Goal: Information Seeking & Learning: Compare options

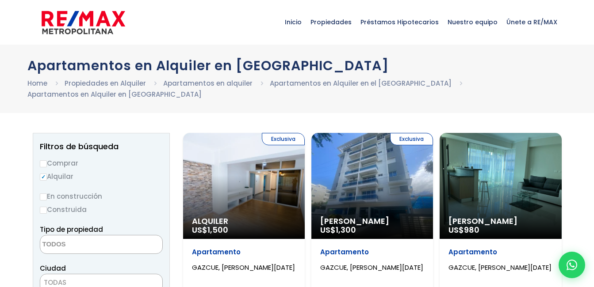
select select
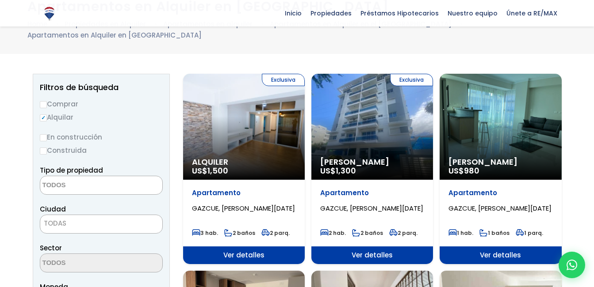
scroll to position [71, 0]
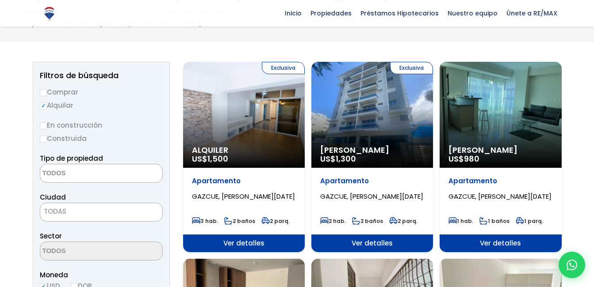
click at [380, 103] on div "Exclusiva Alquiler Amueblado US$ 1,300" at bounding box center [372, 115] width 122 height 106
click at [369, 104] on div "Exclusiva Alquiler Amueblado US$ 1,300" at bounding box center [372, 115] width 122 height 106
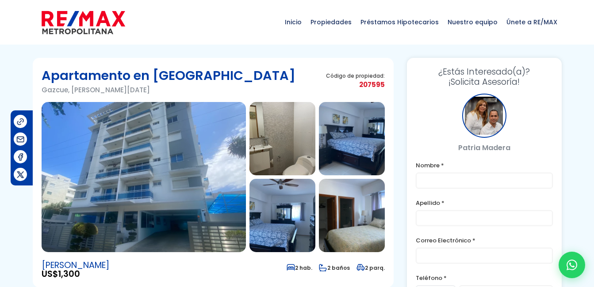
click at [124, 161] on img at bounding box center [144, 177] width 204 height 150
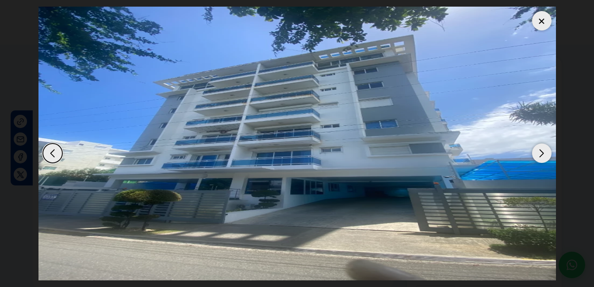
click at [538, 154] on div "Next slide" at bounding box center [541, 153] width 19 height 19
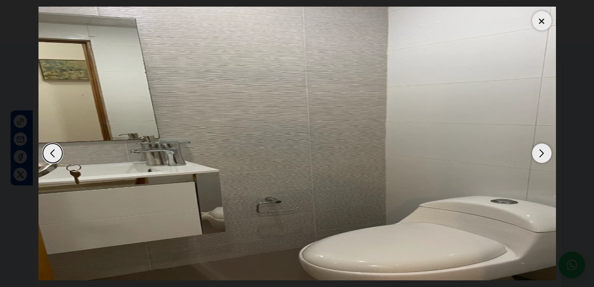
click at [538, 153] on div "Next slide" at bounding box center [541, 153] width 19 height 19
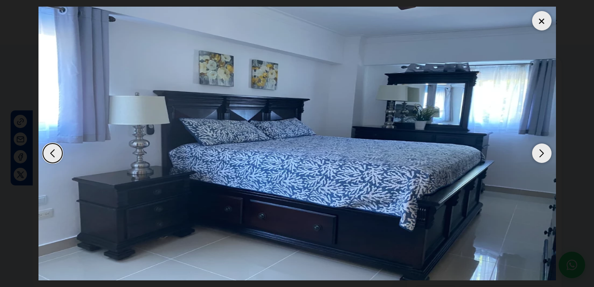
click at [52, 149] on div "Previous slide" at bounding box center [52, 153] width 19 height 19
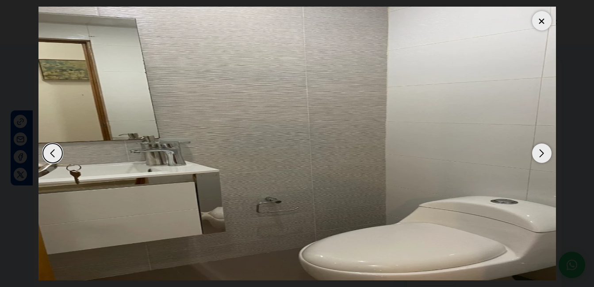
click at [549, 159] on div "Next slide" at bounding box center [541, 153] width 19 height 19
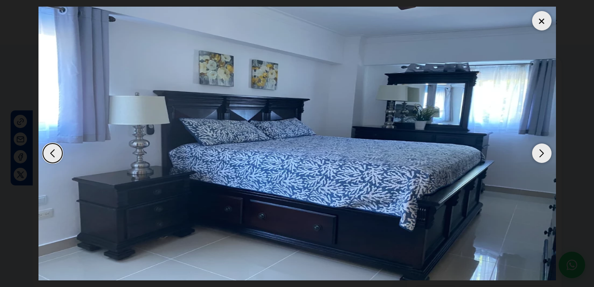
click at [549, 160] on img "3 / 12" at bounding box center [296, 144] width 517 height 274
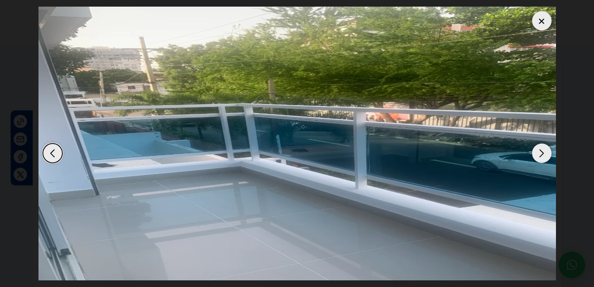
click at [545, 152] on div "Next slide" at bounding box center [541, 153] width 19 height 19
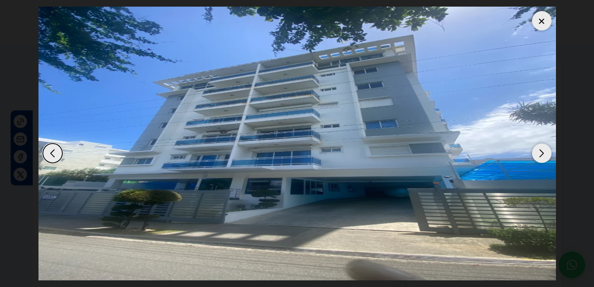
click at [545, 152] on div "Next slide" at bounding box center [541, 153] width 19 height 19
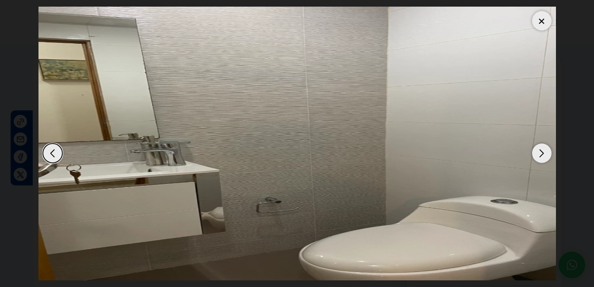
click at [545, 152] on div "Next slide" at bounding box center [541, 153] width 19 height 19
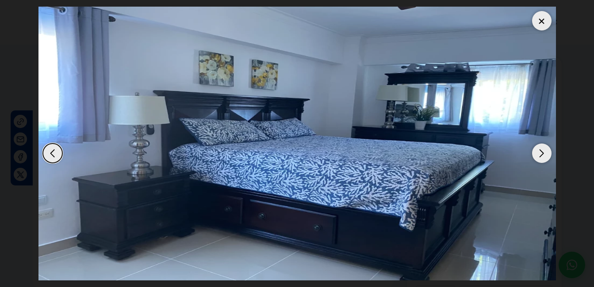
click at [545, 152] on div "Next slide" at bounding box center [541, 153] width 19 height 19
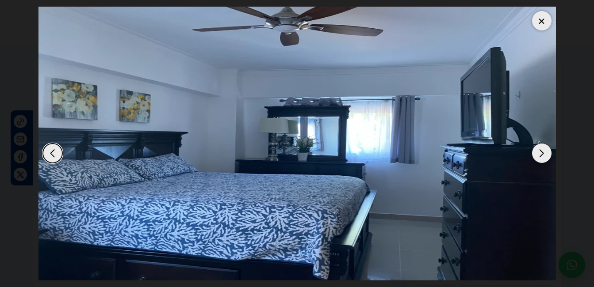
click at [545, 152] on div "Next slide" at bounding box center [541, 153] width 19 height 19
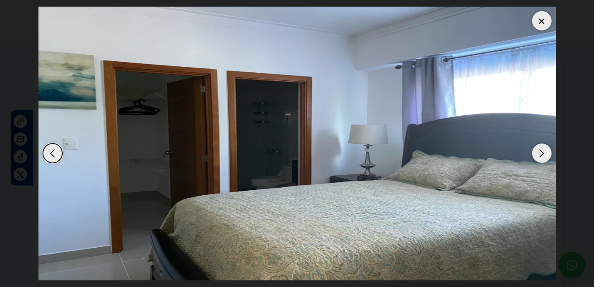
click at [545, 152] on div "Next slide" at bounding box center [541, 153] width 19 height 19
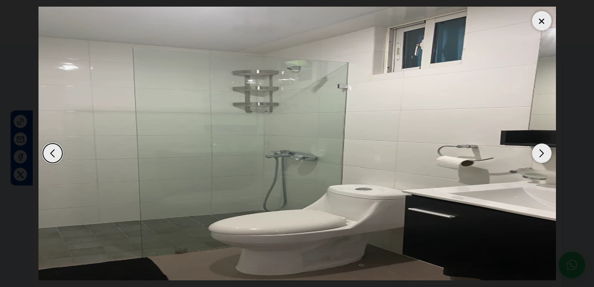
click at [545, 152] on div "Next slide" at bounding box center [541, 153] width 19 height 19
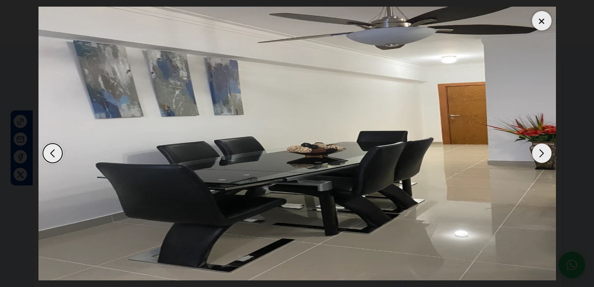
click at [545, 152] on div "Next slide" at bounding box center [541, 153] width 19 height 19
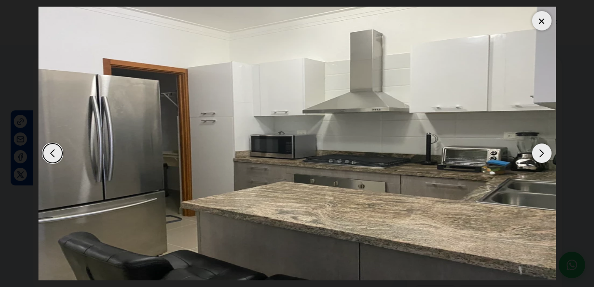
click at [545, 152] on div "Next slide" at bounding box center [541, 153] width 19 height 19
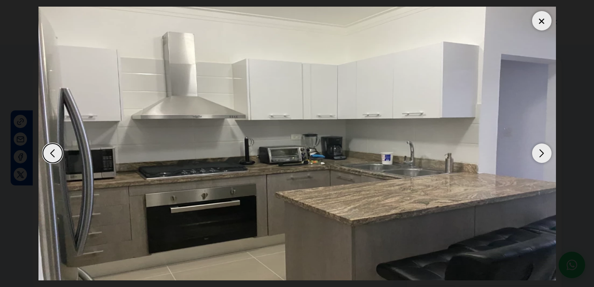
click at [545, 152] on div "Next slide" at bounding box center [541, 153] width 19 height 19
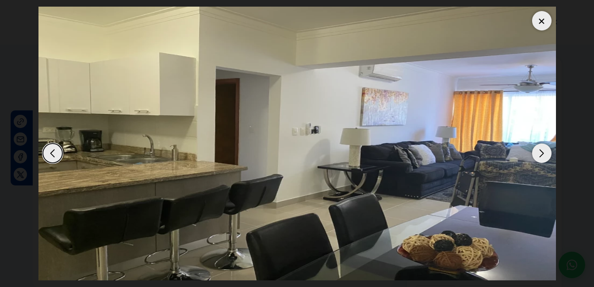
click at [545, 152] on div "Next slide" at bounding box center [541, 153] width 19 height 19
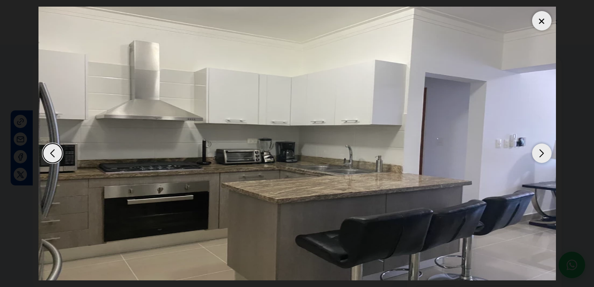
click at [545, 152] on div "Next slide" at bounding box center [541, 153] width 19 height 19
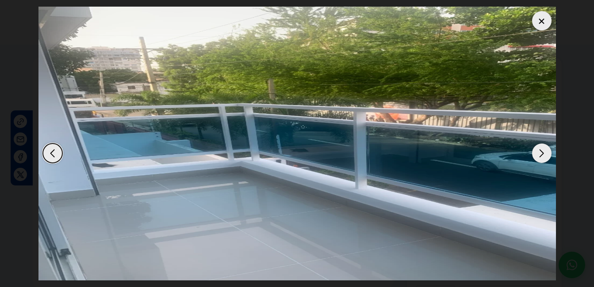
click at [536, 13] on div at bounding box center [541, 20] width 19 height 19
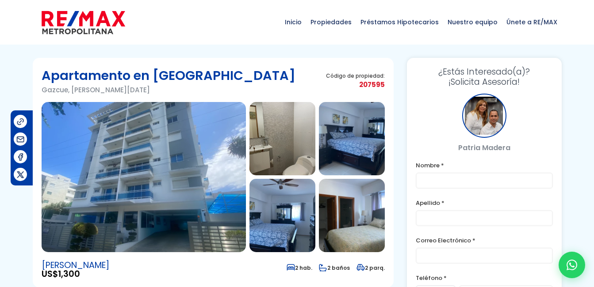
click at [159, 189] on img at bounding box center [144, 177] width 204 height 150
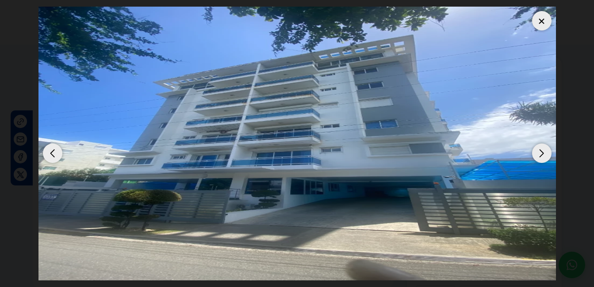
click at [537, 152] on div "Next slide" at bounding box center [541, 153] width 19 height 19
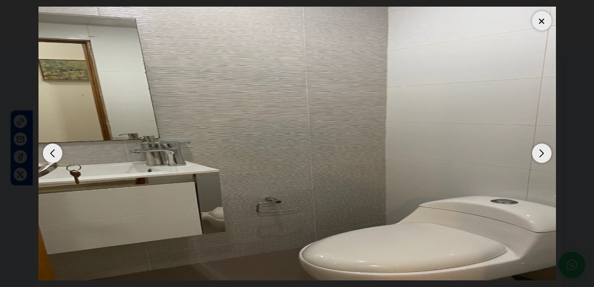
click at [537, 151] on div "Next slide" at bounding box center [541, 153] width 19 height 19
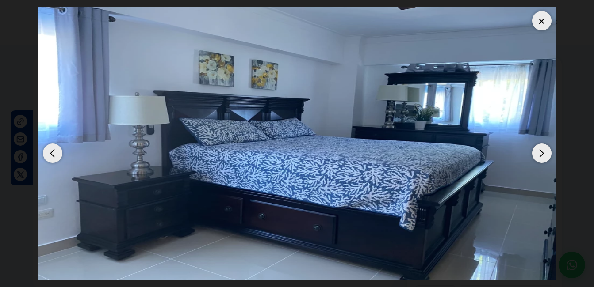
click at [536, 151] on div "Next slide" at bounding box center [541, 153] width 19 height 19
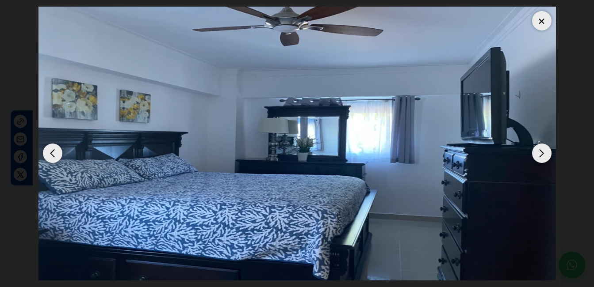
click at [535, 149] on div "Next slide" at bounding box center [541, 153] width 19 height 19
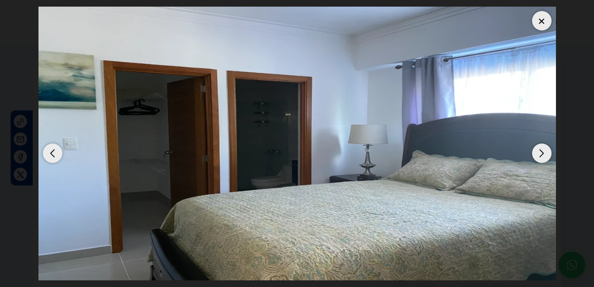
click at [535, 149] on div "Next slide" at bounding box center [541, 153] width 19 height 19
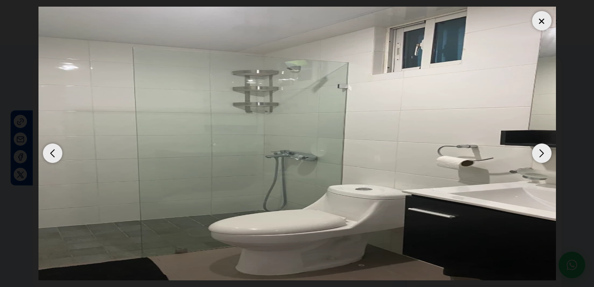
click at [535, 149] on div "Next slide" at bounding box center [541, 153] width 19 height 19
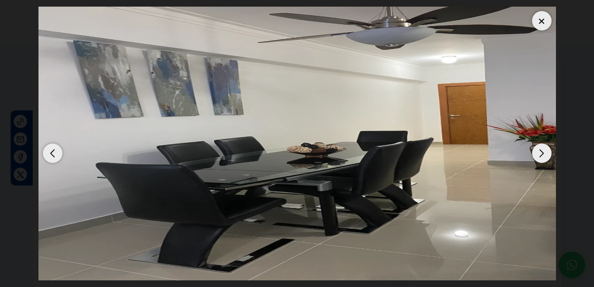
click at [535, 149] on div "Next slide" at bounding box center [541, 153] width 19 height 19
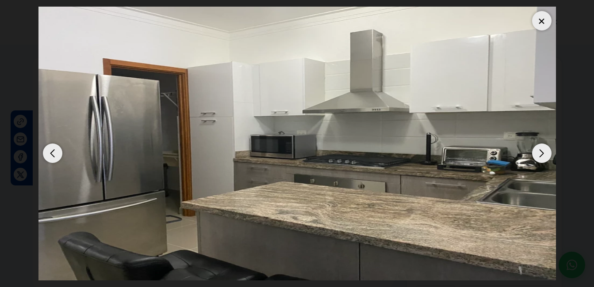
click at [535, 149] on div "Next slide" at bounding box center [541, 153] width 19 height 19
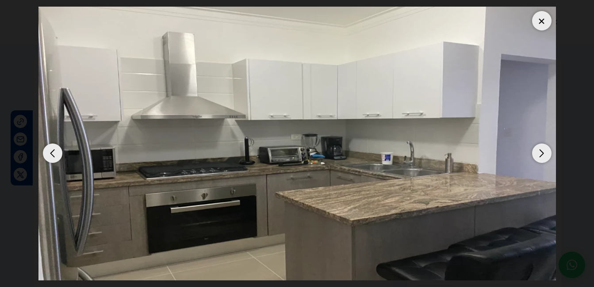
click at [535, 149] on div "Next slide" at bounding box center [541, 153] width 19 height 19
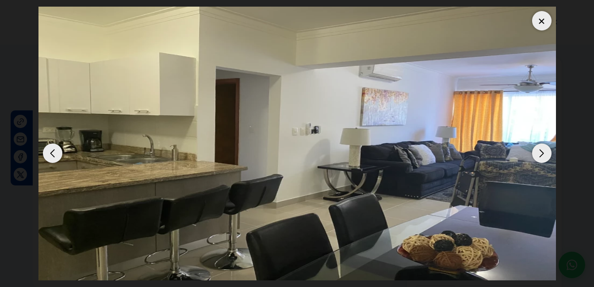
click at [537, 20] on div at bounding box center [541, 20] width 19 height 19
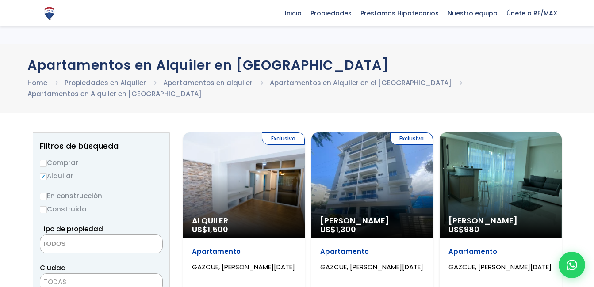
select select
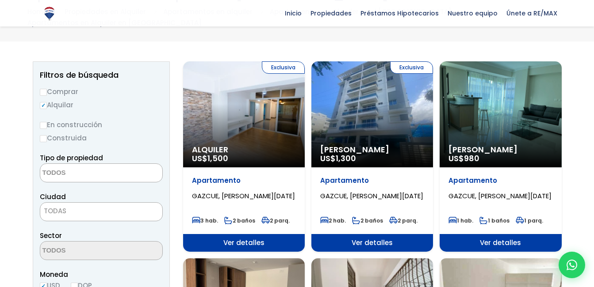
scroll to position [71, 0]
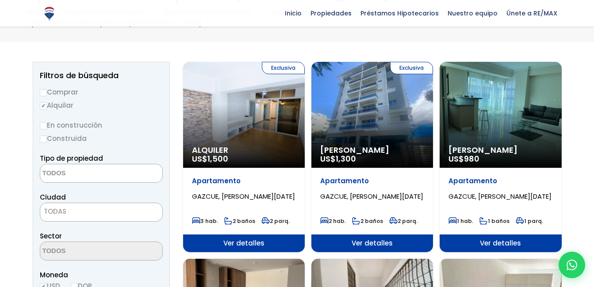
click at [512, 102] on div "Alquiler Amueblado US$ 980" at bounding box center [500, 115] width 122 height 106
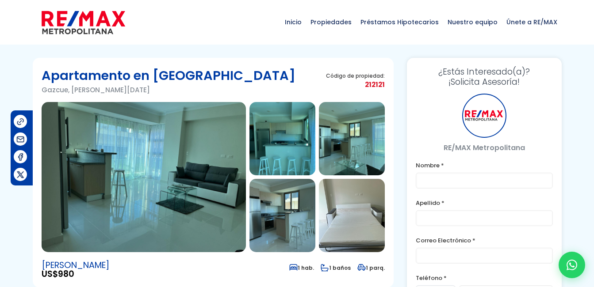
click at [178, 159] on img at bounding box center [144, 177] width 204 height 150
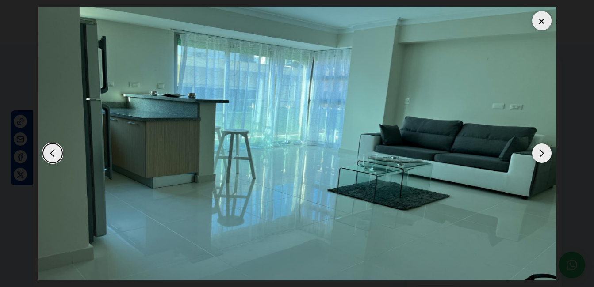
click at [545, 155] on div "Next slide" at bounding box center [541, 153] width 19 height 19
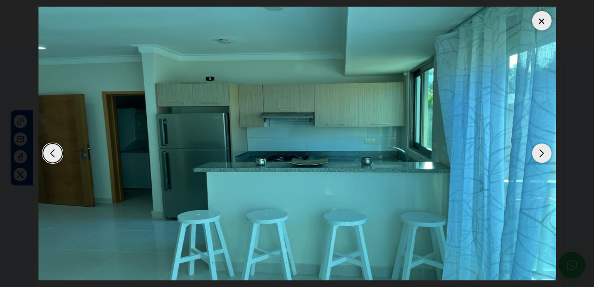
click at [545, 155] on div "Next slide" at bounding box center [541, 153] width 19 height 19
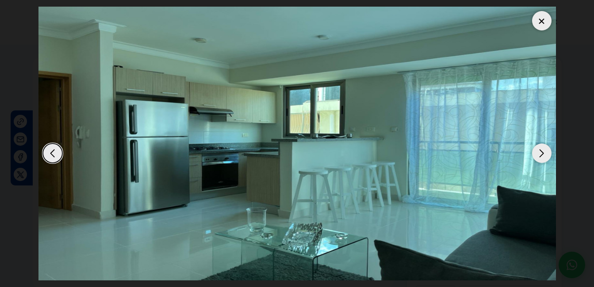
click at [545, 155] on div "Next slide" at bounding box center [541, 153] width 19 height 19
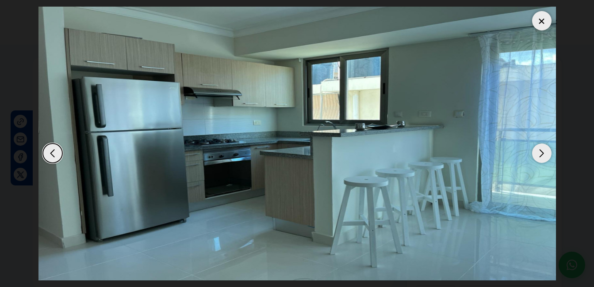
click at [545, 155] on div "Next slide" at bounding box center [541, 153] width 19 height 19
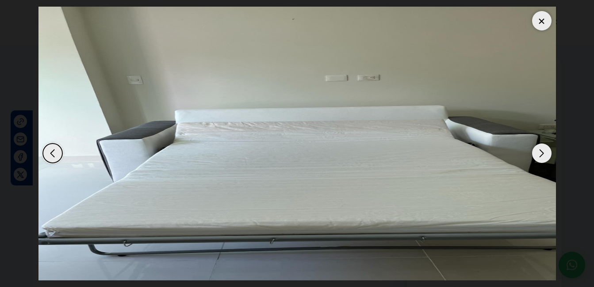
click at [545, 155] on div "Next slide" at bounding box center [541, 153] width 19 height 19
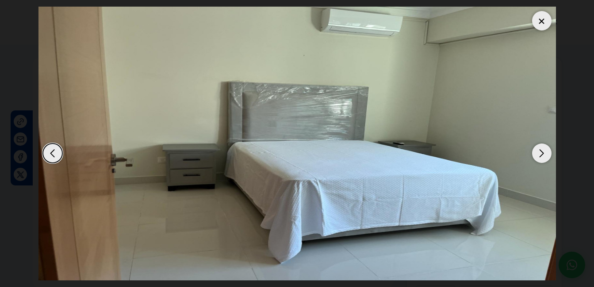
click at [545, 155] on div "Next slide" at bounding box center [541, 153] width 19 height 19
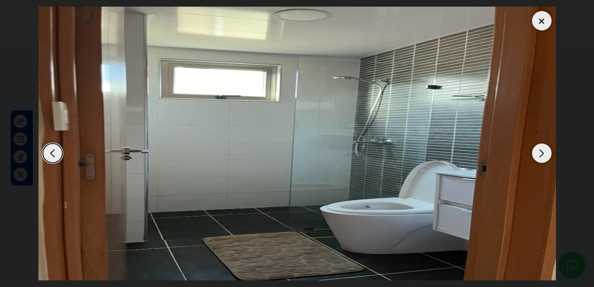
click at [545, 155] on div "Next slide" at bounding box center [541, 153] width 19 height 19
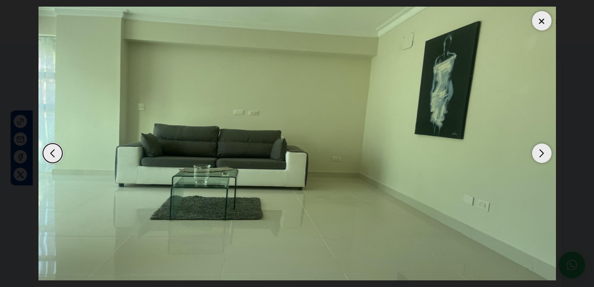
click at [545, 155] on div "Next slide" at bounding box center [541, 153] width 19 height 19
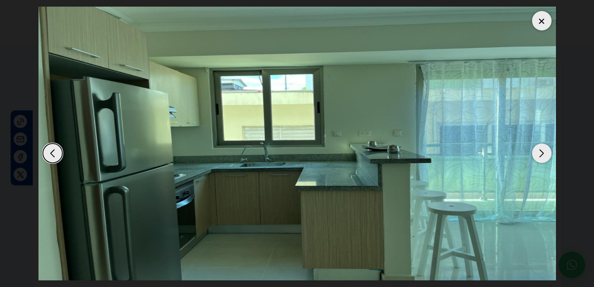
click at [545, 155] on div "Next slide" at bounding box center [541, 153] width 19 height 19
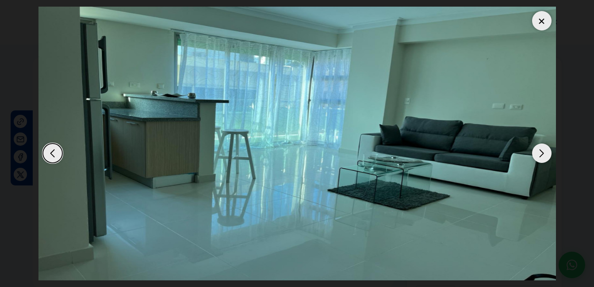
click at [545, 155] on div "Next slide" at bounding box center [541, 153] width 19 height 19
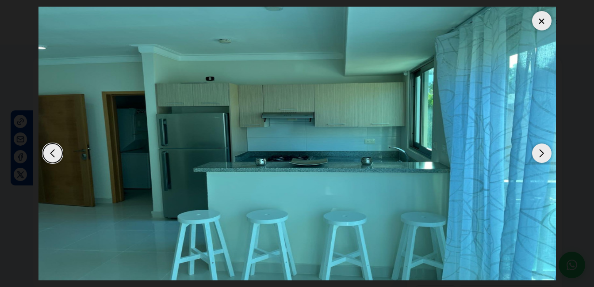
click at [545, 155] on div "Next slide" at bounding box center [541, 153] width 19 height 19
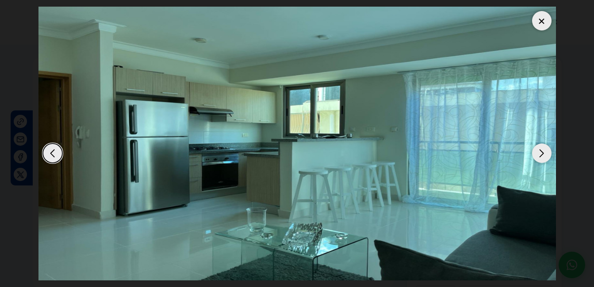
click at [545, 155] on div "Next slide" at bounding box center [541, 153] width 19 height 19
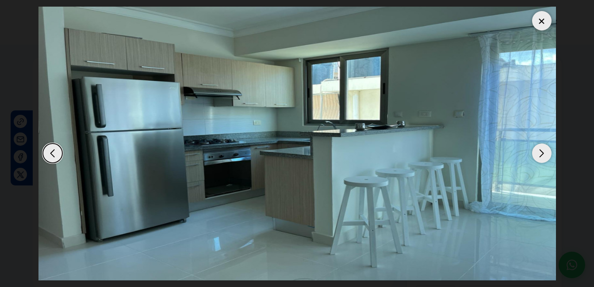
click at [545, 155] on div "Next slide" at bounding box center [541, 153] width 19 height 19
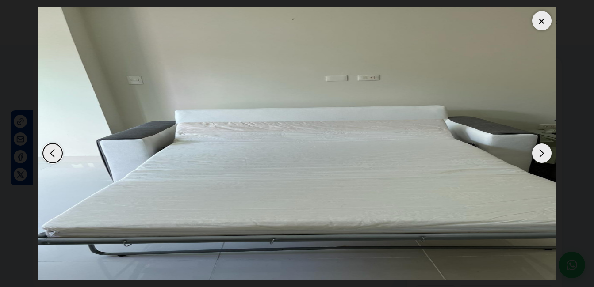
click at [545, 155] on div "Next slide" at bounding box center [541, 153] width 19 height 19
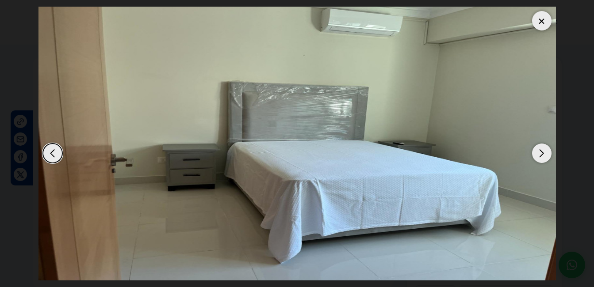
click at [545, 155] on div "Next slide" at bounding box center [541, 153] width 19 height 19
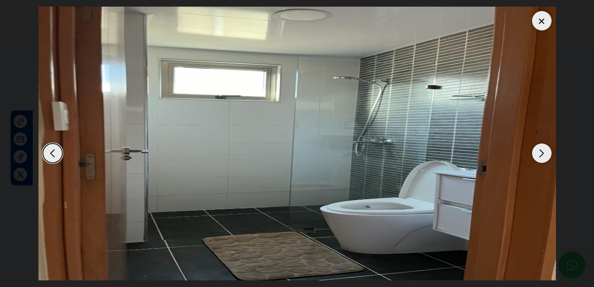
click at [545, 155] on div "Next slide" at bounding box center [541, 153] width 19 height 19
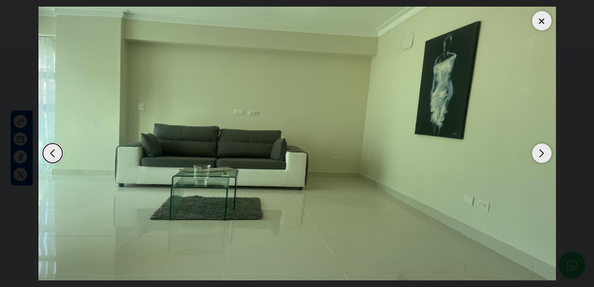
click at [545, 154] on div "Next slide" at bounding box center [541, 153] width 19 height 19
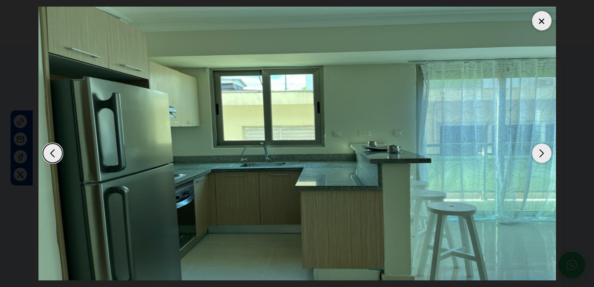
click at [545, 21] on div at bounding box center [541, 20] width 19 height 19
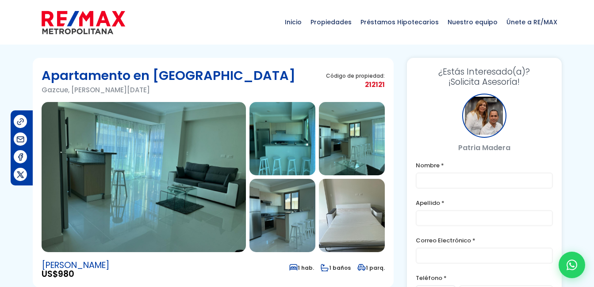
click at [135, 178] on img at bounding box center [144, 177] width 204 height 150
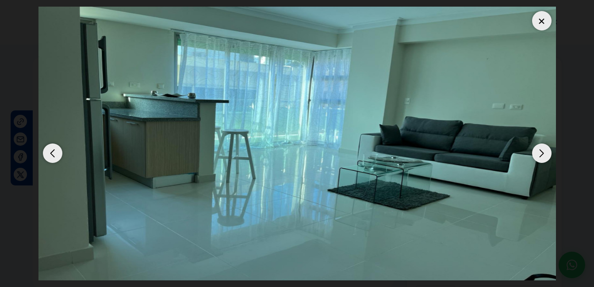
click at [544, 154] on div "Next slide" at bounding box center [541, 153] width 19 height 19
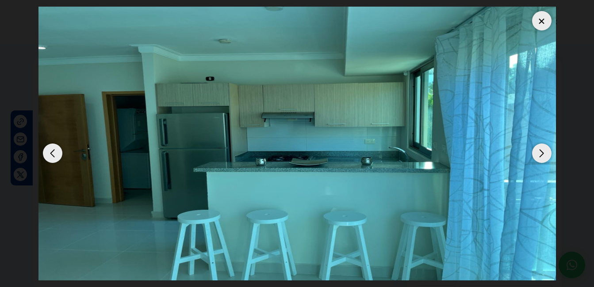
click at [544, 154] on div "Next slide" at bounding box center [541, 153] width 19 height 19
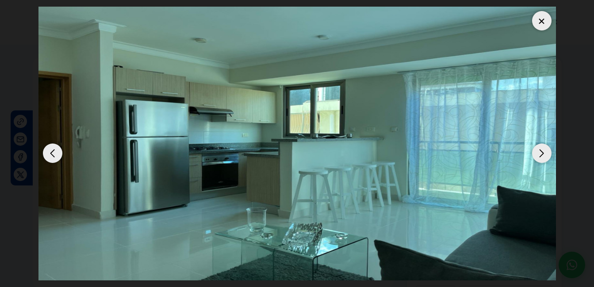
click at [544, 154] on div "Next slide" at bounding box center [541, 153] width 19 height 19
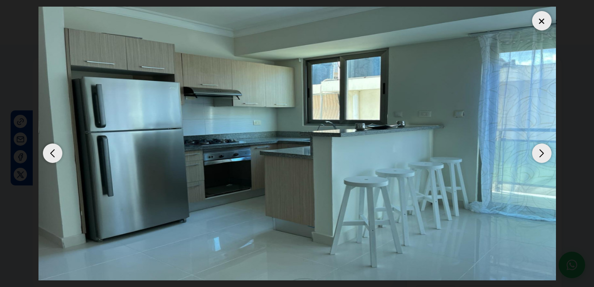
click at [539, 15] on div at bounding box center [541, 20] width 19 height 19
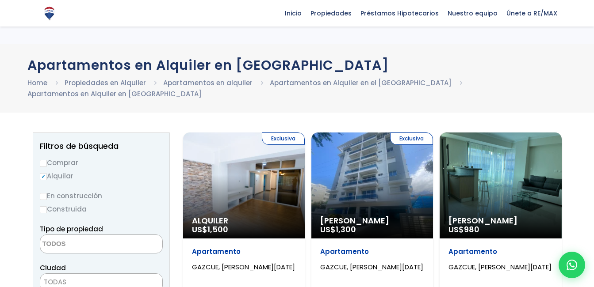
select select
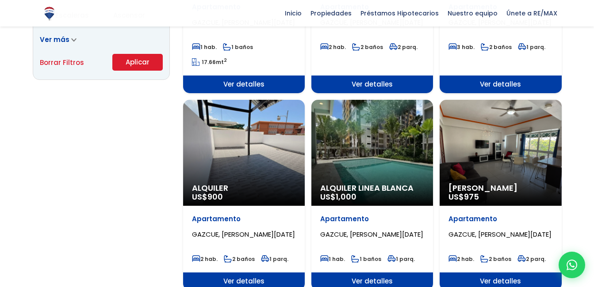
scroll to position [684, 0]
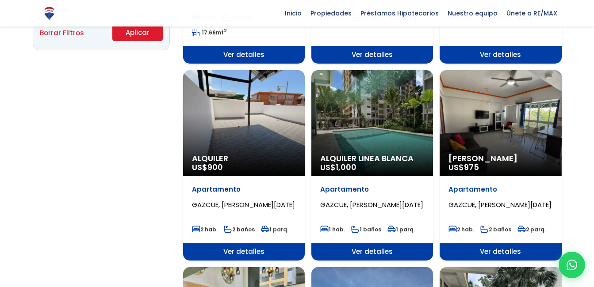
click at [509, 130] on div "[PERSON_NAME] US$ 975" at bounding box center [500, 123] width 122 height 106
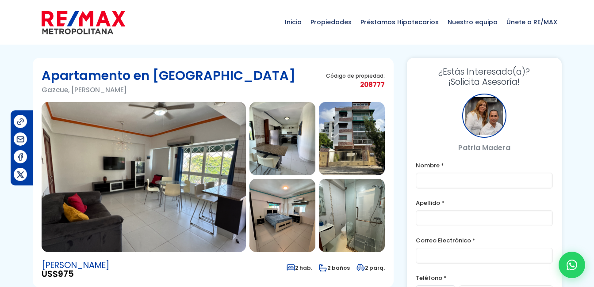
click at [200, 155] on img at bounding box center [144, 177] width 204 height 150
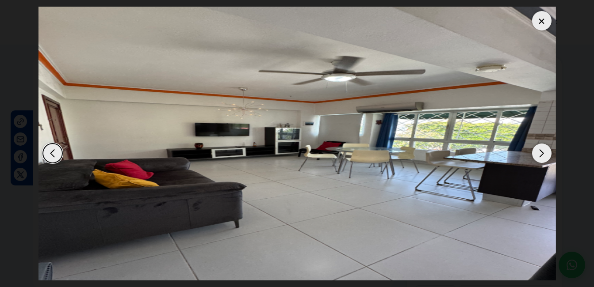
click at [547, 152] on div "Next slide" at bounding box center [541, 153] width 19 height 19
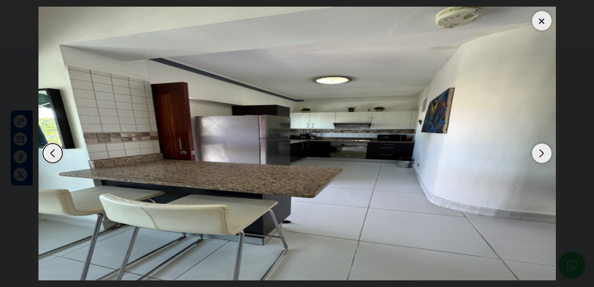
click at [547, 152] on div "Next slide" at bounding box center [541, 153] width 19 height 19
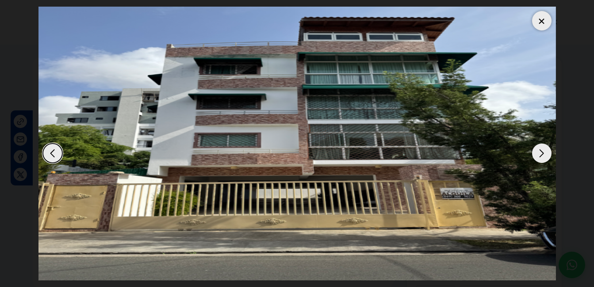
click at [547, 152] on div "Next slide" at bounding box center [541, 153] width 19 height 19
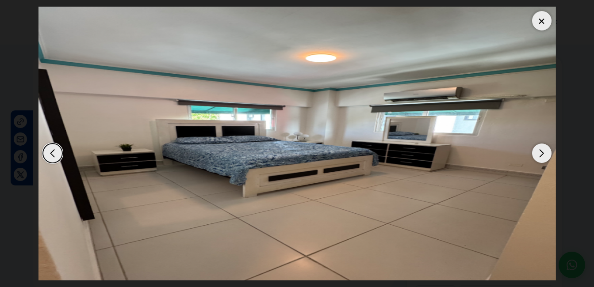
click at [547, 152] on div "Next slide" at bounding box center [541, 153] width 19 height 19
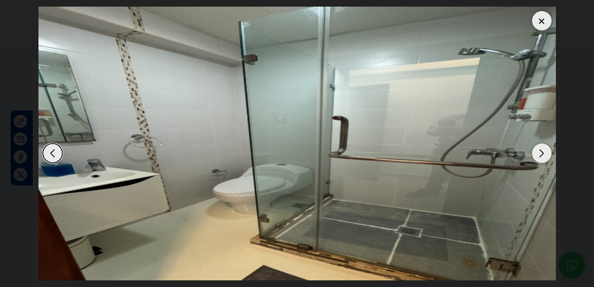
click at [547, 152] on div "Next slide" at bounding box center [541, 153] width 19 height 19
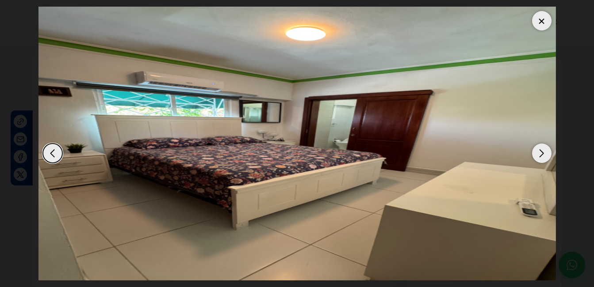
click at [547, 152] on div "Next slide" at bounding box center [541, 153] width 19 height 19
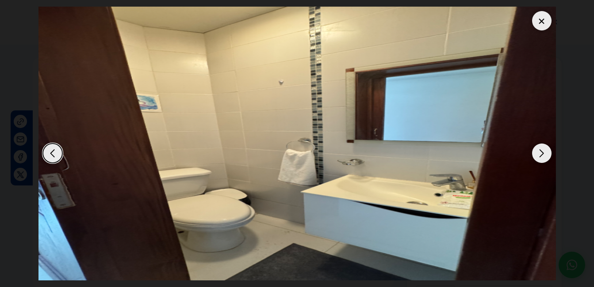
click at [547, 152] on div "Next slide" at bounding box center [541, 153] width 19 height 19
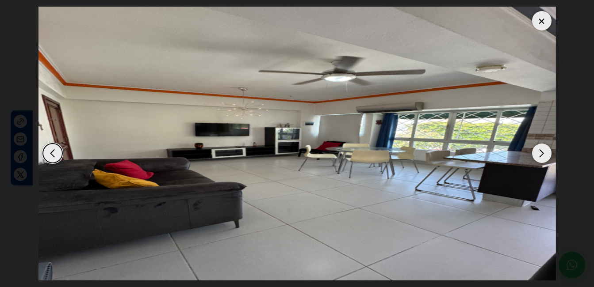
click at [547, 152] on div "Next slide" at bounding box center [541, 153] width 19 height 19
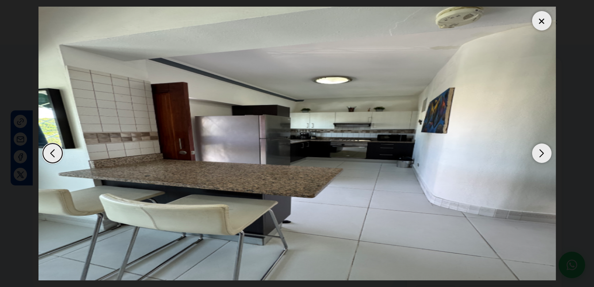
click at [547, 152] on div "Next slide" at bounding box center [541, 153] width 19 height 19
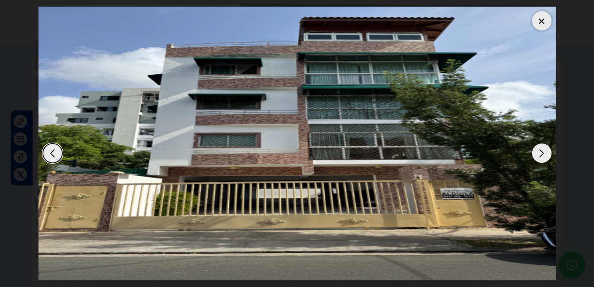
click at [547, 152] on div "Next slide" at bounding box center [541, 153] width 19 height 19
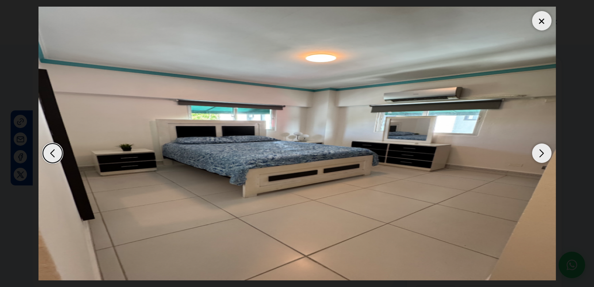
click at [547, 152] on div "Next slide" at bounding box center [541, 153] width 19 height 19
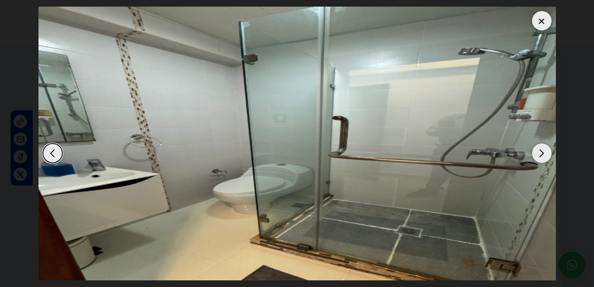
click at [547, 152] on div "Next slide" at bounding box center [541, 153] width 19 height 19
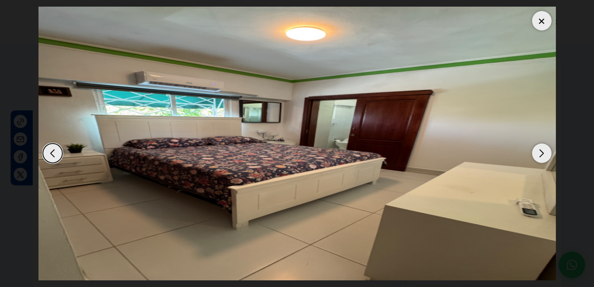
click at [547, 152] on div "Next slide" at bounding box center [541, 153] width 19 height 19
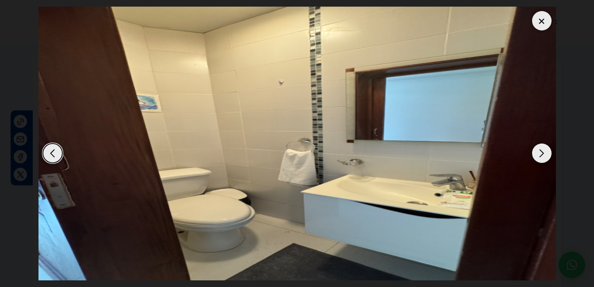
click at [547, 152] on div "Next slide" at bounding box center [541, 153] width 19 height 19
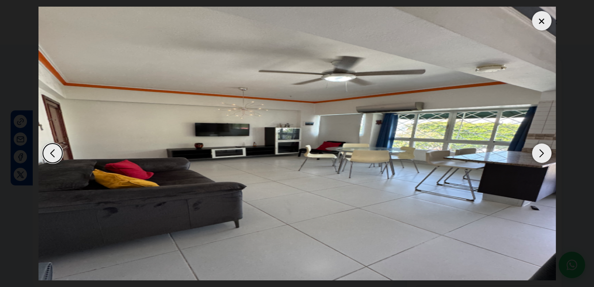
click at [543, 19] on div at bounding box center [541, 20] width 19 height 19
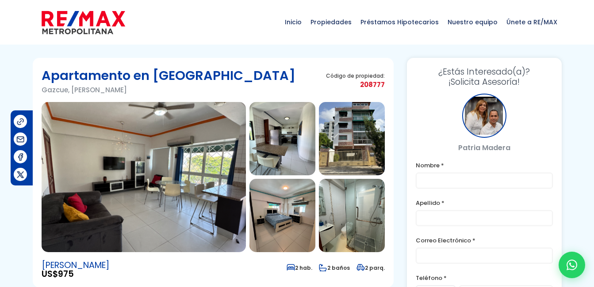
click at [262, 154] on img at bounding box center [282, 138] width 66 height 73
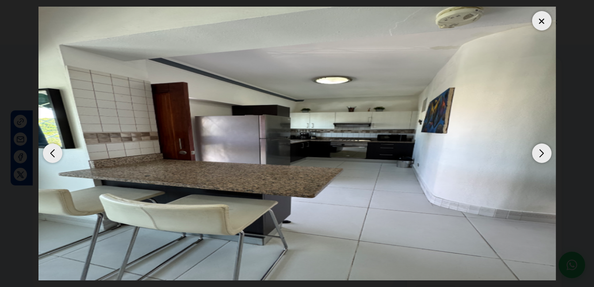
click at [544, 147] on div "Next slide" at bounding box center [541, 153] width 19 height 19
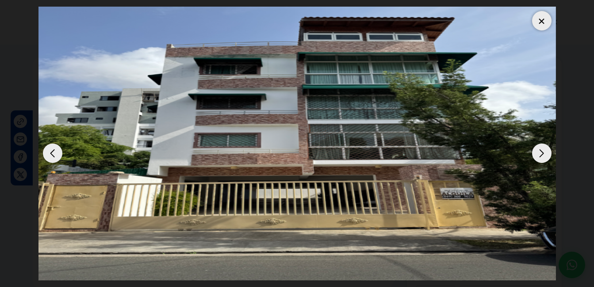
click at [544, 147] on div "Next slide" at bounding box center [541, 153] width 19 height 19
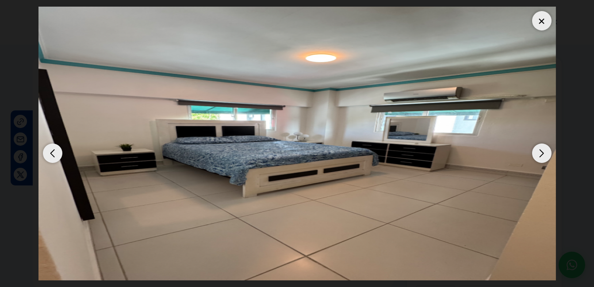
click at [544, 148] on div "Next slide" at bounding box center [541, 153] width 19 height 19
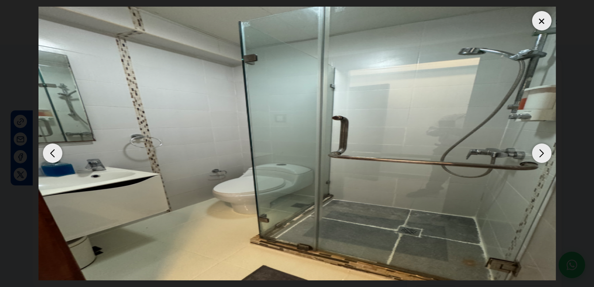
click at [544, 148] on div "Next slide" at bounding box center [541, 153] width 19 height 19
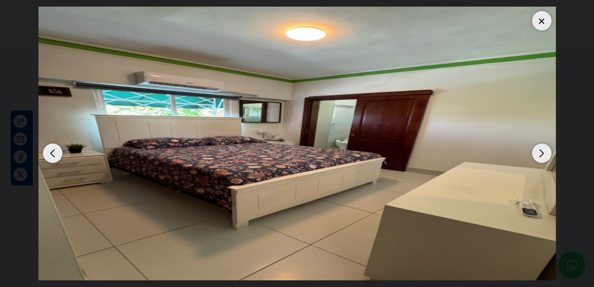
click at [57, 150] on div "Previous slide" at bounding box center [52, 153] width 19 height 19
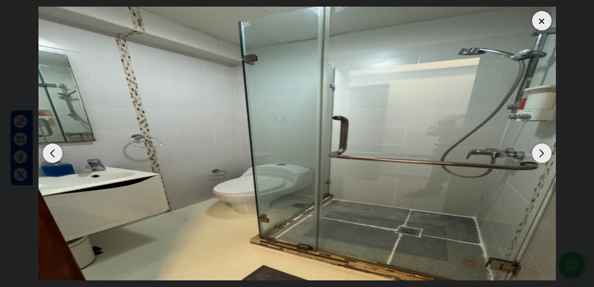
click at [343, 228] on img "5 / 7" at bounding box center [296, 144] width 517 height 274
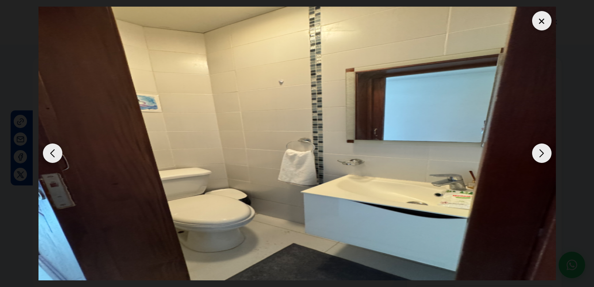
click at [548, 16] on div at bounding box center [541, 20] width 19 height 19
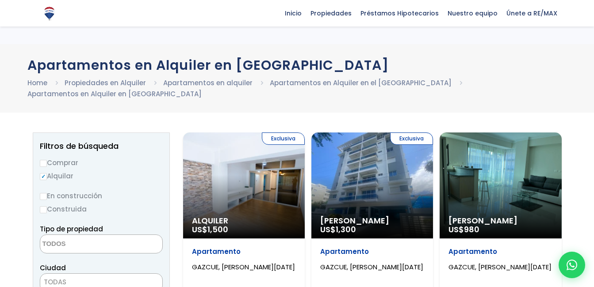
select select
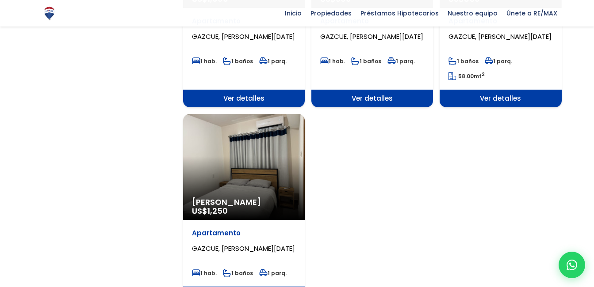
scroll to position [1079, 0]
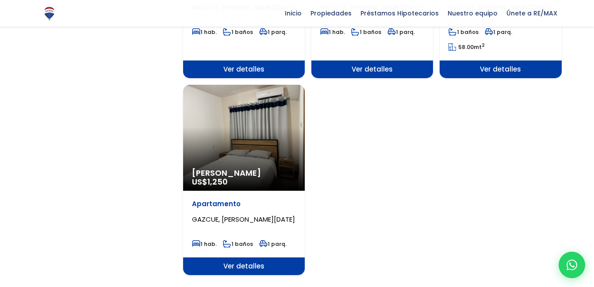
click at [264, 140] on div "Alquiler Amueblado US$ 1,250" at bounding box center [244, 138] width 122 height 106
click at [278, 126] on div "Alquiler Amueblado US$ 1,250" at bounding box center [244, 138] width 122 height 106
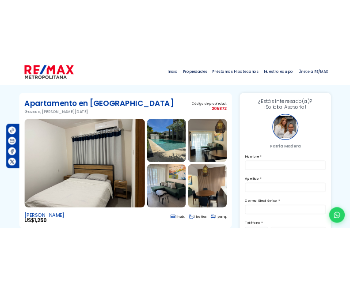
scroll to position [18, 0]
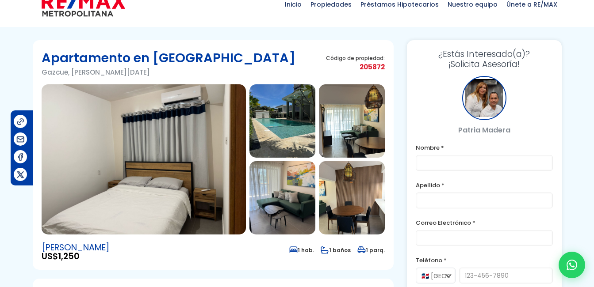
click at [201, 168] on img at bounding box center [144, 159] width 204 height 150
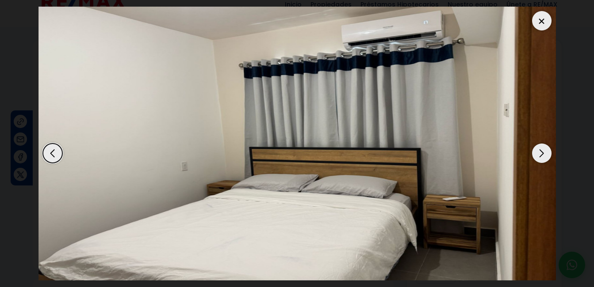
click at [537, 148] on div "Next slide" at bounding box center [541, 153] width 19 height 19
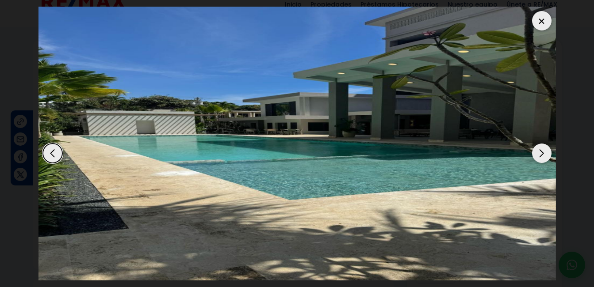
click at [537, 148] on div "Next slide" at bounding box center [541, 153] width 19 height 19
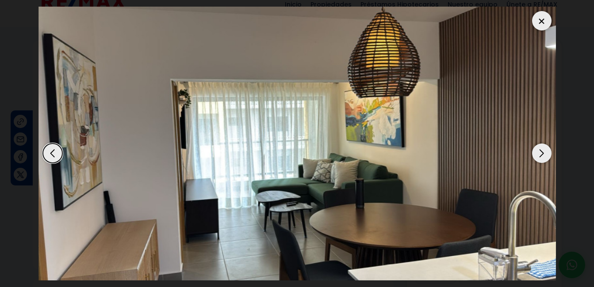
click at [539, 150] on div "Next slide" at bounding box center [541, 153] width 19 height 19
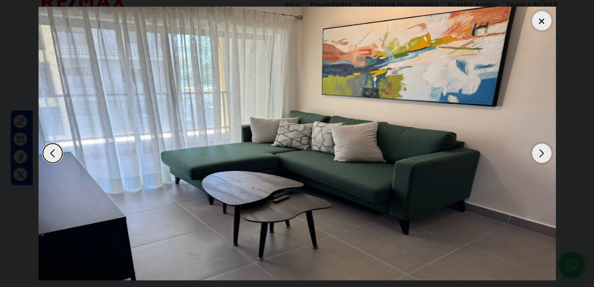
click at [539, 150] on div "Next slide" at bounding box center [541, 153] width 19 height 19
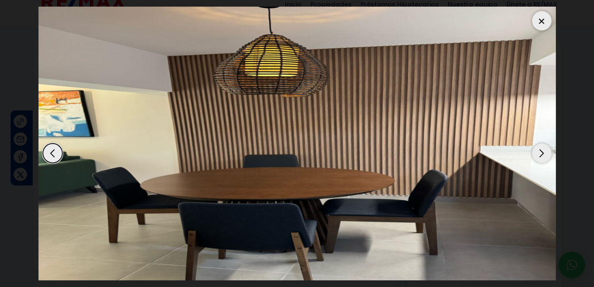
click at [540, 150] on div "Next slide" at bounding box center [541, 153] width 19 height 19
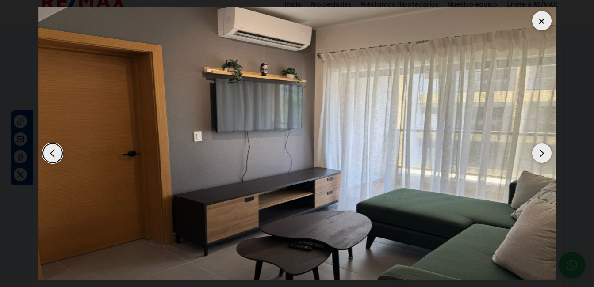
click at [540, 151] on div "Next slide" at bounding box center [541, 153] width 19 height 19
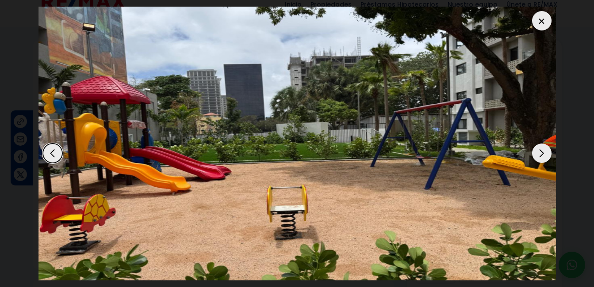
click at [540, 150] on div "Next slide" at bounding box center [541, 153] width 19 height 19
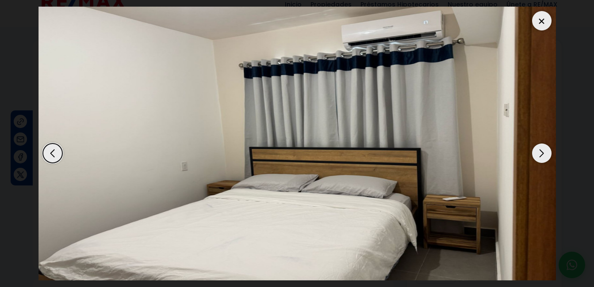
click at [540, 150] on div "Next slide" at bounding box center [541, 153] width 19 height 19
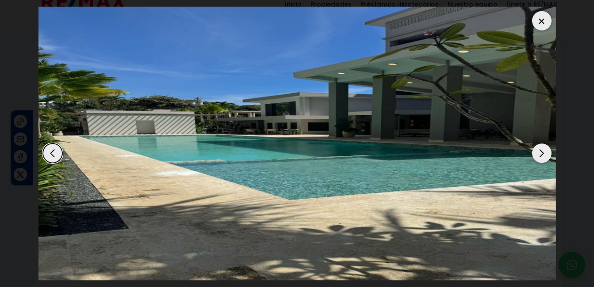
click at [540, 149] on div "Next slide" at bounding box center [541, 153] width 19 height 19
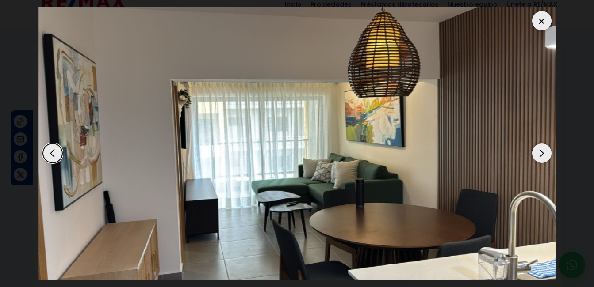
click at [540, 149] on div "Next slide" at bounding box center [541, 153] width 19 height 19
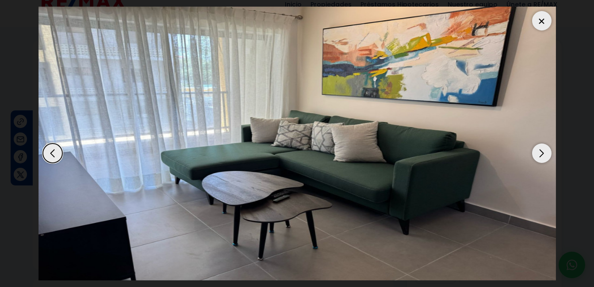
click at [540, 148] on div "Next slide" at bounding box center [541, 153] width 19 height 19
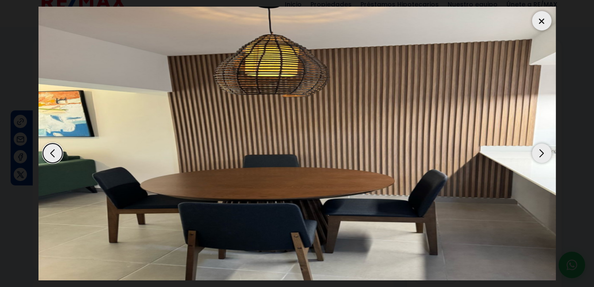
click at [540, 148] on div "Next slide" at bounding box center [541, 153] width 19 height 19
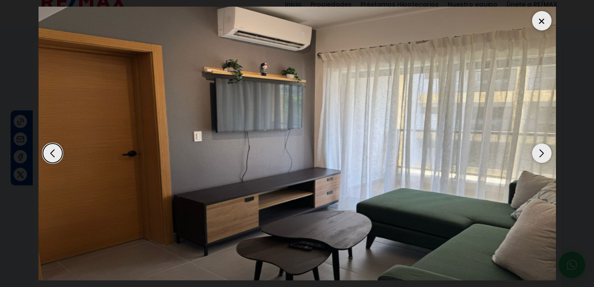
click at [540, 148] on div "Next slide" at bounding box center [541, 153] width 19 height 19
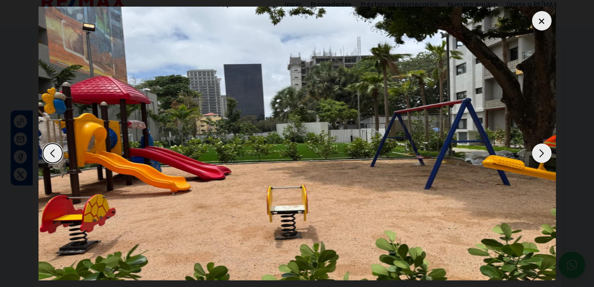
click at [540, 148] on div "Next slide" at bounding box center [541, 153] width 19 height 19
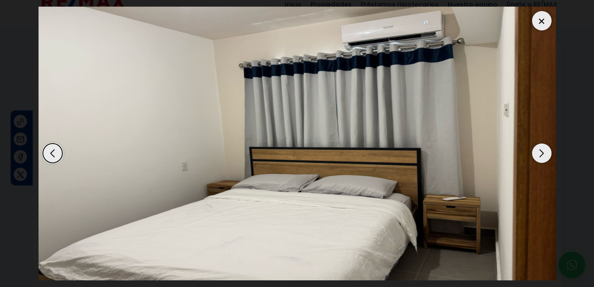
click at [540, 148] on div "Next slide" at bounding box center [541, 153] width 19 height 19
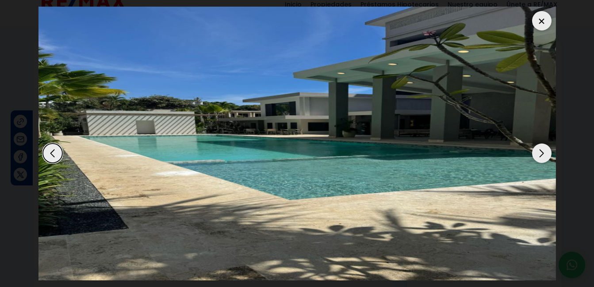
click at [540, 147] on div "Next slide" at bounding box center [541, 153] width 19 height 19
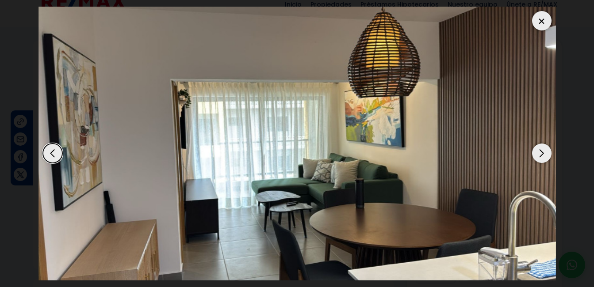
click at [540, 146] on div "Next slide" at bounding box center [541, 153] width 19 height 19
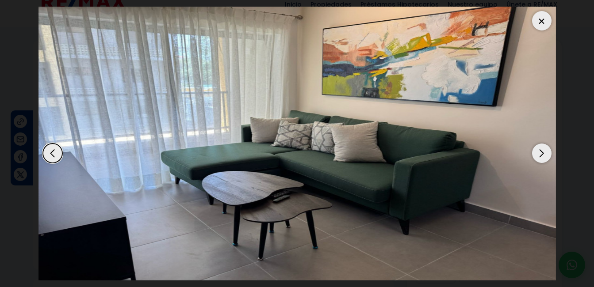
click at [540, 146] on div "Next slide" at bounding box center [541, 153] width 19 height 19
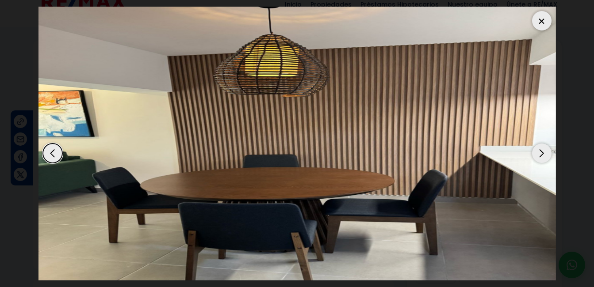
click at [546, 27] on div at bounding box center [541, 20] width 19 height 19
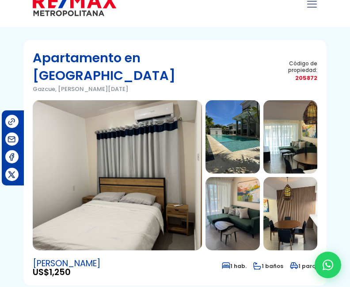
drag, startPoint x: 597, startPoint y: 283, endPoint x: 331, endPoint y: 177, distance: 286.4
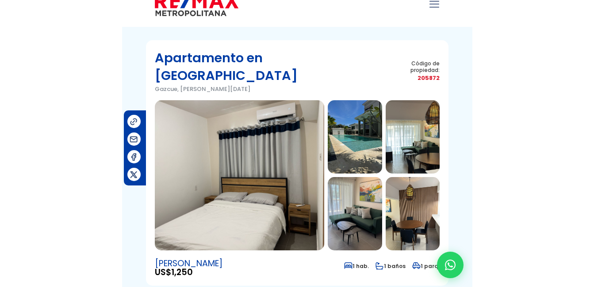
scroll to position [0, 0]
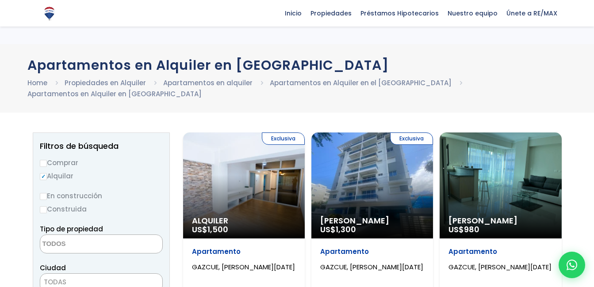
select select
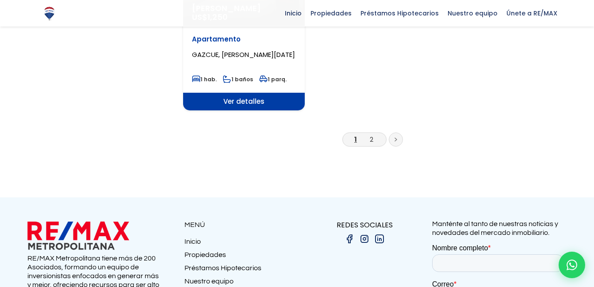
scroll to position [1250, 0]
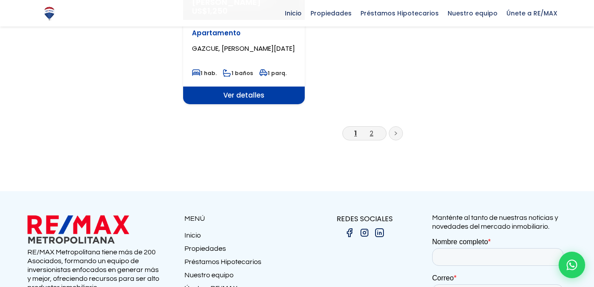
click at [371, 129] on link "2" at bounding box center [372, 133] width 4 height 9
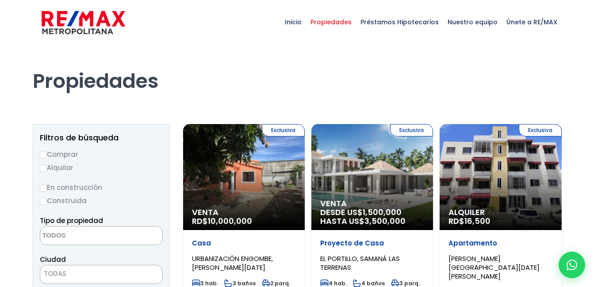
select select
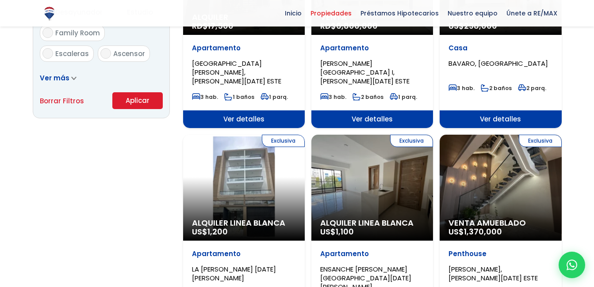
scroll to position [613, 0]
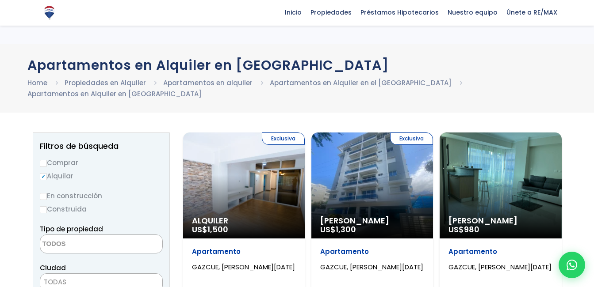
select select
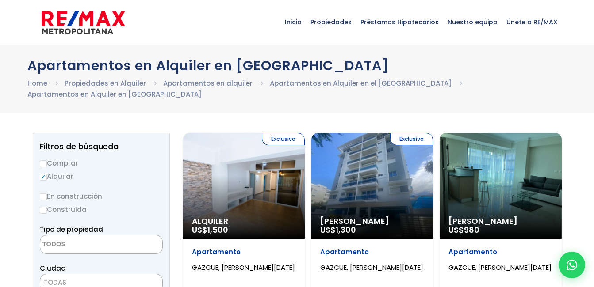
select select
click at [346, 165] on div "Exclusiva Alquiler Amueblado US$ 1,300" at bounding box center [372, 186] width 122 height 106
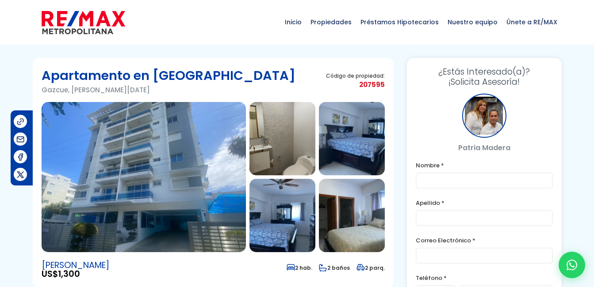
click at [158, 165] on img at bounding box center [144, 177] width 204 height 150
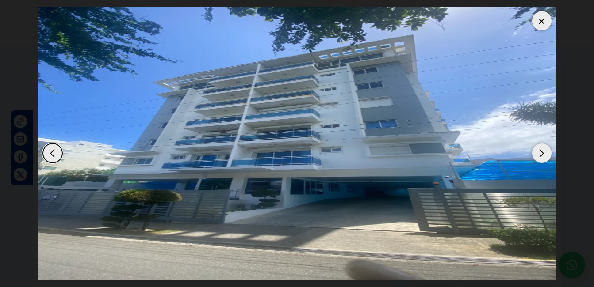
click at [540, 152] on div "Next slide" at bounding box center [541, 153] width 19 height 19
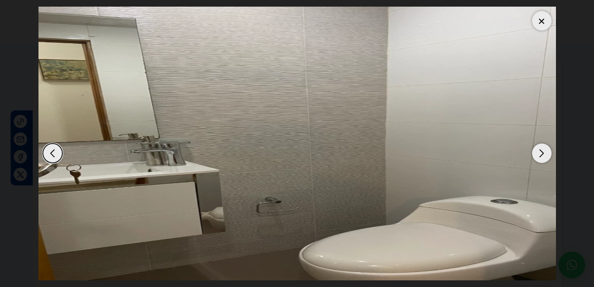
click at [539, 151] on div "Next slide" at bounding box center [541, 153] width 19 height 19
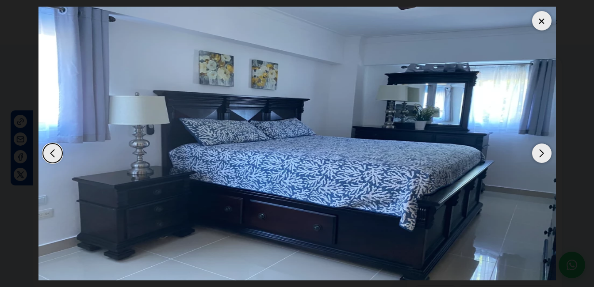
click at [539, 151] on div "Next slide" at bounding box center [541, 153] width 19 height 19
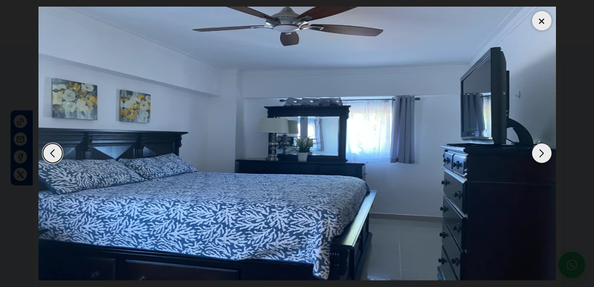
click at [539, 151] on div "Next slide" at bounding box center [541, 153] width 19 height 19
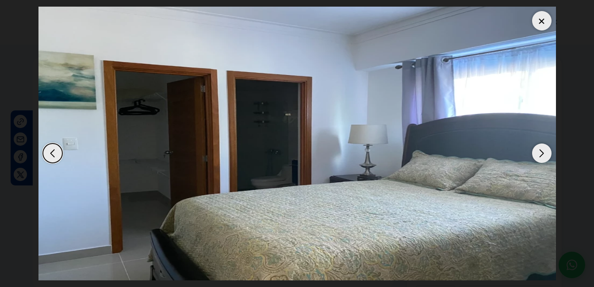
click at [539, 151] on div "Next slide" at bounding box center [541, 153] width 19 height 19
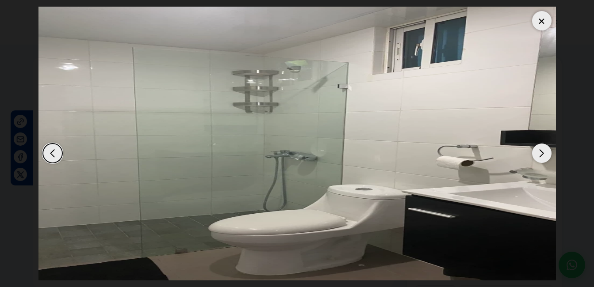
click at [539, 151] on div "Next slide" at bounding box center [541, 153] width 19 height 19
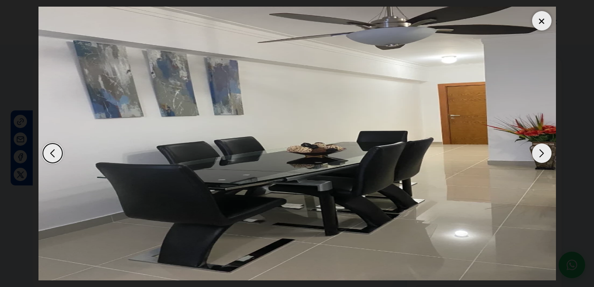
click at [539, 151] on div "Next slide" at bounding box center [541, 153] width 19 height 19
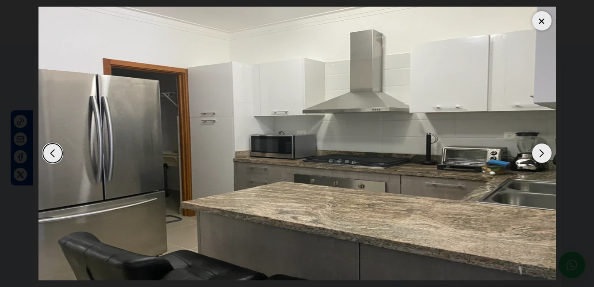
click at [539, 151] on div "Next slide" at bounding box center [541, 153] width 19 height 19
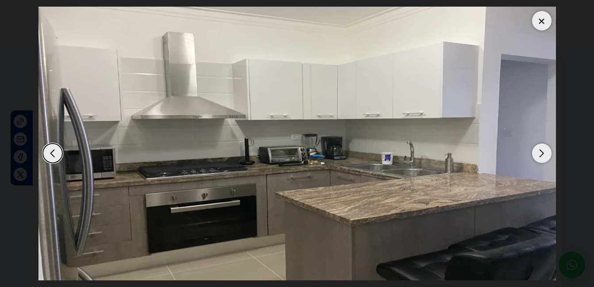
click at [542, 13] on div at bounding box center [541, 20] width 19 height 19
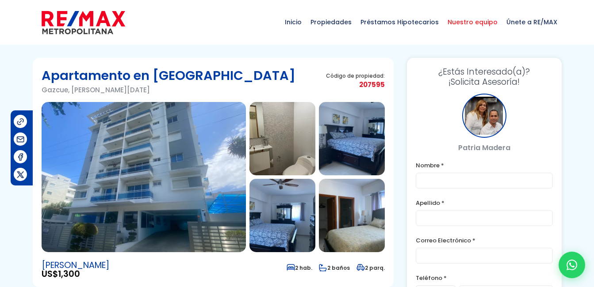
click at [476, 24] on span "Nuestro equipo" at bounding box center [472, 22] width 59 height 27
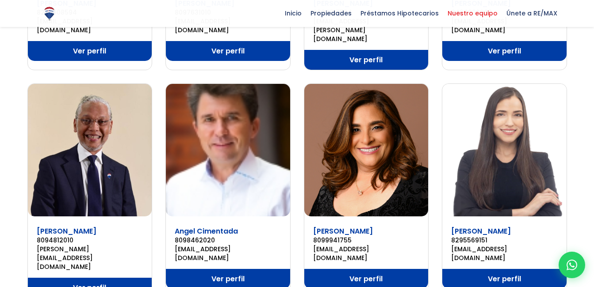
scroll to position [558, 0]
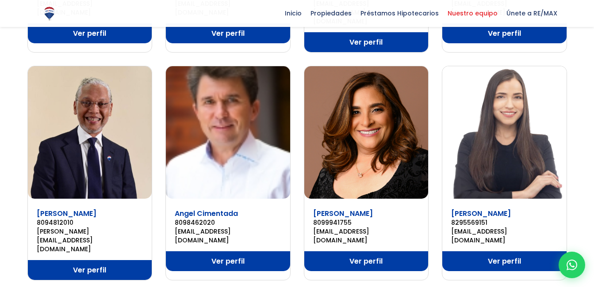
drag, startPoint x: 234, startPoint y: 16, endPoint x: 114, endPoint y: 12, distance: 120.8
click at [151, 17] on div "Inicio Propiedades Préstamos Hipotecarios Calculadora de préstamos Nuestro equi…" at bounding box center [297, 13] width 529 height 27
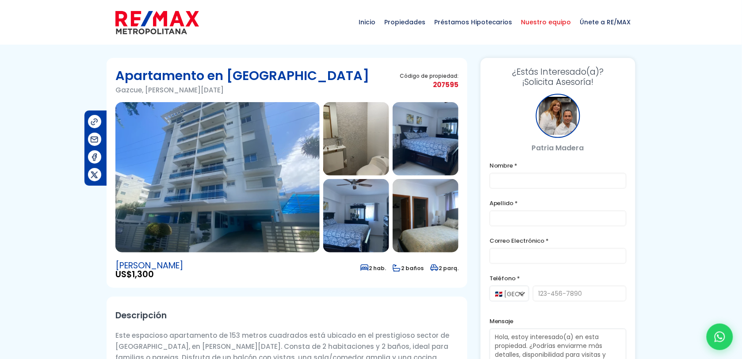
click at [545, 20] on span "Nuestro equipo" at bounding box center [546, 22] width 59 height 27
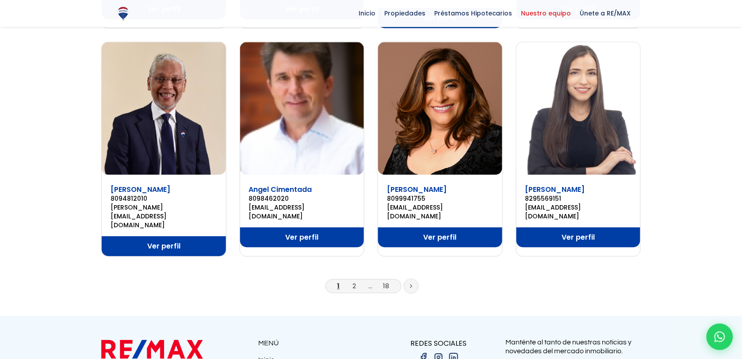
scroll to position [597, 0]
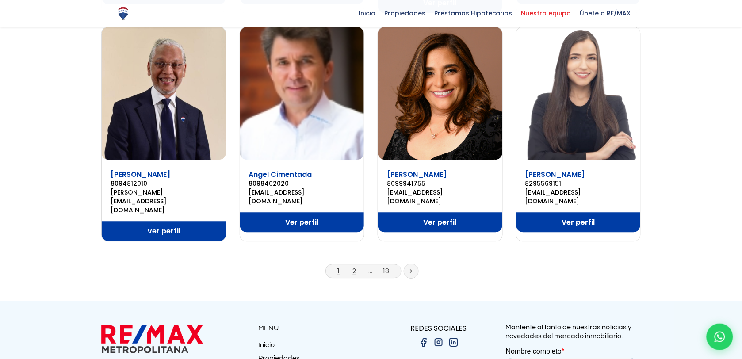
click at [354, 266] on link "2" at bounding box center [355, 270] width 4 height 9
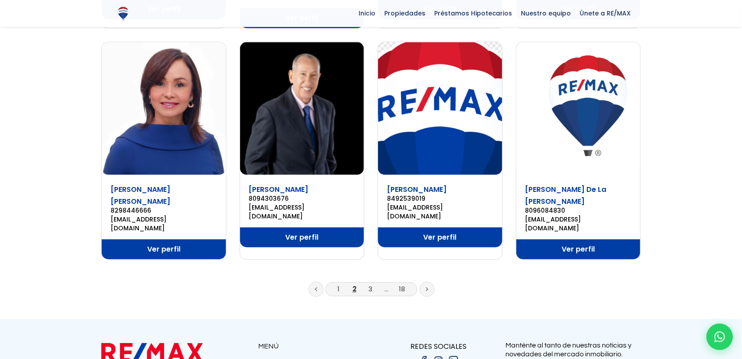
scroll to position [656, 0]
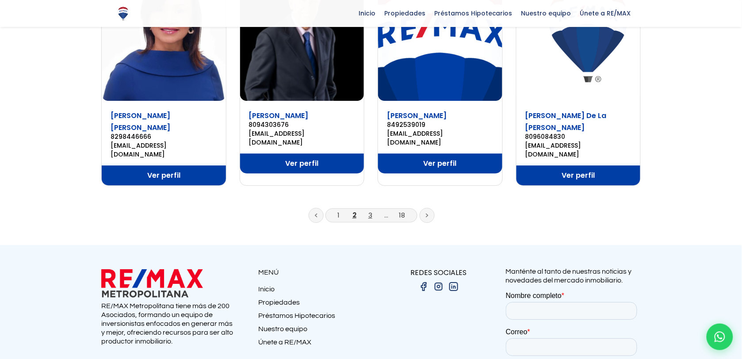
click at [370, 210] on link "3" at bounding box center [370, 214] width 4 height 9
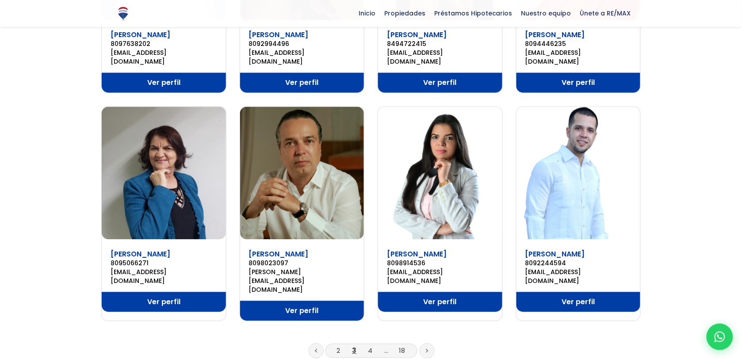
scroll to position [538, 0]
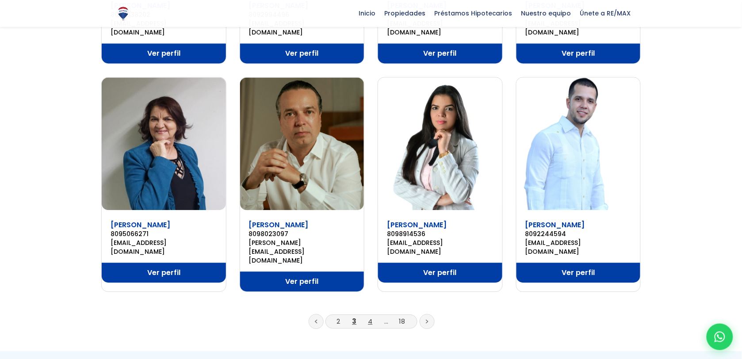
click at [370, 317] on link "4" at bounding box center [370, 321] width 4 height 9
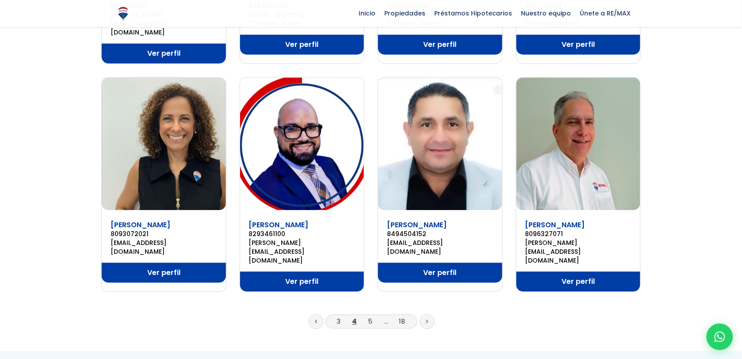
scroll to position [634, 0]
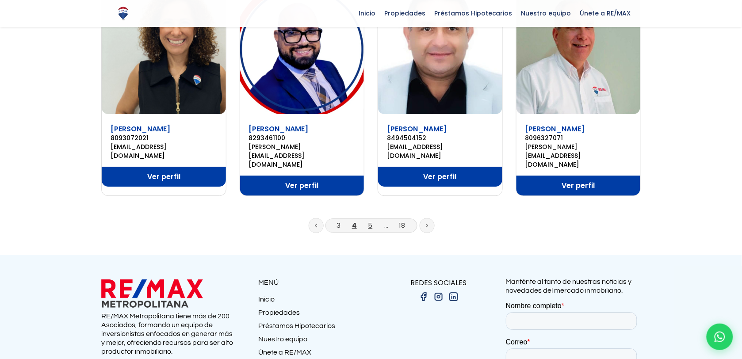
click at [371, 221] on link "5" at bounding box center [370, 225] width 4 height 9
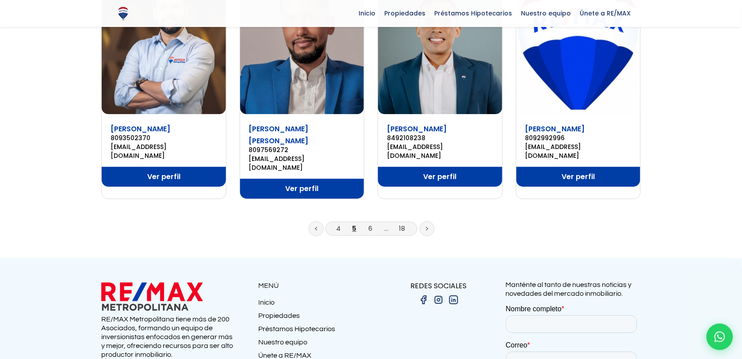
scroll to position [641, 0]
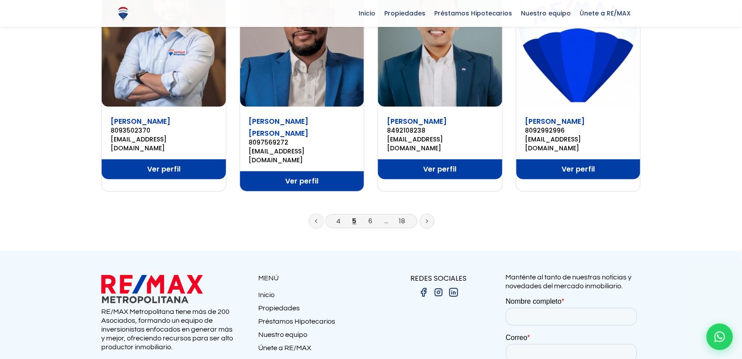
click at [370, 215] on li "6" at bounding box center [370, 220] width 14 height 11
click at [370, 216] on link "6" at bounding box center [370, 220] width 4 height 9
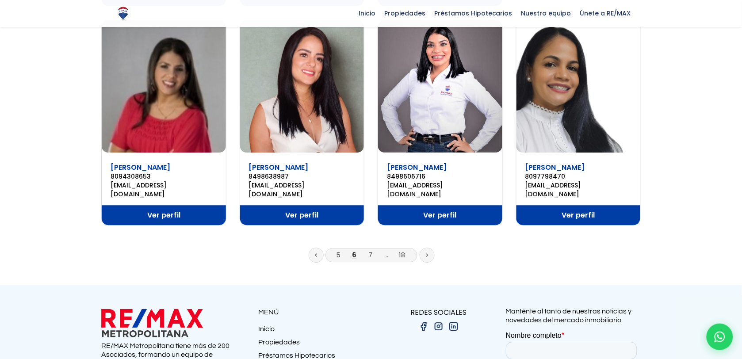
scroll to position [634, 0]
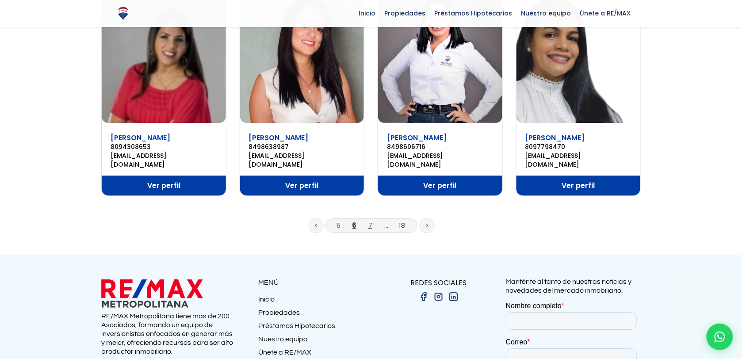
click at [370, 221] on link "7" at bounding box center [370, 225] width 4 height 9
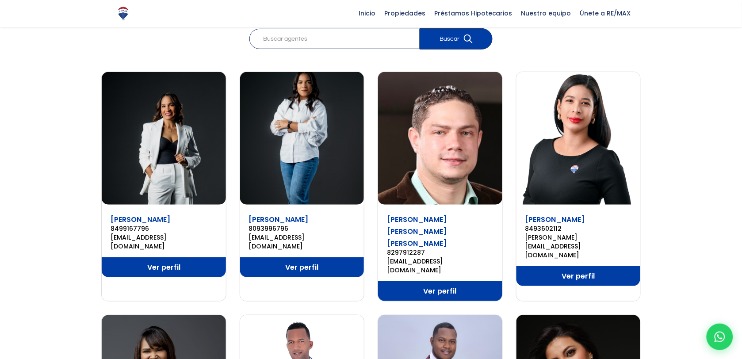
scroll to position [66, 0]
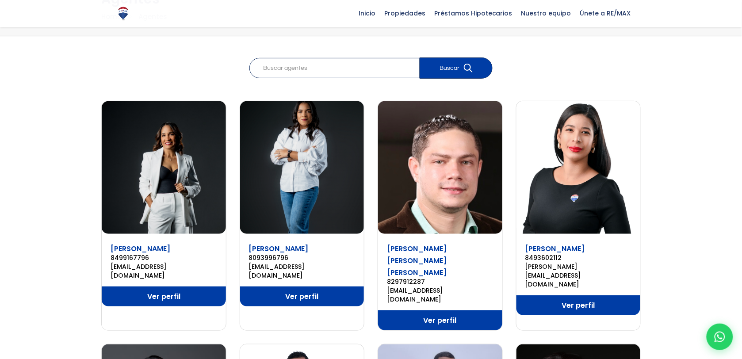
click at [479, 149] on img at bounding box center [440, 167] width 124 height 133
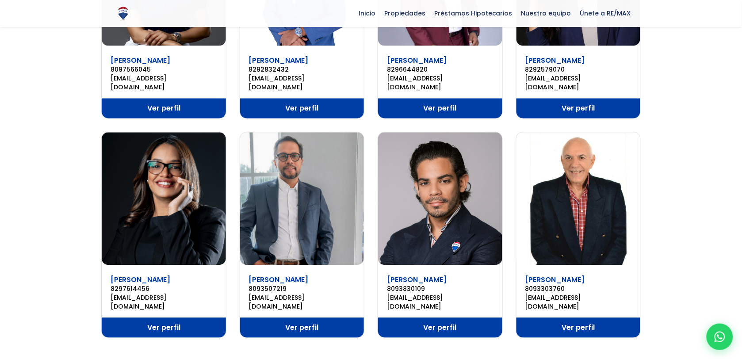
scroll to position [508, 0]
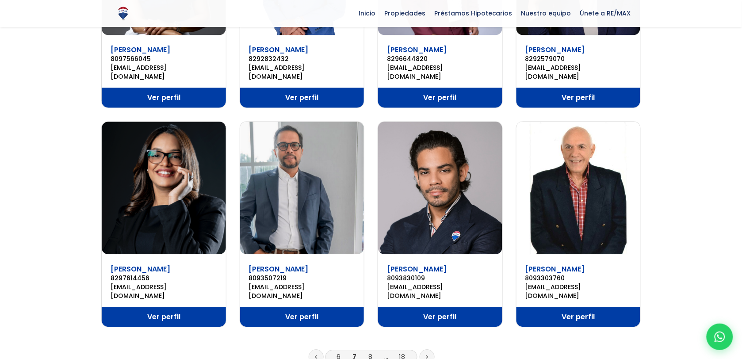
click at [371, 352] on link "8" at bounding box center [370, 356] width 4 height 9
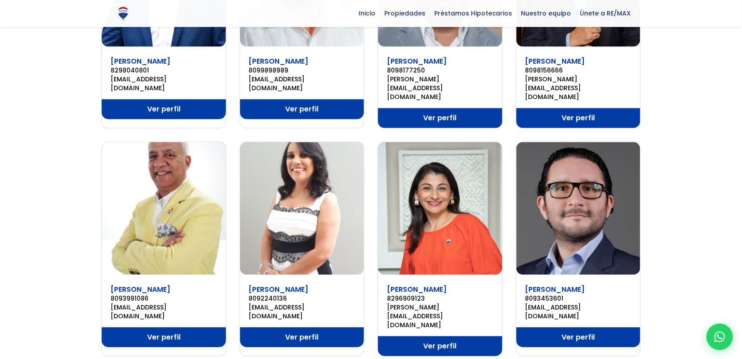
scroll to position [523, 0]
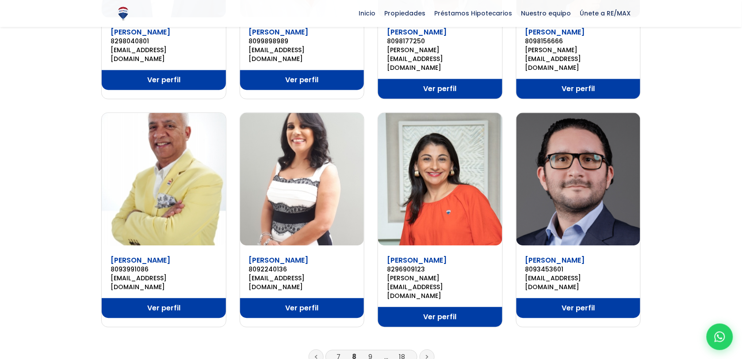
click at [370, 352] on link "9" at bounding box center [370, 356] width 4 height 9
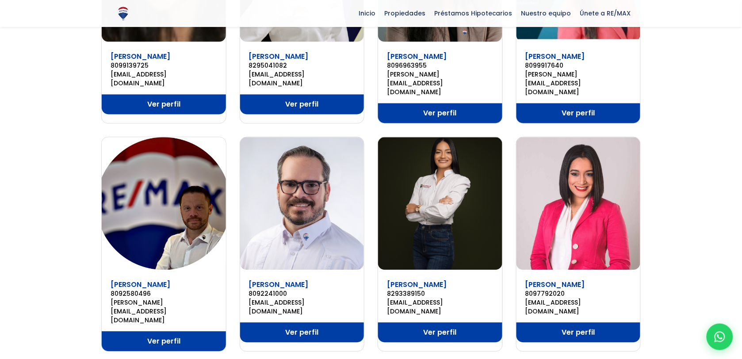
scroll to position [501, 0]
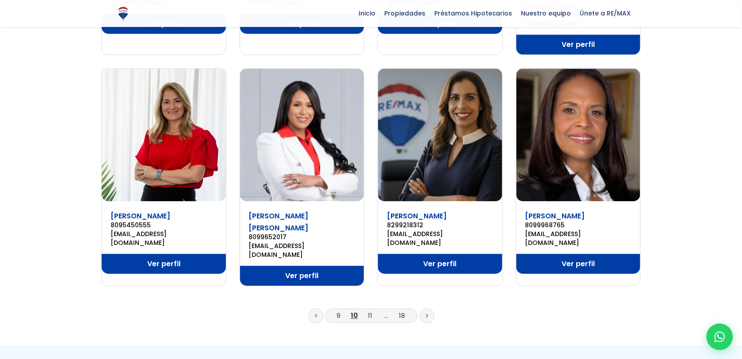
scroll to position [582, 0]
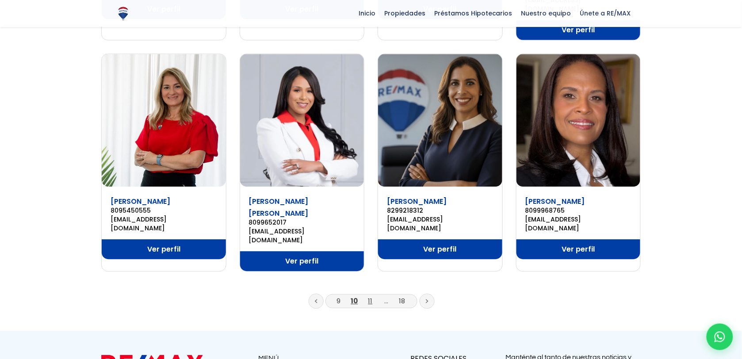
click at [370, 296] on link "11" at bounding box center [370, 300] width 4 height 9
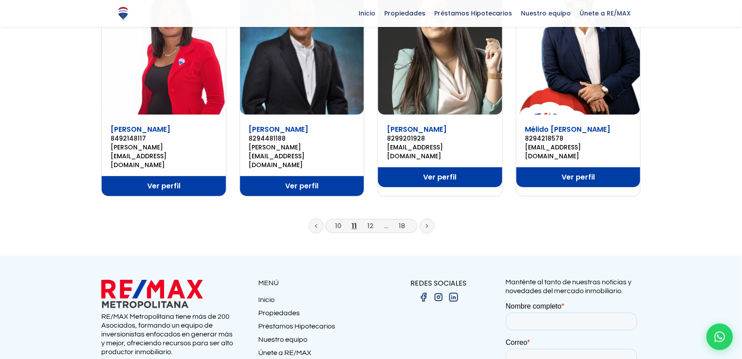
scroll to position [663, 0]
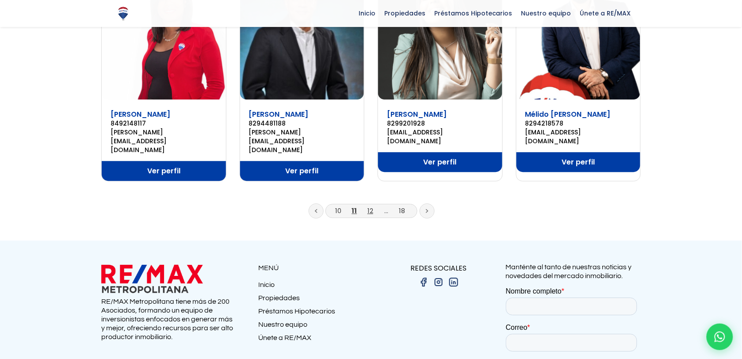
click at [370, 206] on link "12" at bounding box center [370, 210] width 6 height 9
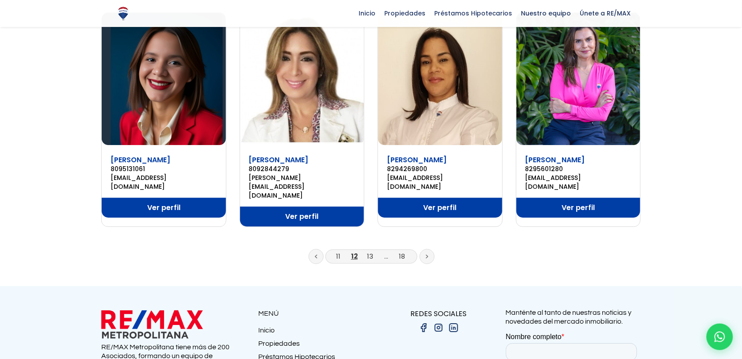
scroll to position [634, 0]
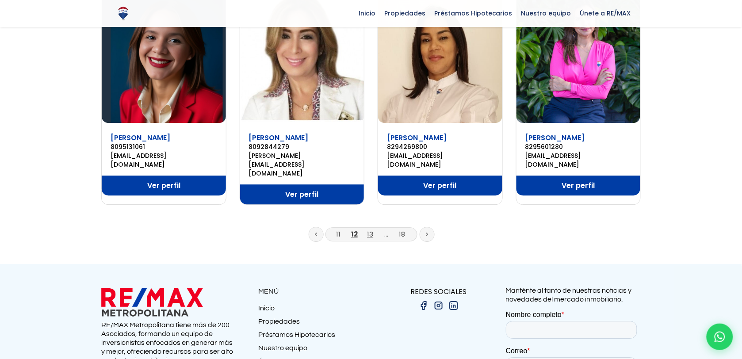
click at [370, 229] on link "13" at bounding box center [370, 233] width 6 height 9
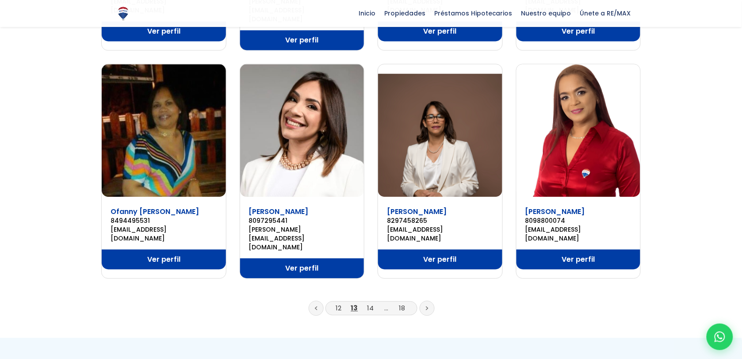
scroll to position [634, 0]
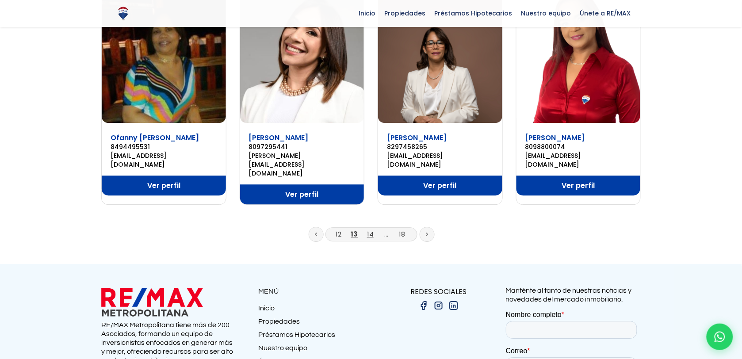
click at [371, 229] on link "14" at bounding box center [370, 233] width 7 height 9
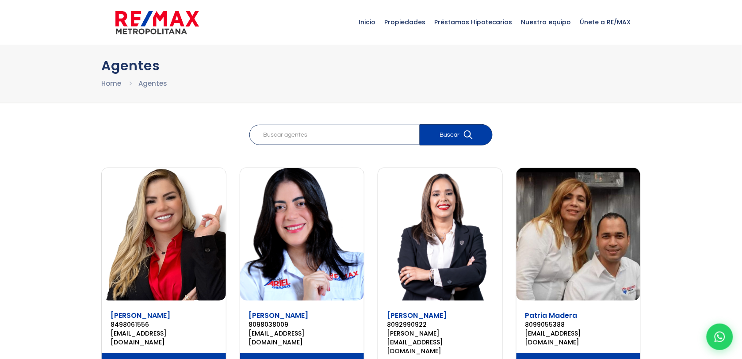
scroll to position [22, 0]
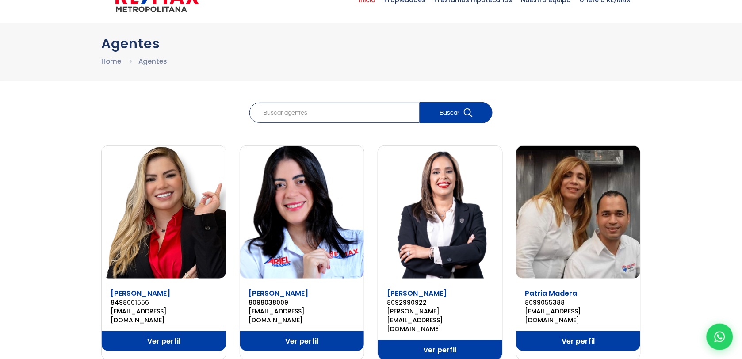
click at [377, 4] on span "Inicio" at bounding box center [367, 0] width 26 height 27
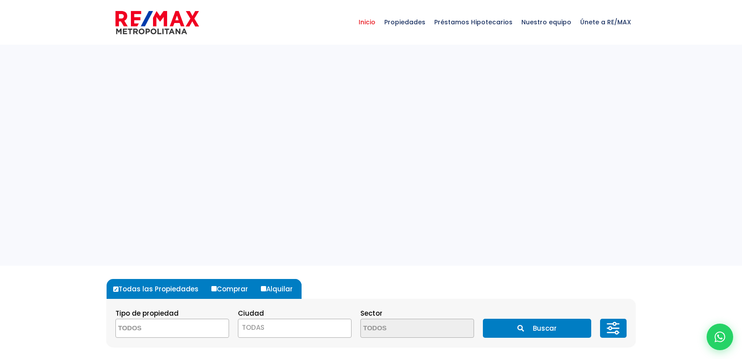
select select
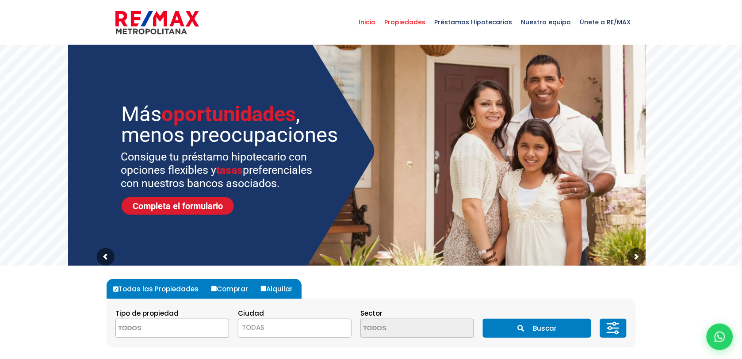
click at [408, 22] on span "Propiedades" at bounding box center [405, 22] width 50 height 27
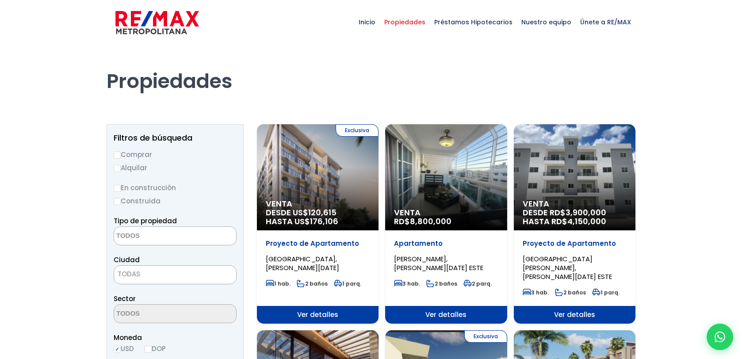
select select
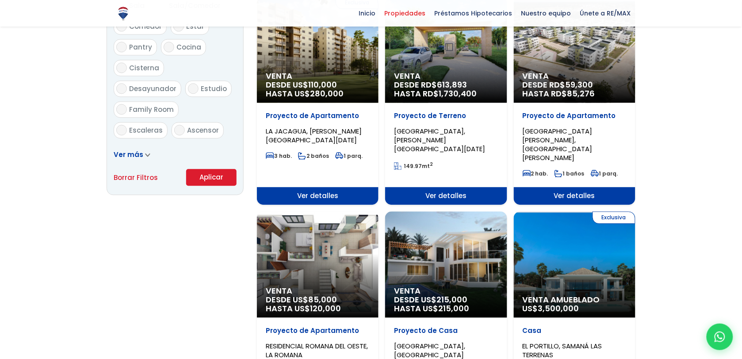
scroll to position [538, 0]
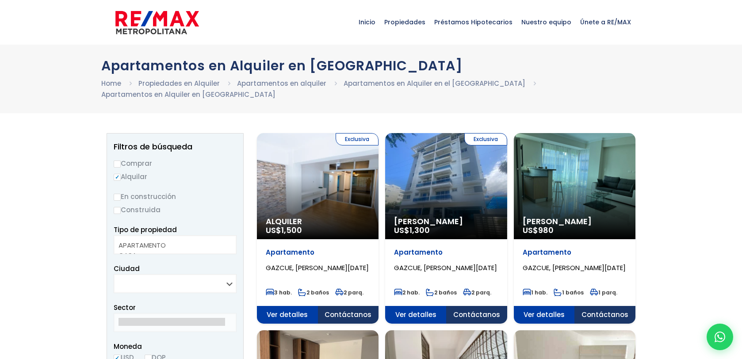
select select
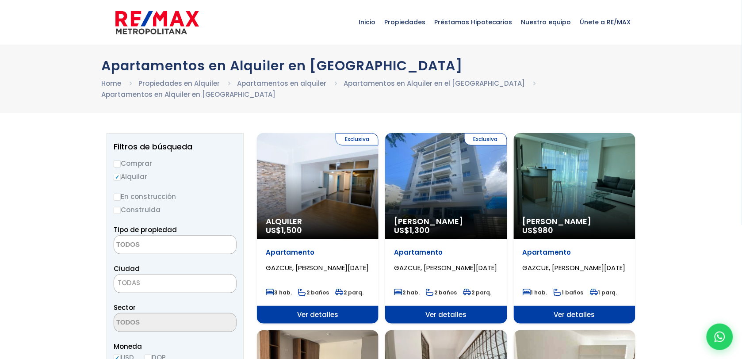
click at [474, 189] on div "Exclusiva Alquiler Amueblado US$ 1,300" at bounding box center [446, 186] width 122 height 106
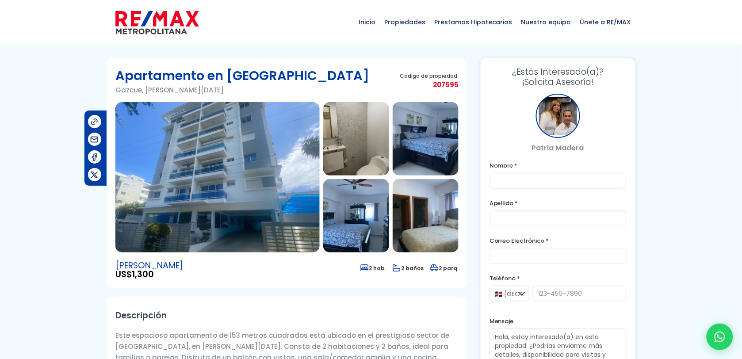
click at [253, 189] on img at bounding box center [217, 177] width 204 height 150
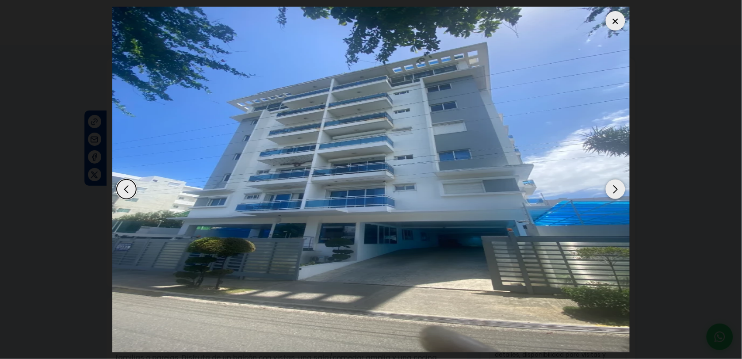
click at [615, 186] on div "Next slide" at bounding box center [615, 189] width 19 height 19
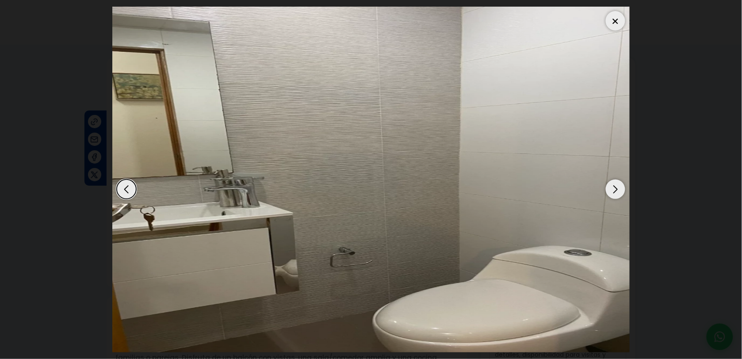
click at [615, 186] on div "Next slide" at bounding box center [615, 189] width 19 height 19
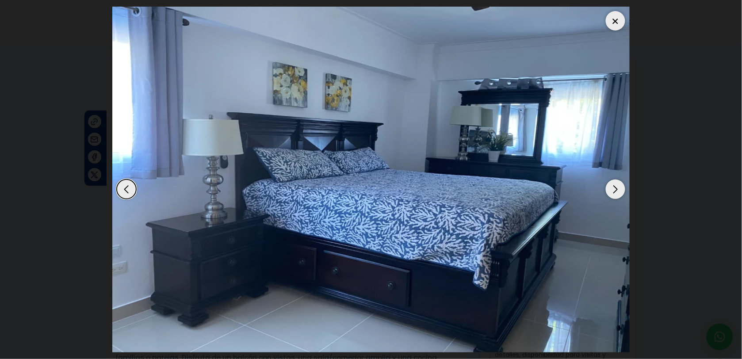
click at [615, 186] on div "Next slide" at bounding box center [615, 189] width 19 height 19
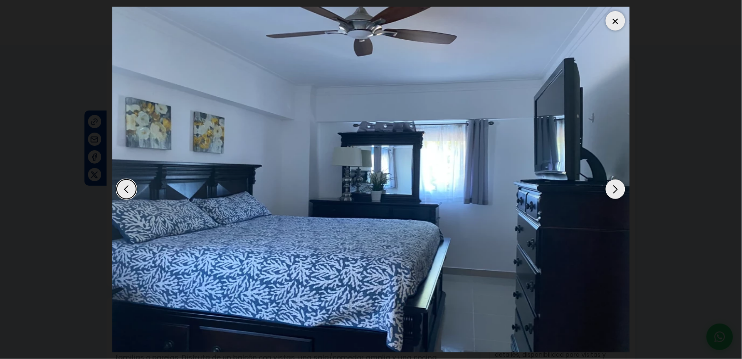
click at [615, 186] on div "Next slide" at bounding box center [615, 189] width 19 height 19
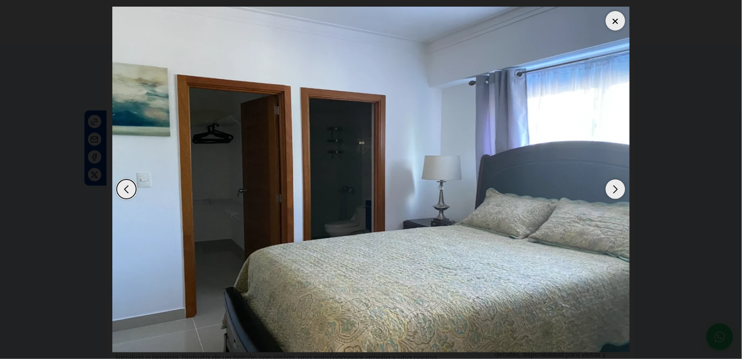
click at [615, 186] on div "Next slide" at bounding box center [615, 189] width 19 height 19
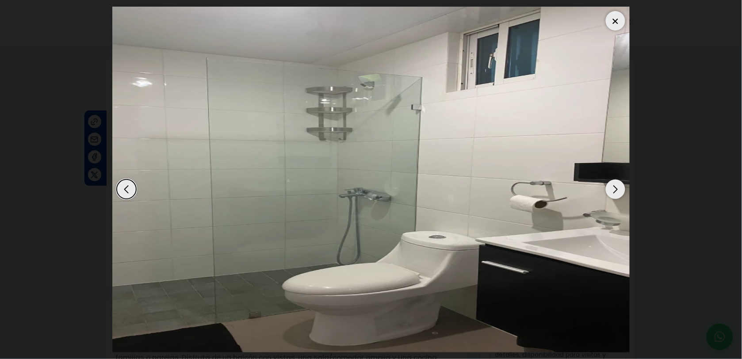
click at [615, 186] on div "Next slide" at bounding box center [615, 189] width 19 height 19
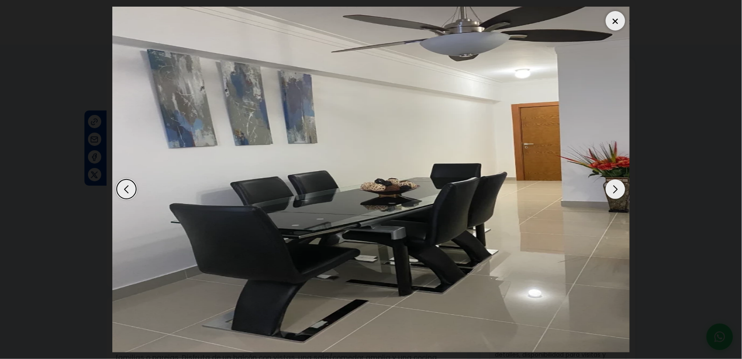
click at [615, 186] on div "Next slide" at bounding box center [615, 189] width 19 height 19
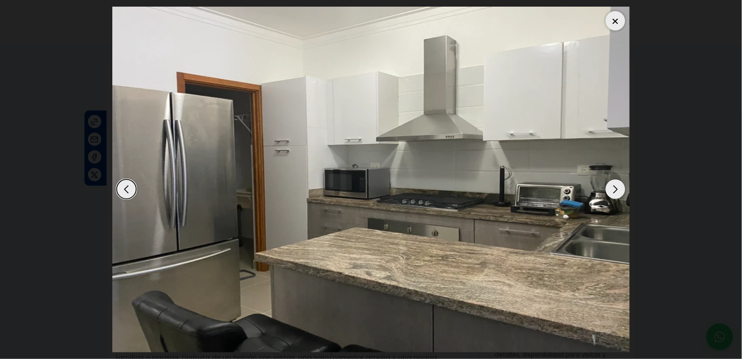
click at [615, 185] on div "Next slide" at bounding box center [615, 189] width 19 height 19
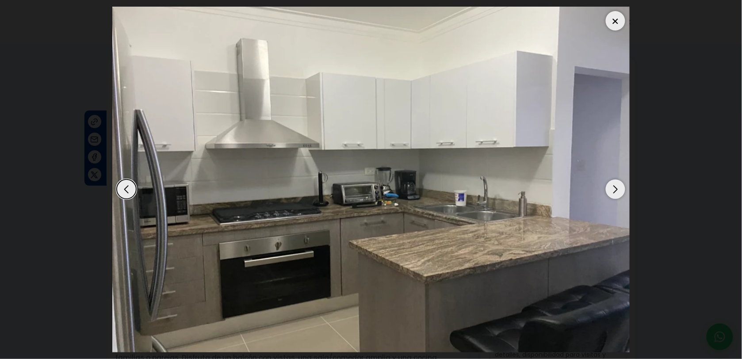
click at [615, 183] on div "Next slide" at bounding box center [615, 189] width 19 height 19
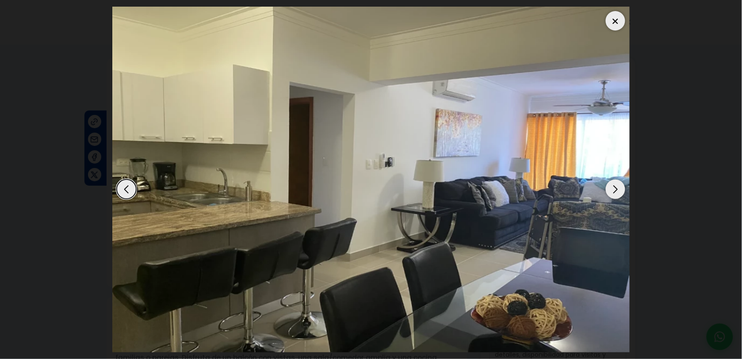
click at [615, 182] on div "Next slide" at bounding box center [615, 189] width 19 height 19
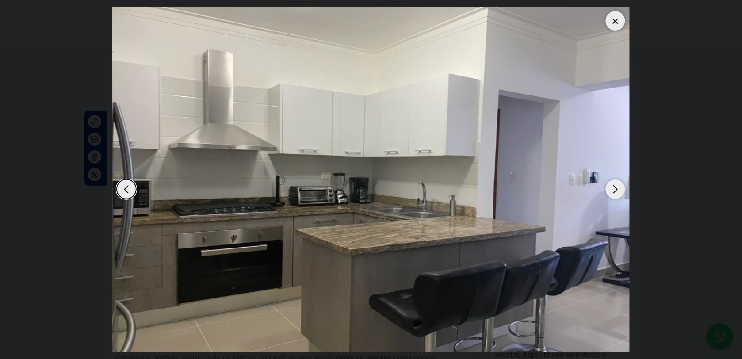
click at [615, 182] on div "Next slide" at bounding box center [615, 189] width 19 height 19
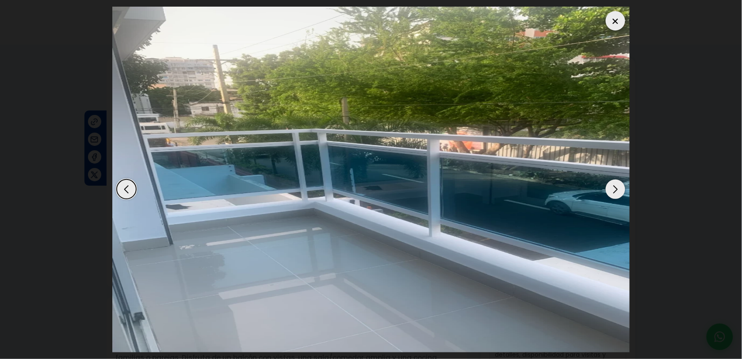
click at [615, 22] on div at bounding box center [615, 20] width 19 height 19
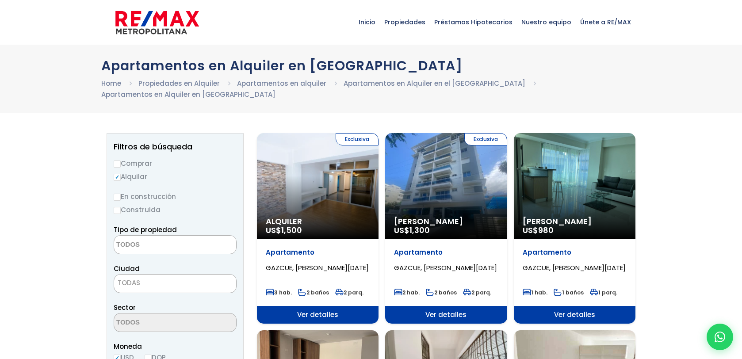
select select
click at [586, 174] on div "[PERSON_NAME] US$ 980" at bounding box center [575, 186] width 122 height 106
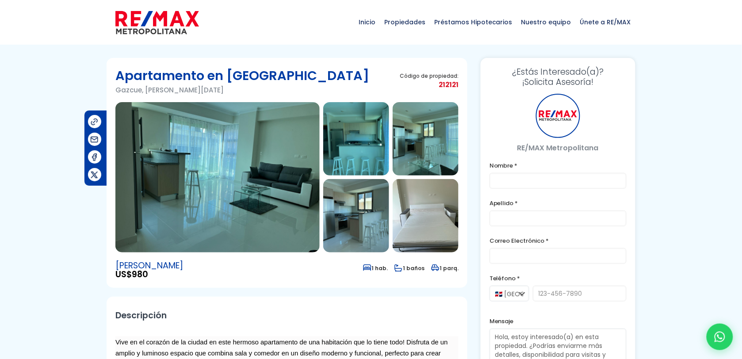
click at [240, 188] on img at bounding box center [217, 177] width 204 height 150
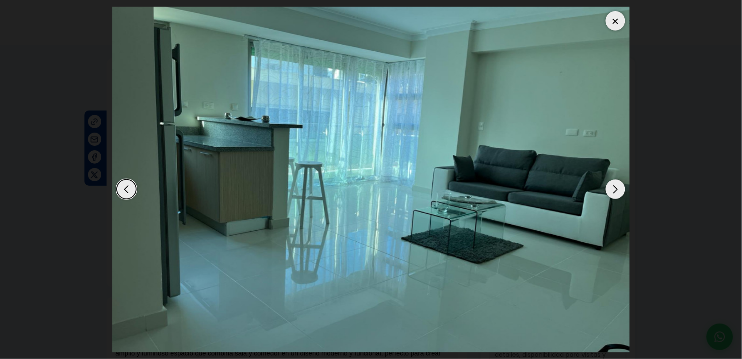
click at [617, 186] on div "Next slide" at bounding box center [615, 189] width 19 height 19
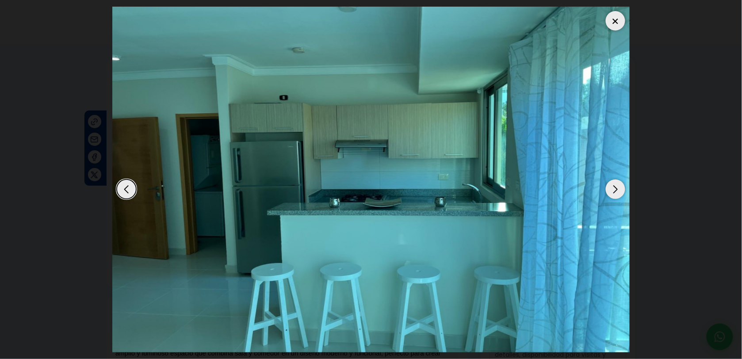
click at [617, 186] on div "Next slide" at bounding box center [615, 189] width 19 height 19
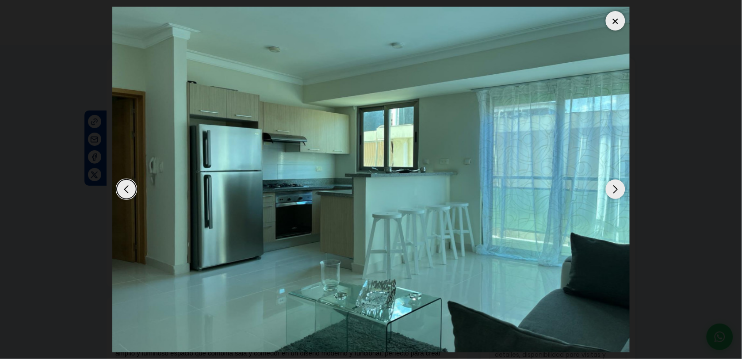
click at [617, 186] on div "Next slide" at bounding box center [615, 189] width 19 height 19
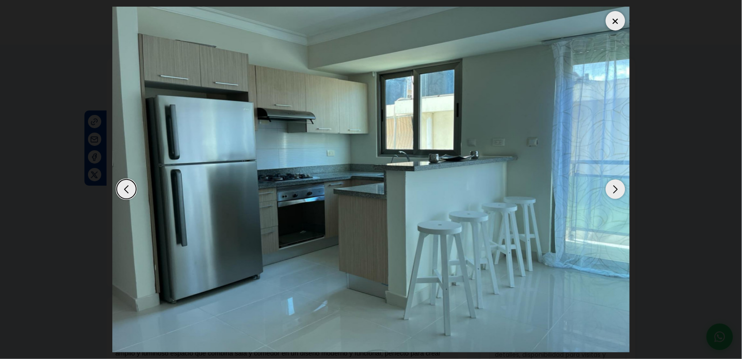
click at [617, 186] on div "Next slide" at bounding box center [615, 189] width 19 height 19
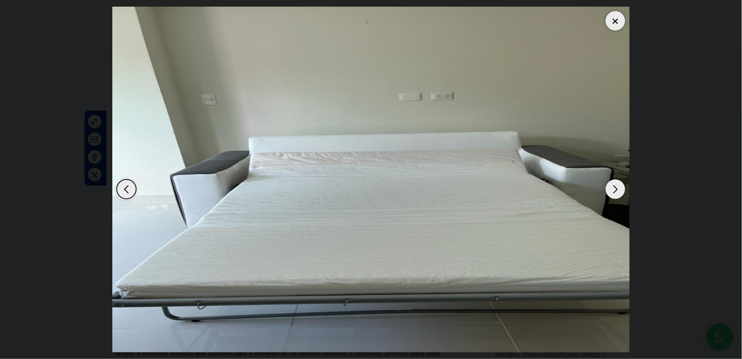
click at [617, 186] on div "Next slide" at bounding box center [615, 189] width 19 height 19
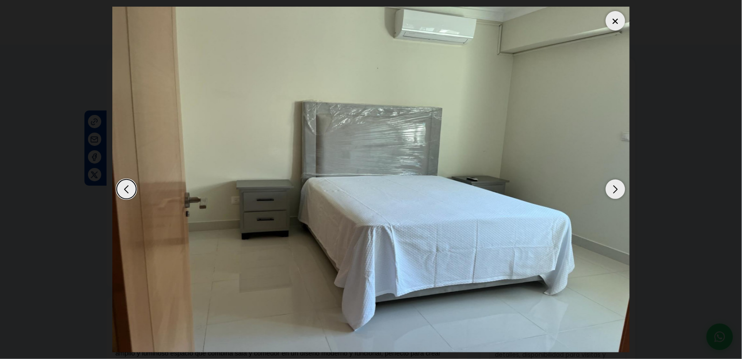
click at [617, 186] on div "Next slide" at bounding box center [615, 189] width 19 height 19
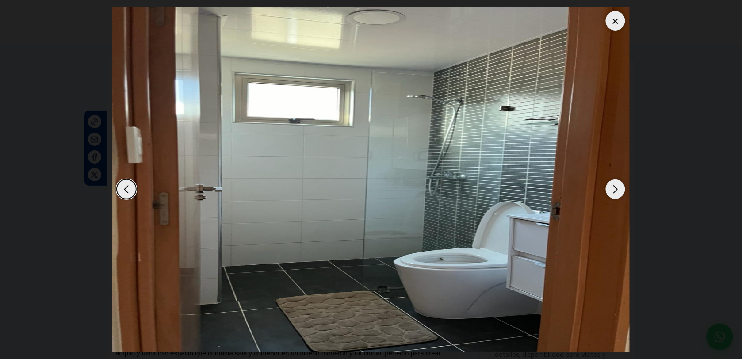
click at [617, 186] on div "Next slide" at bounding box center [615, 189] width 19 height 19
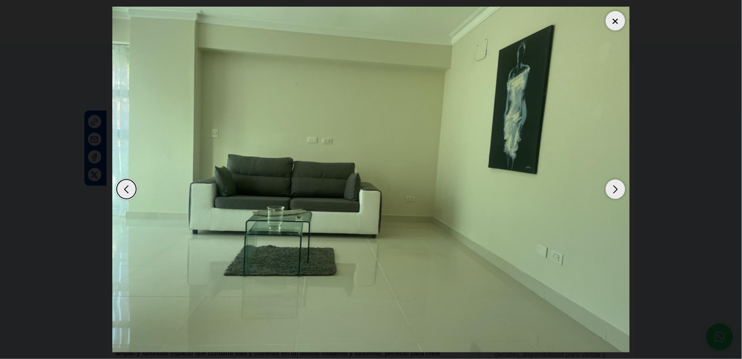
click at [617, 186] on div "Next slide" at bounding box center [615, 189] width 19 height 19
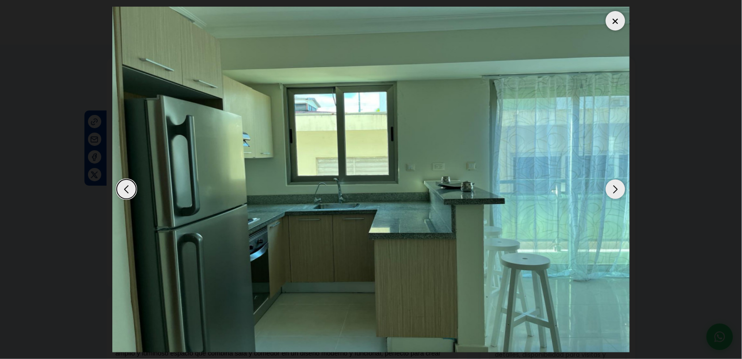
click at [617, 186] on div "Next slide" at bounding box center [615, 189] width 19 height 19
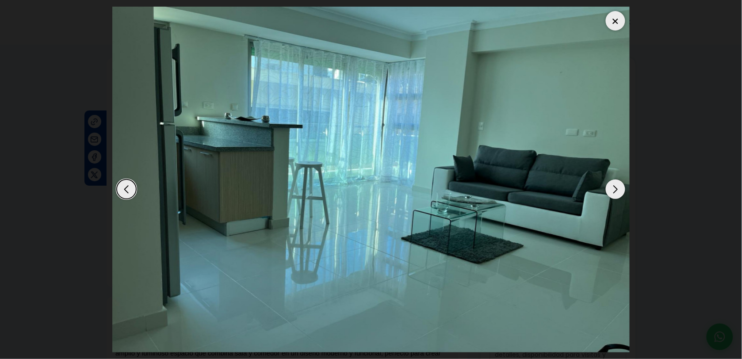
click at [617, 186] on div "Next slide" at bounding box center [615, 189] width 19 height 19
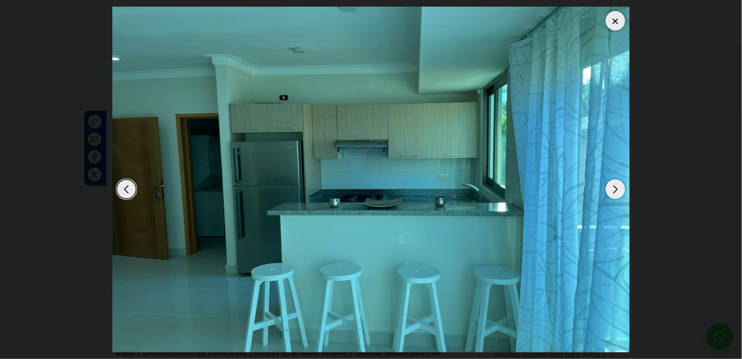
click at [617, 186] on div "Next slide" at bounding box center [615, 189] width 19 height 19
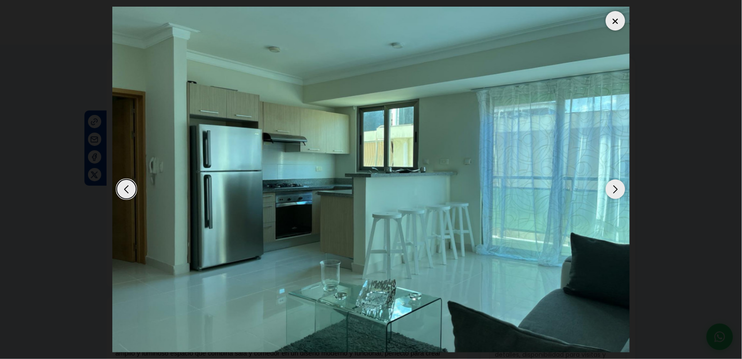
click at [617, 186] on div "Next slide" at bounding box center [615, 189] width 19 height 19
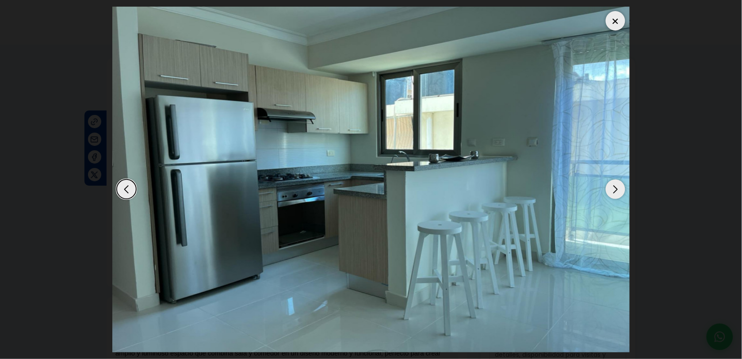
click at [617, 186] on div "Next slide" at bounding box center [615, 189] width 19 height 19
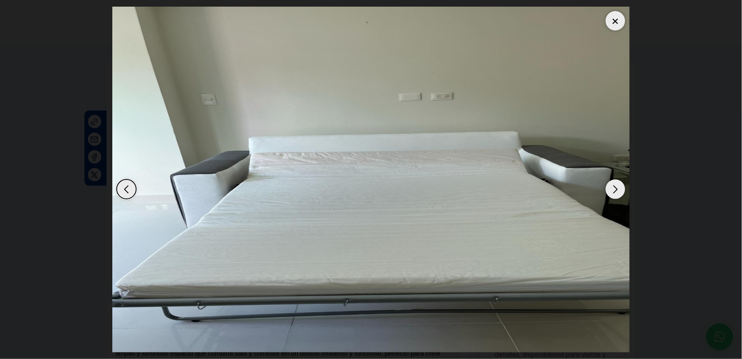
click at [617, 186] on div "Next slide" at bounding box center [615, 189] width 19 height 19
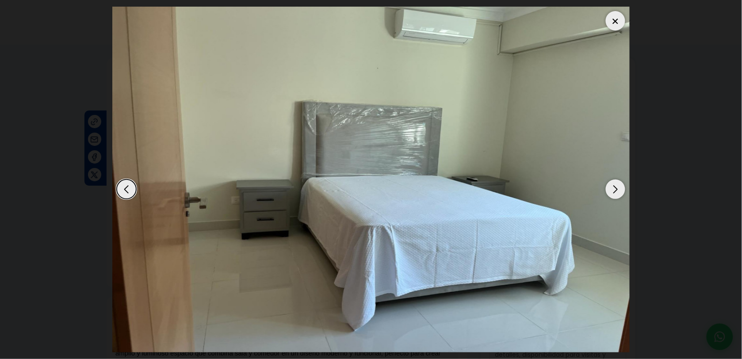
click at [613, 18] on div at bounding box center [615, 20] width 19 height 19
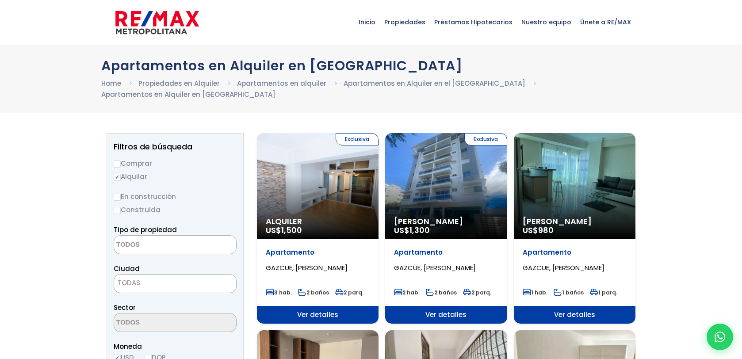
select select
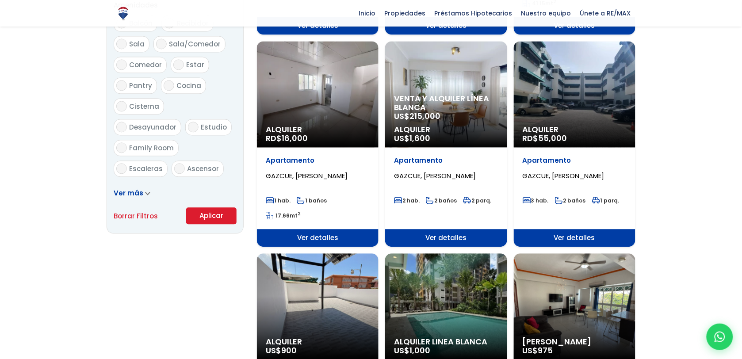
scroll to position [531, 0]
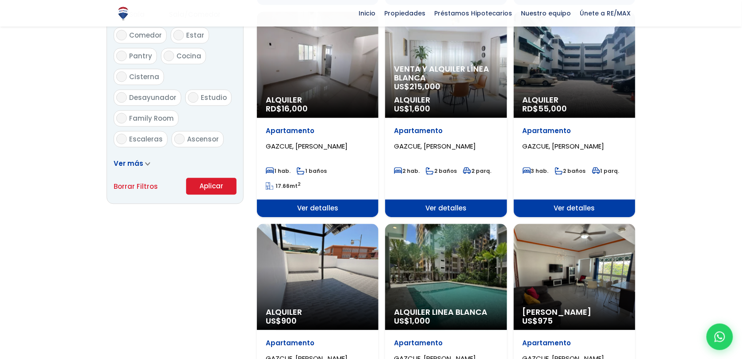
click at [444, 274] on div "Alquiler Linea Blanca US$ 1,000" at bounding box center [446, 277] width 122 height 106
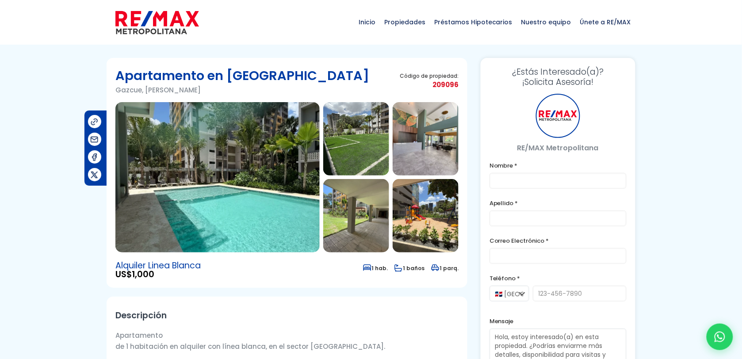
click at [264, 202] on img at bounding box center [217, 177] width 204 height 150
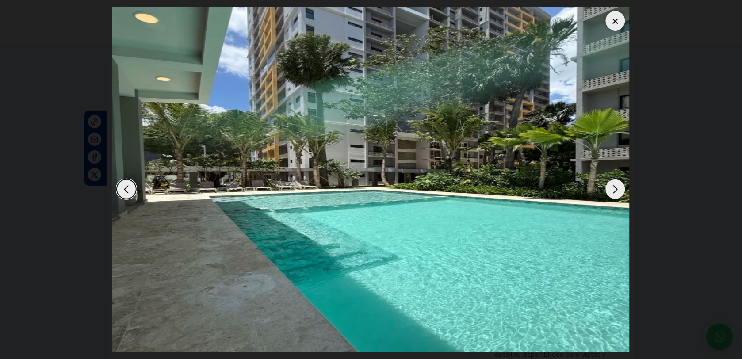
click at [615, 195] on div "Next slide" at bounding box center [615, 189] width 19 height 19
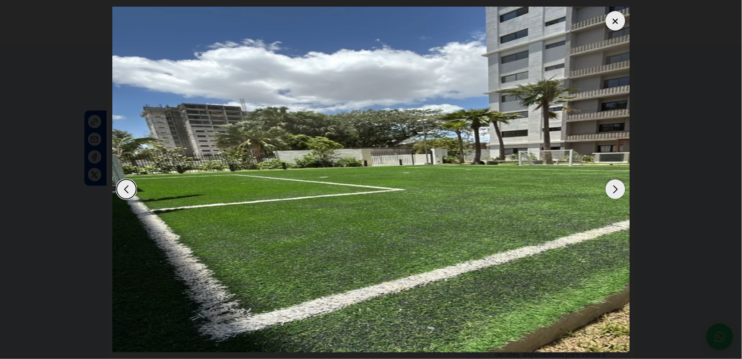
click at [615, 194] on div "Next slide" at bounding box center [615, 189] width 19 height 19
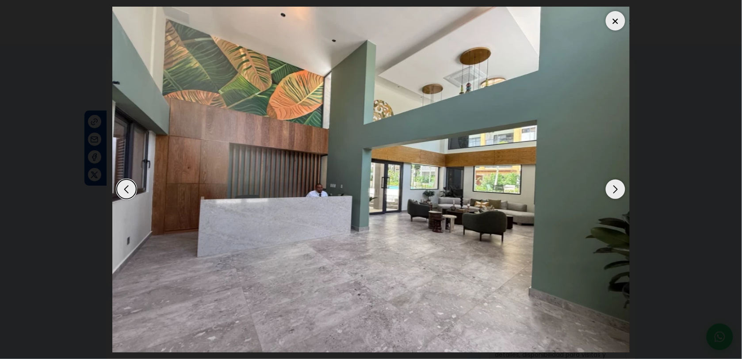
click at [615, 194] on div "Next slide" at bounding box center [615, 189] width 19 height 19
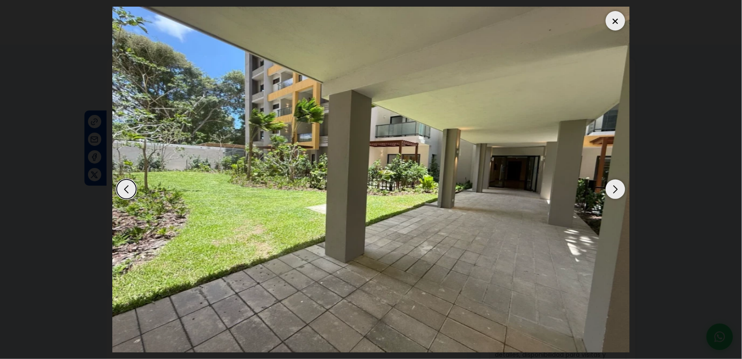
click at [615, 194] on div "Next slide" at bounding box center [615, 189] width 19 height 19
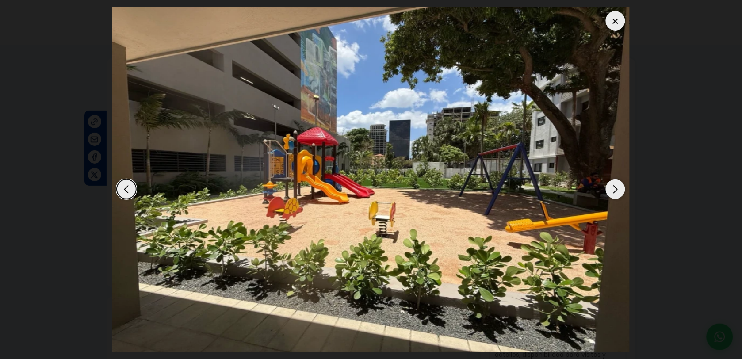
click at [615, 193] on div "Next slide" at bounding box center [615, 189] width 19 height 19
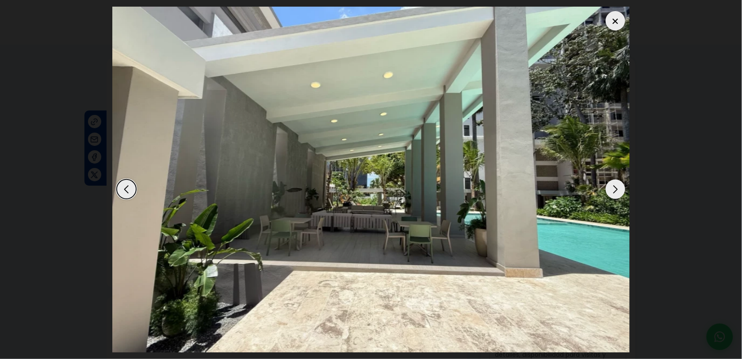
click at [615, 193] on div "Next slide" at bounding box center [615, 189] width 19 height 19
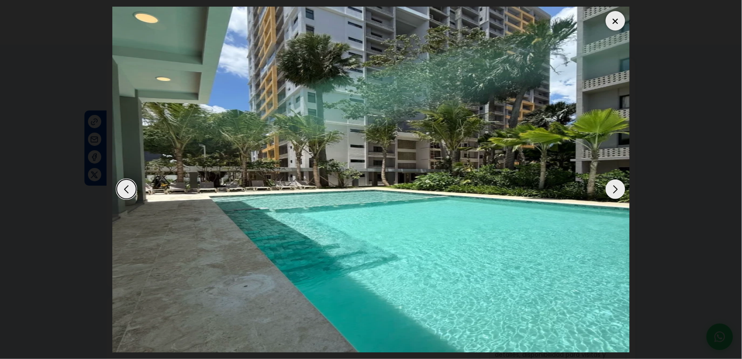
click at [615, 193] on div "Next slide" at bounding box center [615, 189] width 19 height 19
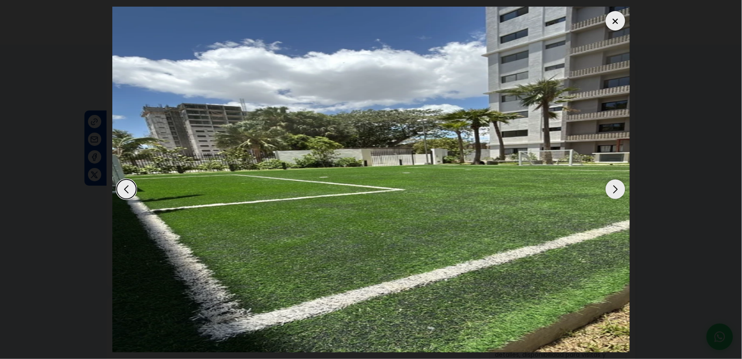
click at [615, 193] on div "Next slide" at bounding box center [615, 189] width 19 height 19
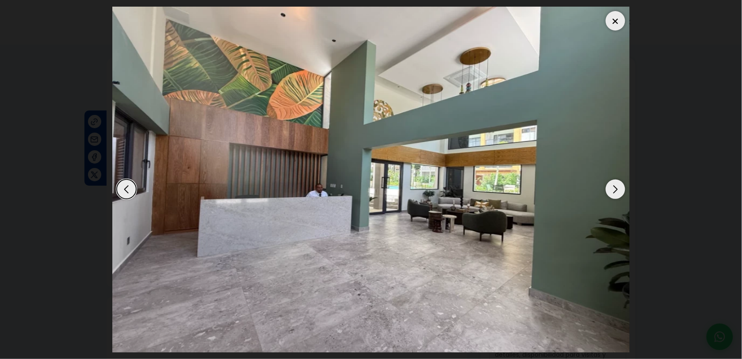
click at [614, 188] on div "Next slide" at bounding box center [615, 189] width 19 height 19
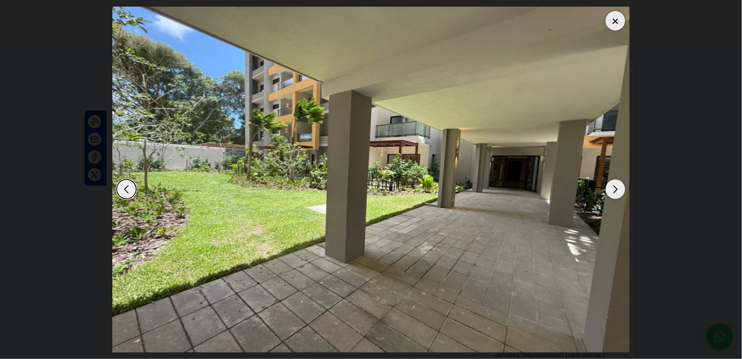
click at [604, 22] on img "4 / 6" at bounding box center [370, 180] width 517 height 346
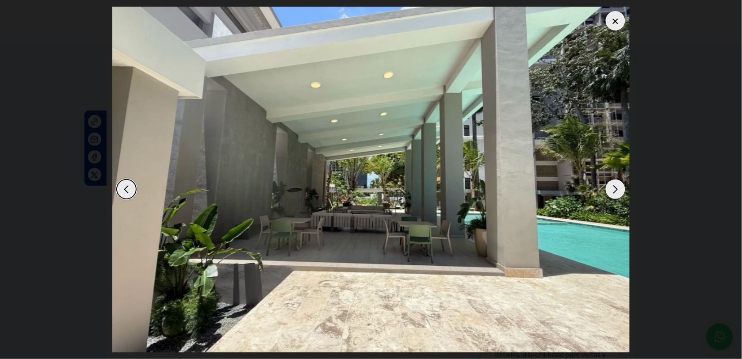
click at [625, 23] on div at bounding box center [615, 20] width 19 height 19
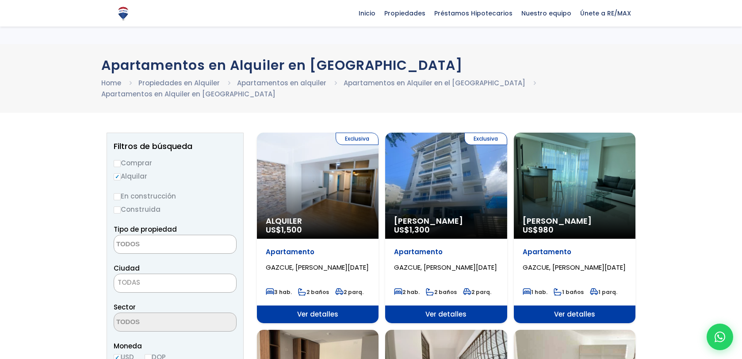
select select
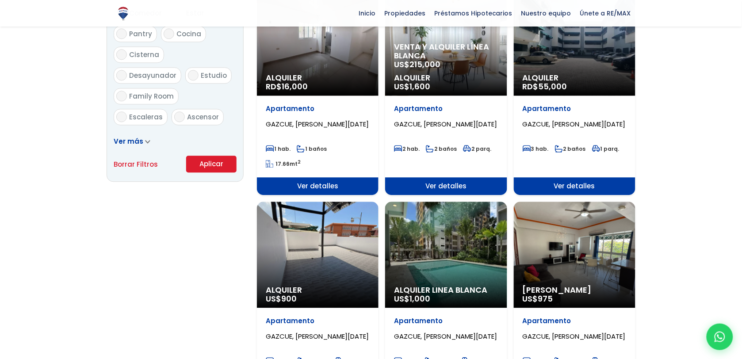
scroll to position [575, 0]
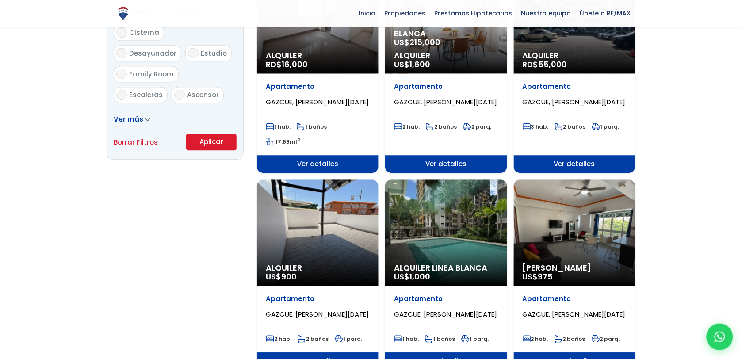
click at [587, 210] on div "[PERSON_NAME] US$ 975" at bounding box center [575, 233] width 122 height 106
click at [562, 202] on div "Alquiler Amueblado US$ 975" at bounding box center [575, 233] width 122 height 106
click at [550, 250] on div "Alquiler Amueblado US$ 975" at bounding box center [575, 233] width 122 height 106
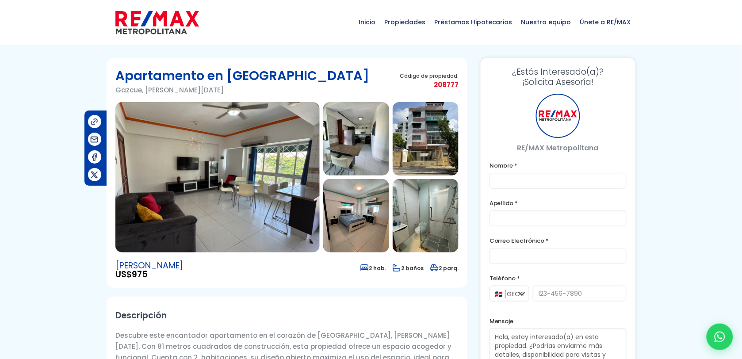
click at [220, 167] on img at bounding box center [217, 177] width 204 height 150
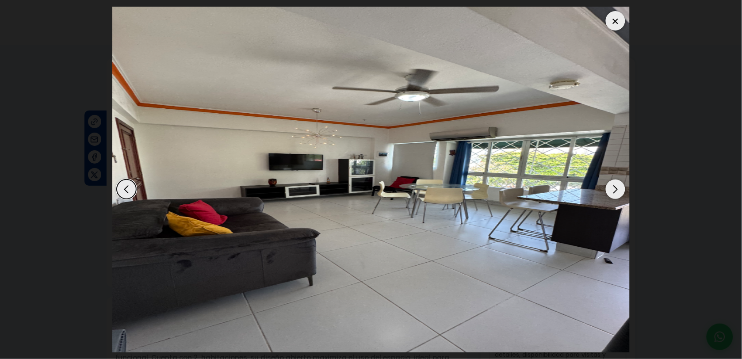
click at [616, 185] on div "Next slide" at bounding box center [615, 189] width 19 height 19
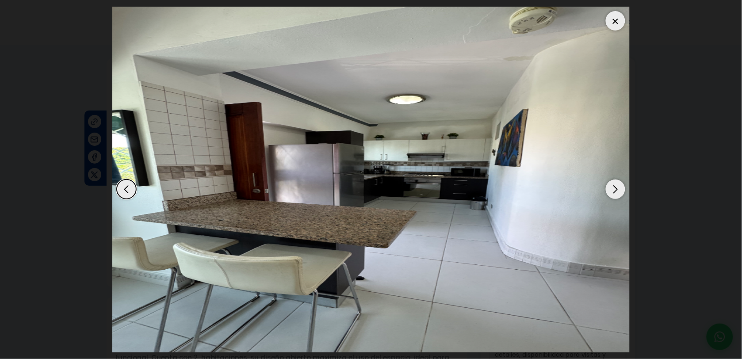
click at [616, 185] on div "Next slide" at bounding box center [615, 189] width 19 height 19
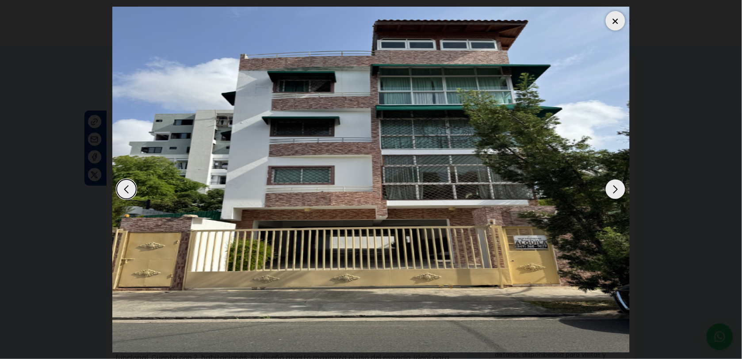
click at [616, 185] on div "Next slide" at bounding box center [615, 189] width 19 height 19
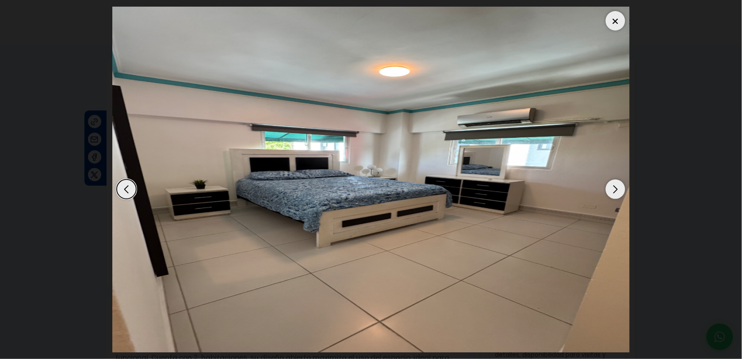
click at [616, 185] on div "Next slide" at bounding box center [615, 189] width 19 height 19
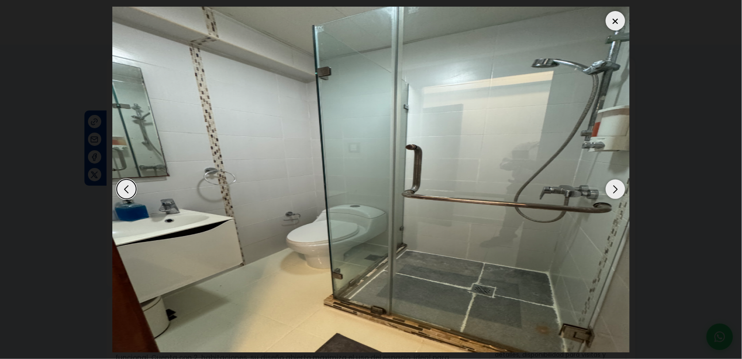
click at [616, 183] on div "Next slide" at bounding box center [615, 189] width 19 height 19
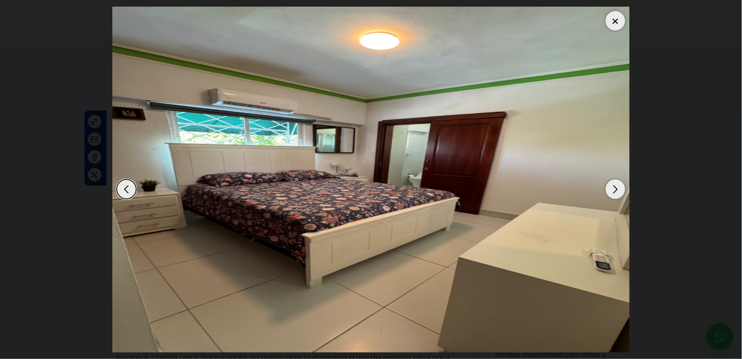
click at [616, 183] on div "Next slide" at bounding box center [615, 189] width 19 height 19
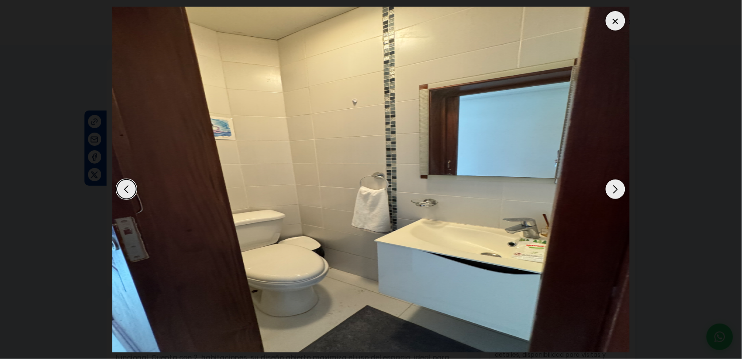
click at [616, 183] on div "Next slide" at bounding box center [615, 189] width 19 height 19
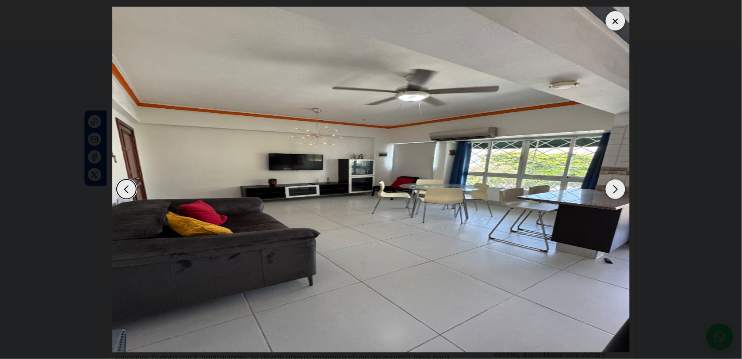
click at [616, 183] on div "Next slide" at bounding box center [615, 189] width 19 height 19
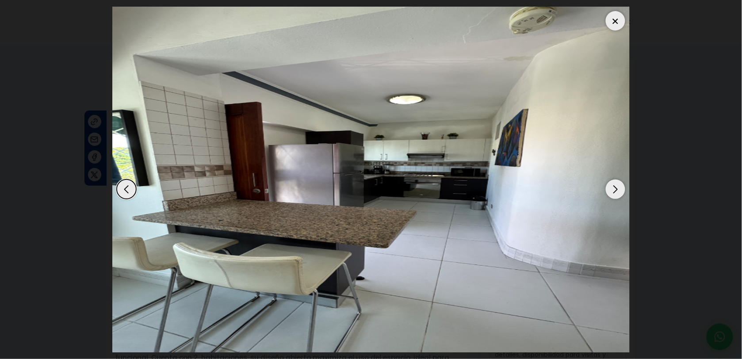
click at [616, 183] on div "Next slide" at bounding box center [615, 189] width 19 height 19
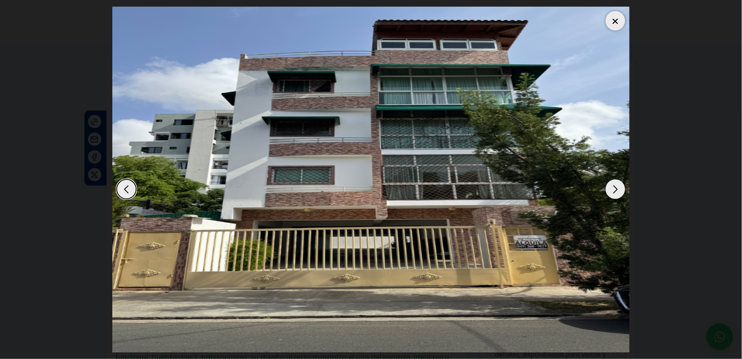
click at [613, 180] on div "Next slide" at bounding box center [615, 189] width 19 height 19
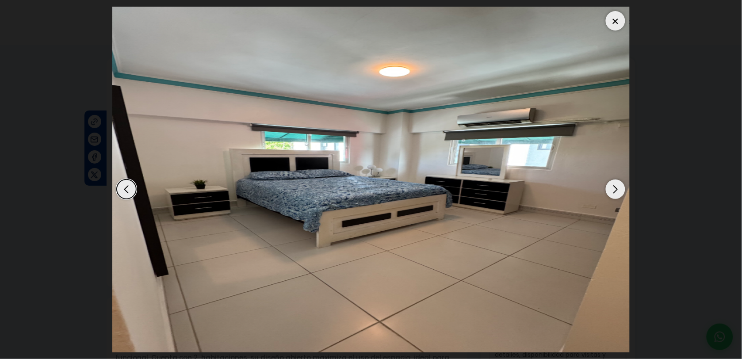
click at [130, 178] on img "4 / 7" at bounding box center [370, 180] width 517 height 346
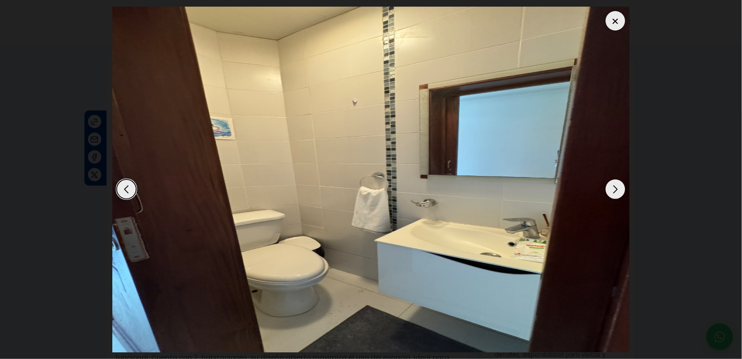
click at [129, 184] on div "Previous slide" at bounding box center [126, 189] width 19 height 19
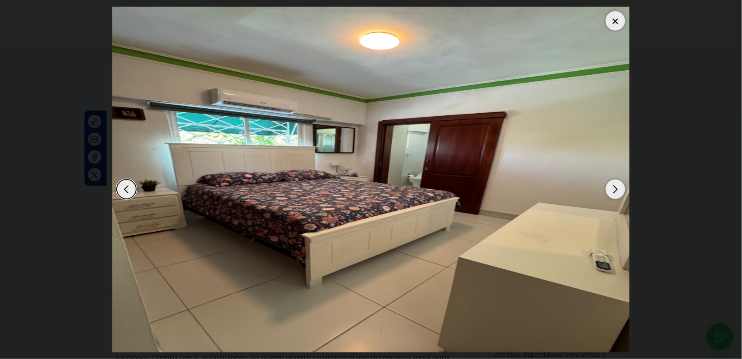
click at [129, 185] on div "Previous slide" at bounding box center [126, 189] width 19 height 19
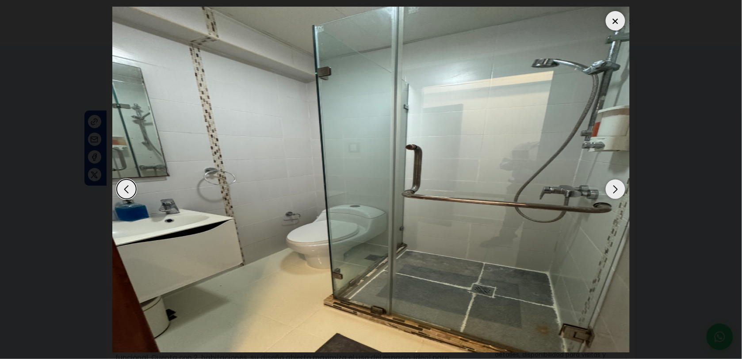
click at [129, 184] on div "Previous slide" at bounding box center [126, 189] width 19 height 19
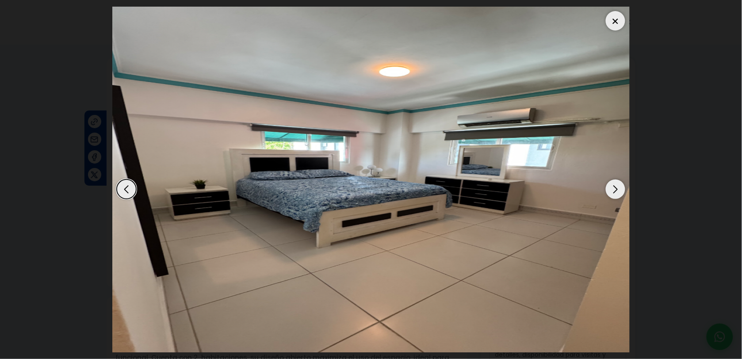
click at [129, 184] on div "Previous slide" at bounding box center [126, 189] width 19 height 19
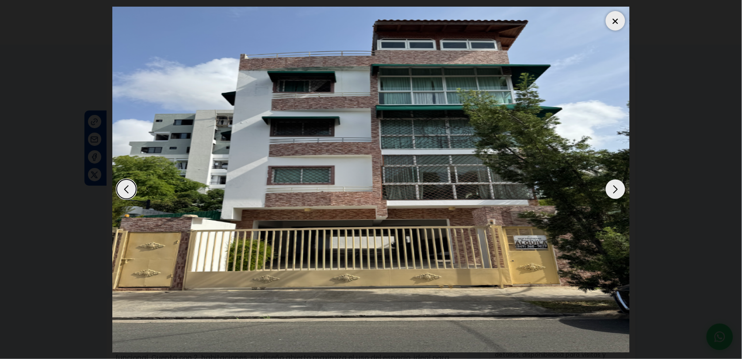
click at [615, 19] on div at bounding box center [615, 20] width 19 height 19
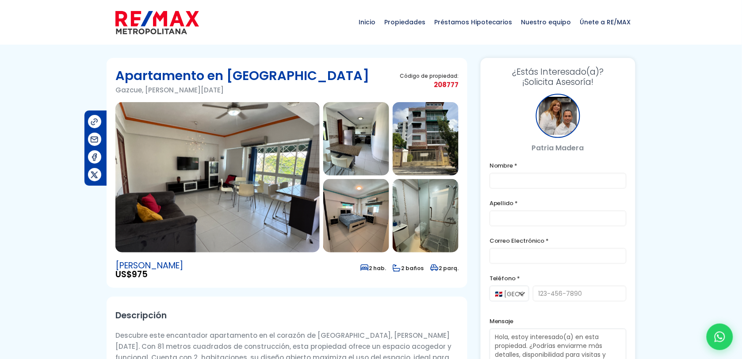
click at [265, 173] on img at bounding box center [217, 177] width 204 height 150
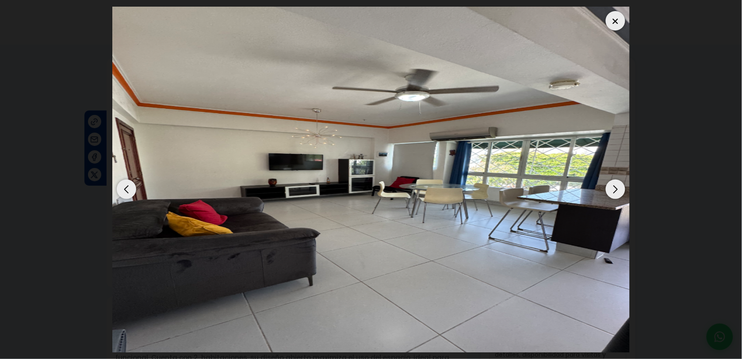
click at [611, 191] on div "Next slide" at bounding box center [615, 189] width 19 height 19
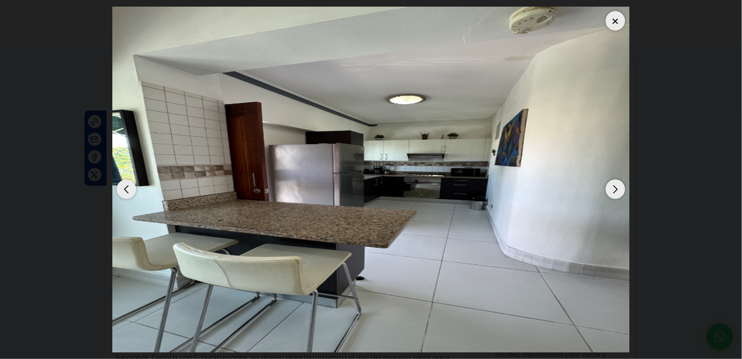
click at [611, 191] on div "Next slide" at bounding box center [615, 189] width 19 height 19
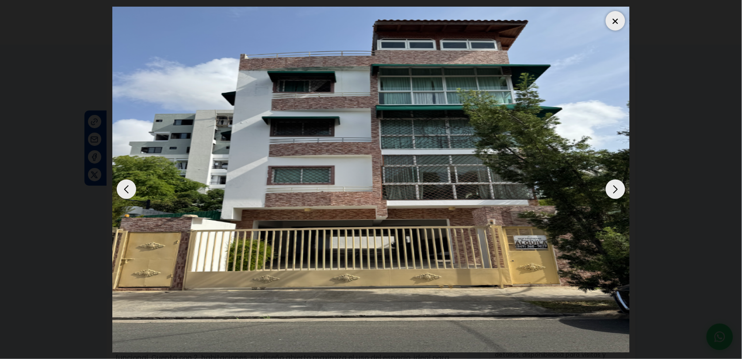
click at [622, 20] on div at bounding box center [615, 20] width 19 height 19
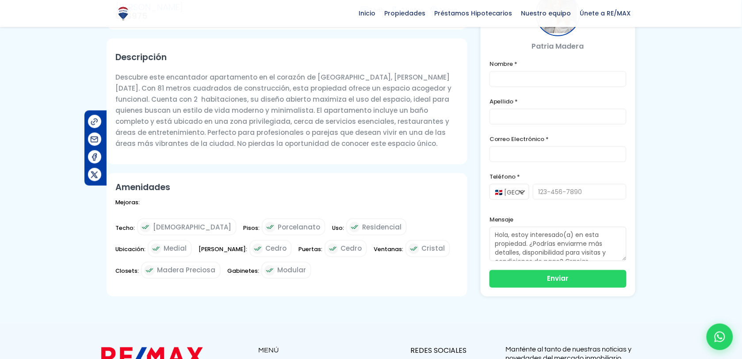
scroll to position [294, 0]
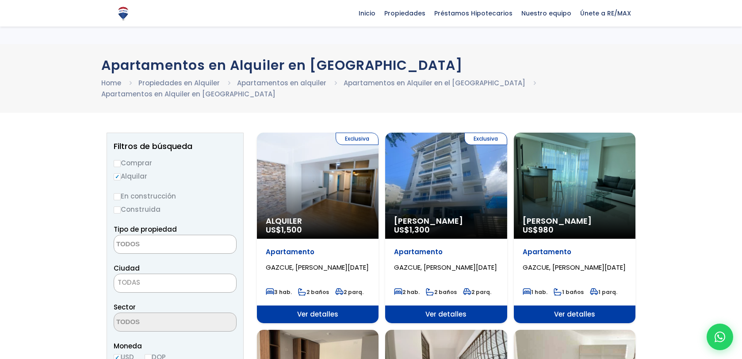
select select
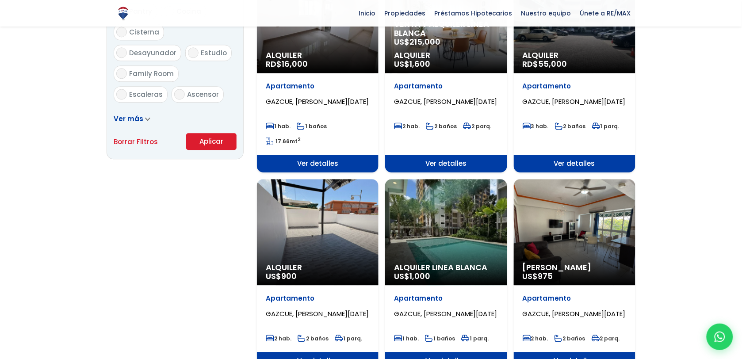
scroll to position [575, 0]
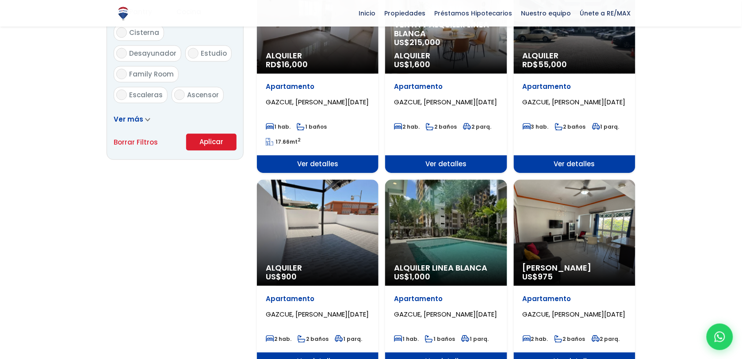
click at [448, 36] on div "Venta y alquiler línea blanca US$ 215,000 Alquiler US$ 1,600" at bounding box center [446, 46] width 122 height 53
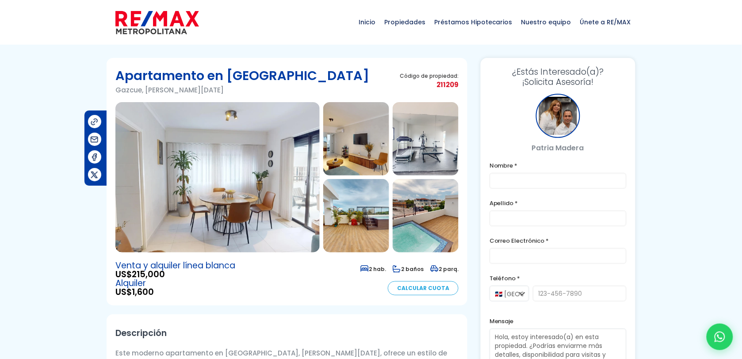
click at [228, 180] on img at bounding box center [217, 177] width 204 height 150
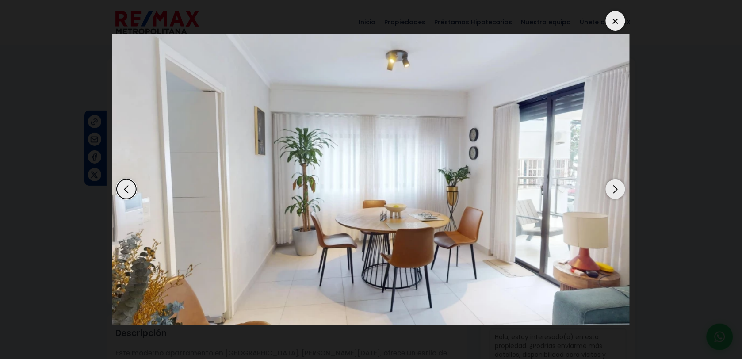
click at [616, 192] on div "Next slide" at bounding box center [615, 189] width 19 height 19
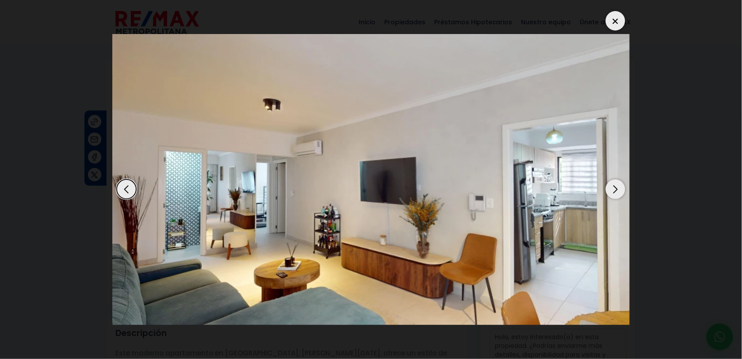
click at [616, 193] on div "Next slide" at bounding box center [615, 189] width 19 height 19
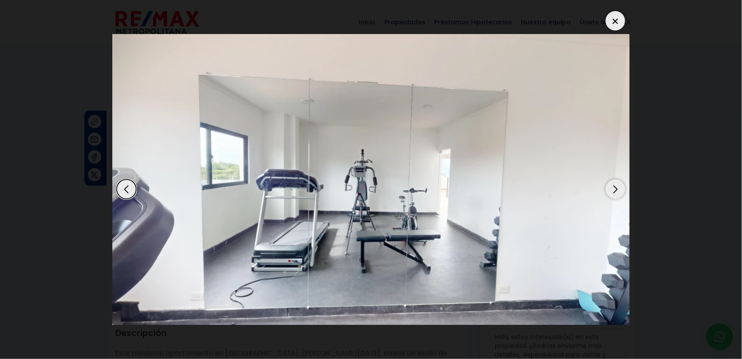
click at [616, 193] on div "Next slide" at bounding box center [615, 189] width 19 height 19
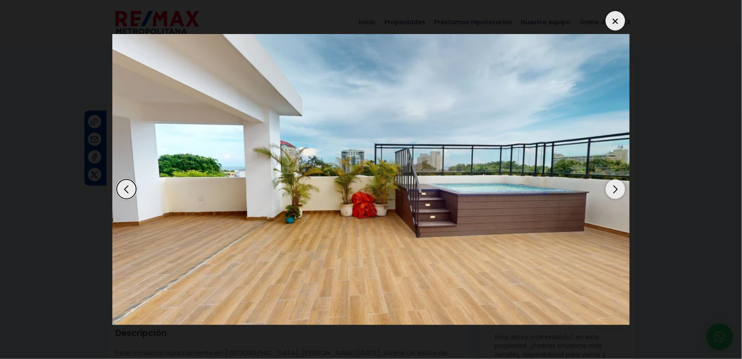
click at [616, 193] on div "Next slide" at bounding box center [615, 189] width 19 height 19
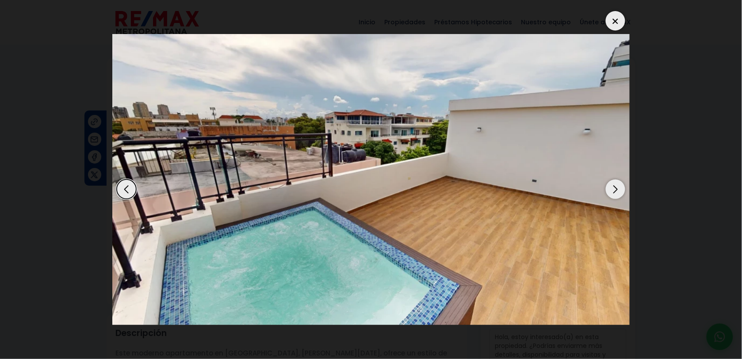
click at [616, 193] on div "Next slide" at bounding box center [615, 189] width 19 height 19
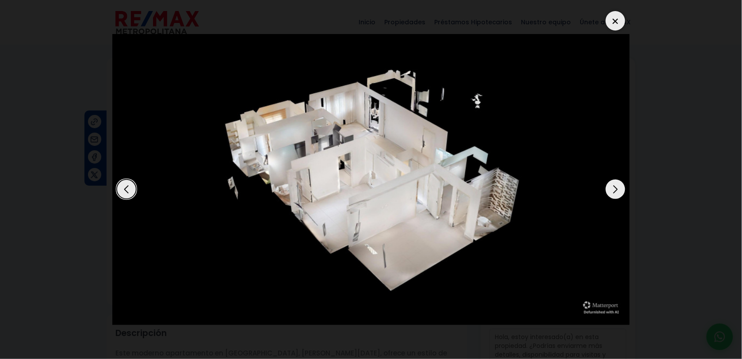
click at [616, 193] on div "Next slide" at bounding box center [615, 189] width 19 height 19
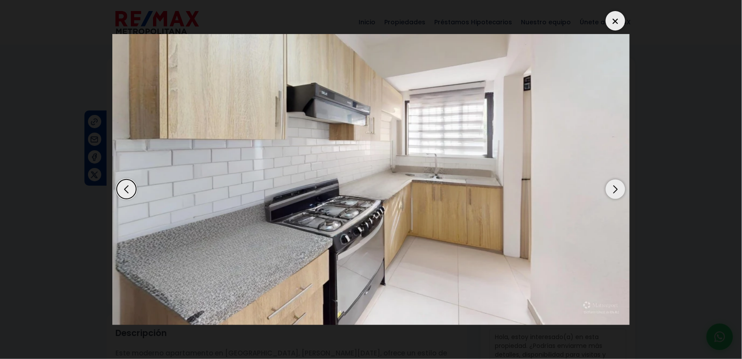
click at [611, 19] on div at bounding box center [615, 20] width 19 height 19
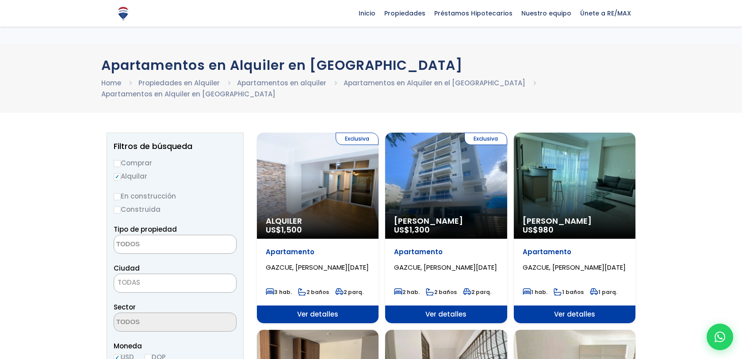
select select
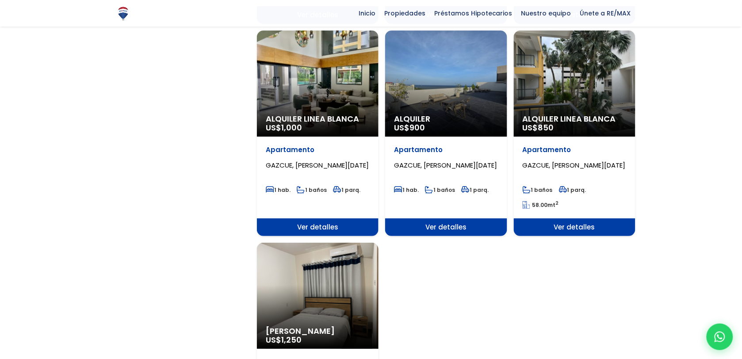
scroll to position [943, 0]
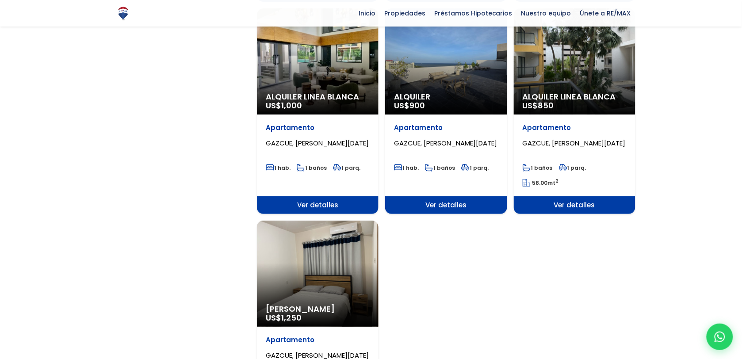
click at [311, 261] on div "Alquiler Amueblado US$ 1,250" at bounding box center [318, 274] width 122 height 106
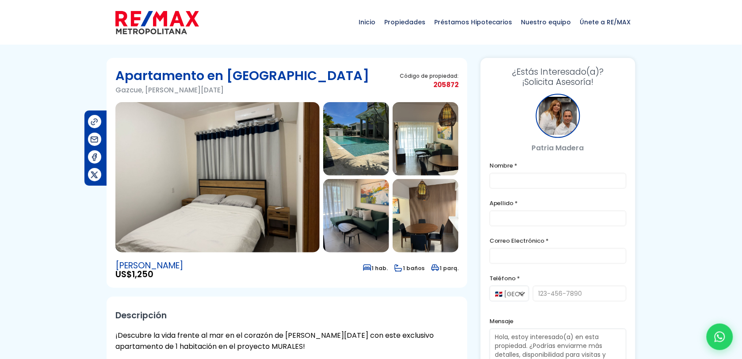
click at [213, 212] on img at bounding box center [217, 177] width 204 height 150
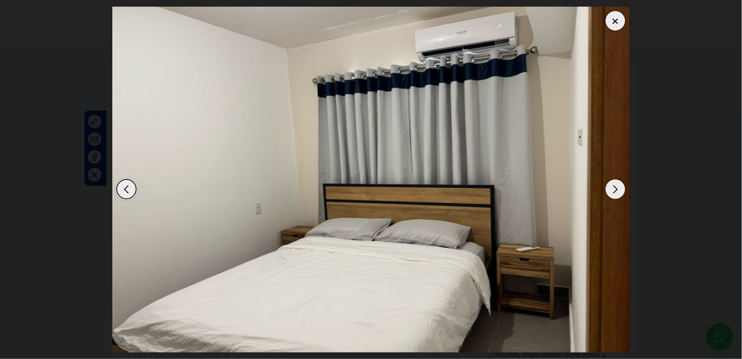
click at [616, 192] on div "Next slide" at bounding box center [615, 189] width 19 height 19
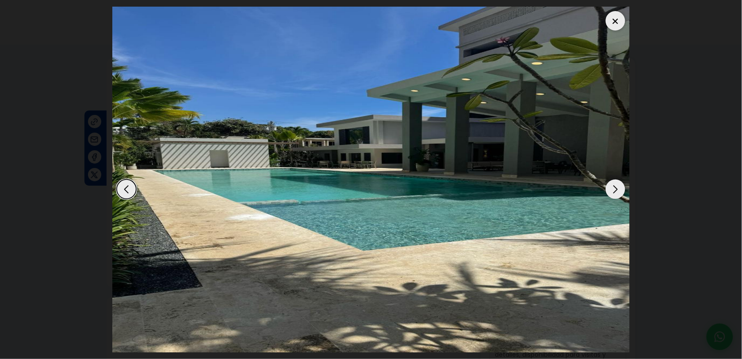
click at [616, 192] on div "Next slide" at bounding box center [615, 189] width 19 height 19
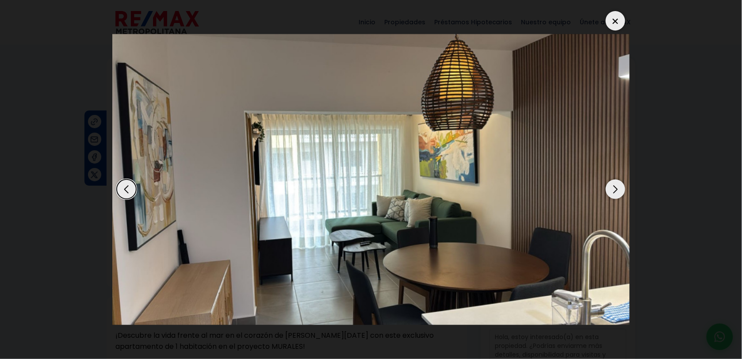
click at [616, 192] on div "Next slide" at bounding box center [615, 189] width 19 height 19
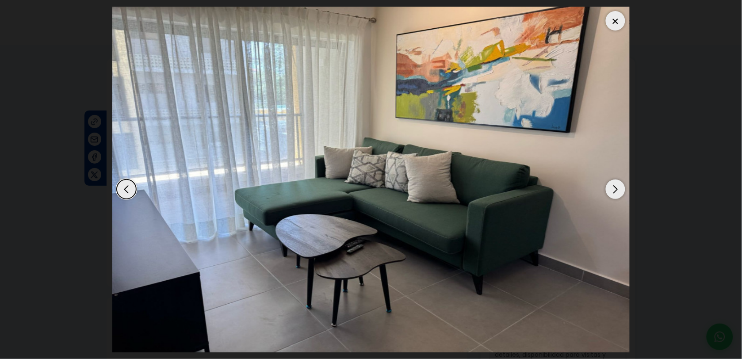
click at [616, 192] on div "Next slide" at bounding box center [615, 189] width 19 height 19
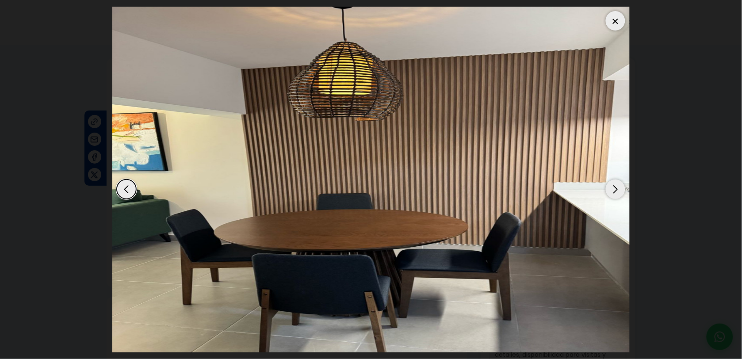
click at [616, 192] on div "Next slide" at bounding box center [615, 189] width 19 height 19
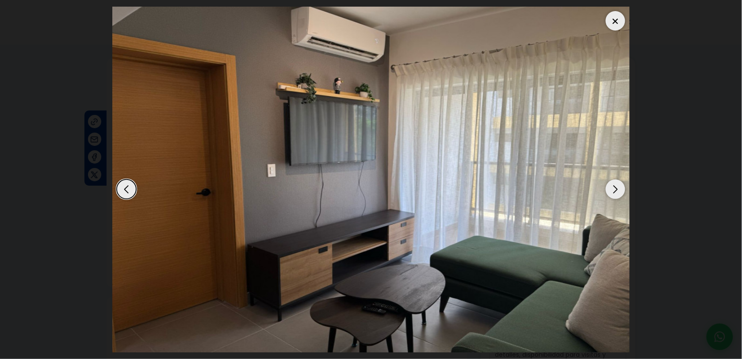
click at [616, 192] on div "Next slide" at bounding box center [615, 189] width 19 height 19
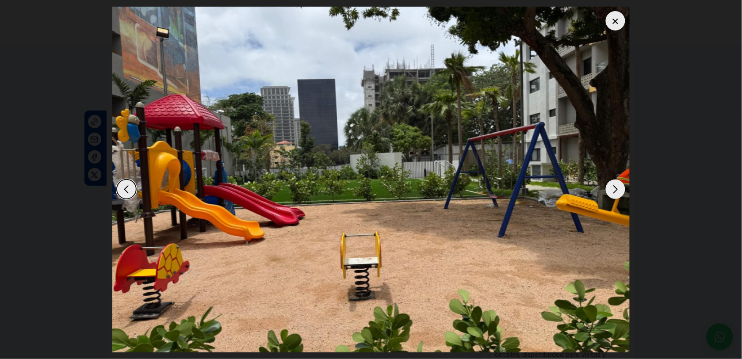
click at [616, 192] on div "Next slide" at bounding box center [615, 189] width 19 height 19
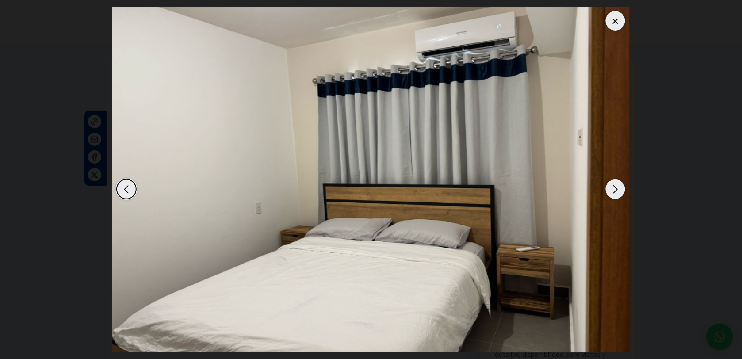
click at [616, 192] on div "Next slide" at bounding box center [615, 189] width 19 height 19
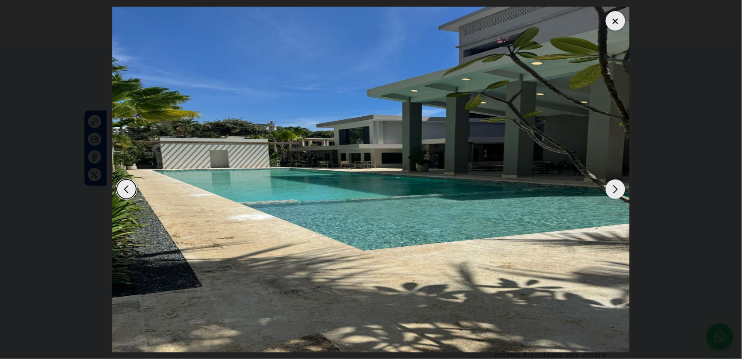
click at [616, 192] on div "Next slide" at bounding box center [615, 189] width 19 height 19
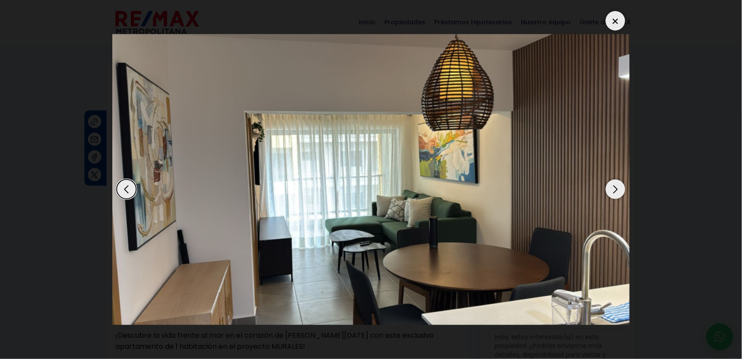
click at [616, 192] on div "Next slide" at bounding box center [615, 189] width 19 height 19
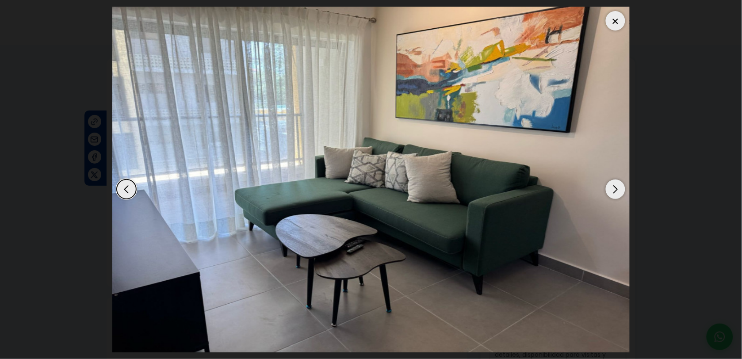
click at [616, 192] on div "Next slide" at bounding box center [615, 189] width 19 height 19
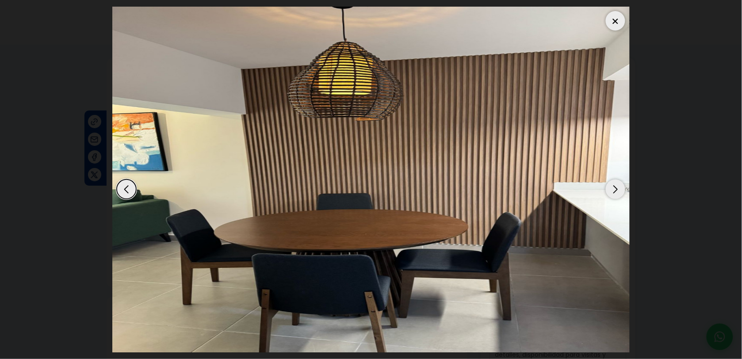
click at [616, 192] on div "Next slide" at bounding box center [615, 189] width 19 height 19
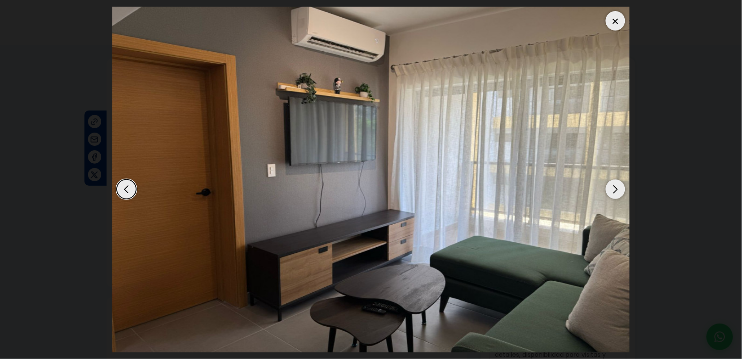
click at [616, 192] on div "Next slide" at bounding box center [615, 189] width 19 height 19
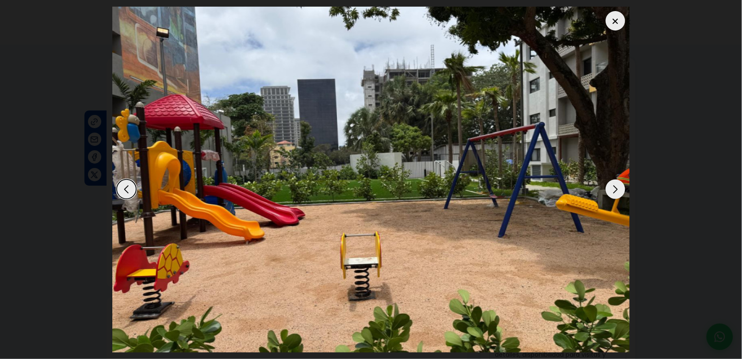
click at [616, 192] on div "Next slide" at bounding box center [615, 189] width 19 height 19
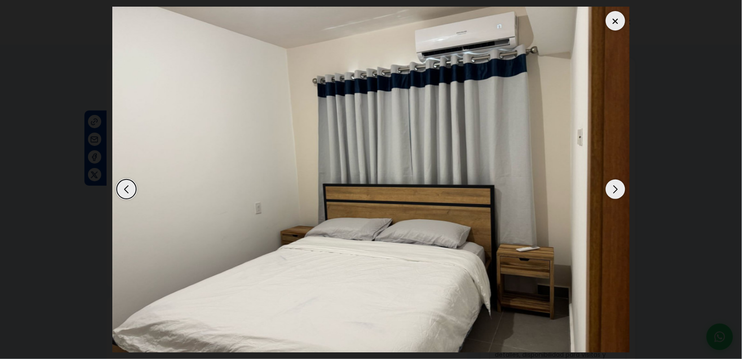
click at [616, 192] on div "Next slide" at bounding box center [615, 189] width 19 height 19
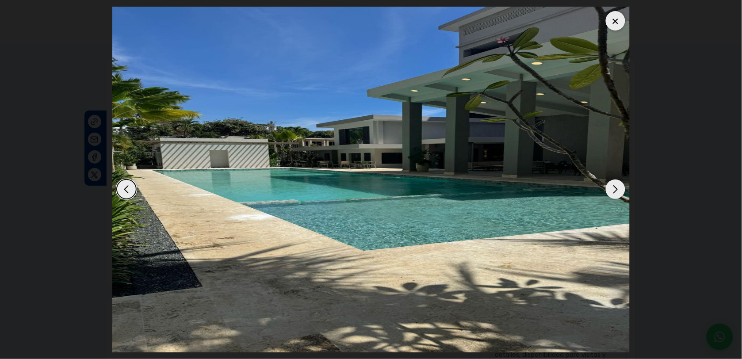
click at [616, 192] on div "Next slide" at bounding box center [615, 189] width 19 height 19
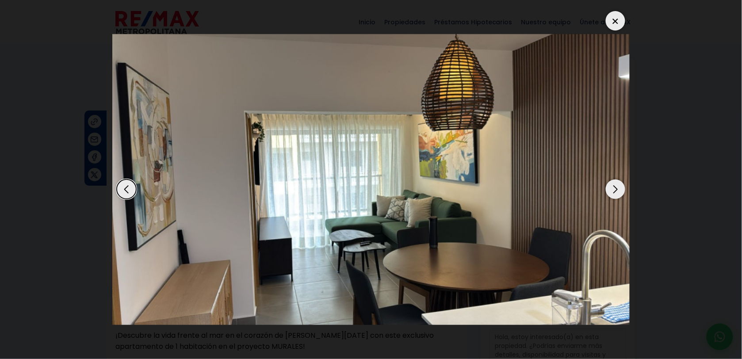
click at [616, 192] on div "Next slide" at bounding box center [615, 189] width 19 height 19
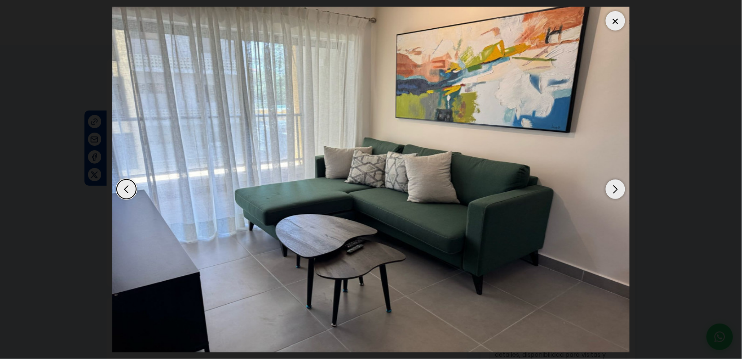
click at [616, 191] on div "Next slide" at bounding box center [615, 189] width 19 height 19
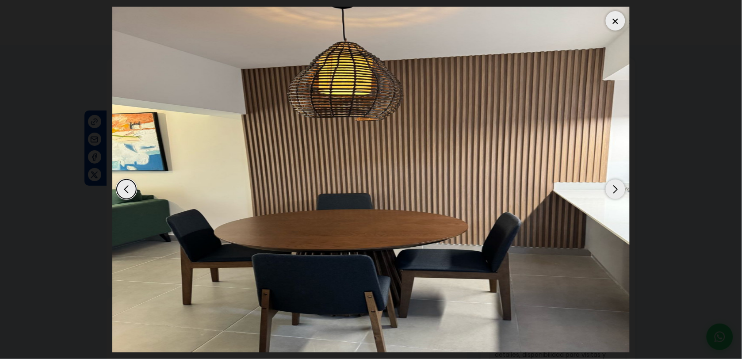
click at [616, 191] on div "Next slide" at bounding box center [615, 189] width 19 height 19
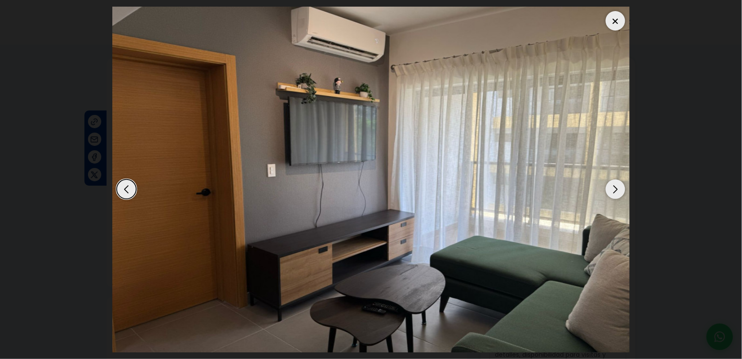
click at [616, 191] on div "Next slide" at bounding box center [615, 189] width 19 height 19
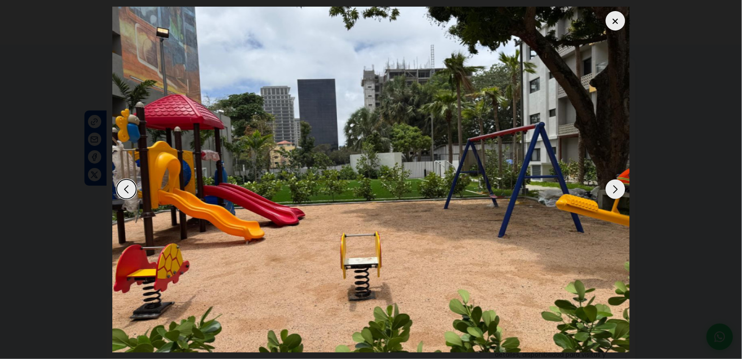
click at [616, 191] on div "Next slide" at bounding box center [615, 189] width 19 height 19
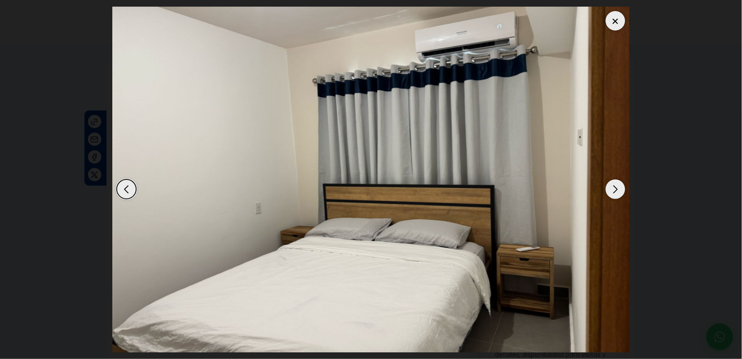
click at [612, 16] on div at bounding box center [615, 20] width 19 height 19
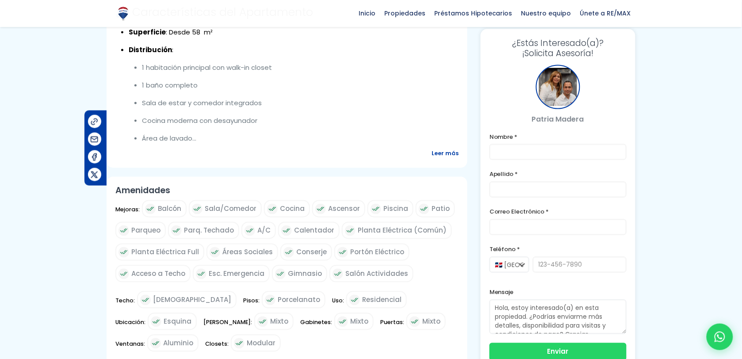
scroll to position [368, 0]
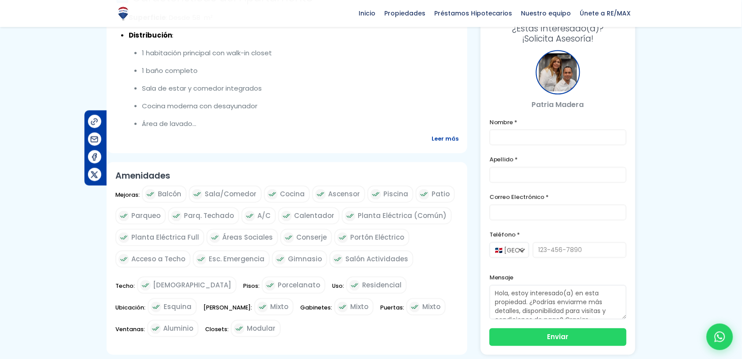
click at [450, 136] on span "Leer más" at bounding box center [445, 139] width 27 height 11
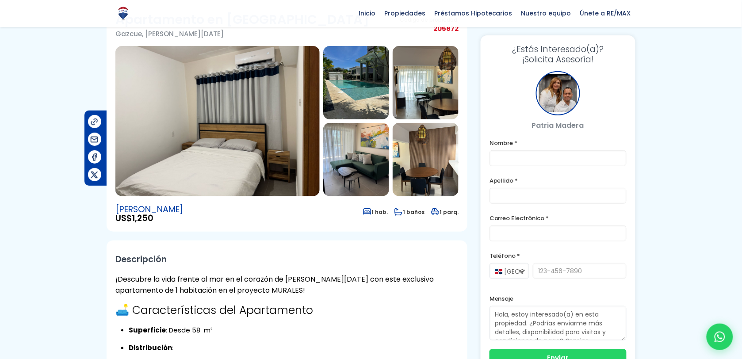
scroll to position [0, 0]
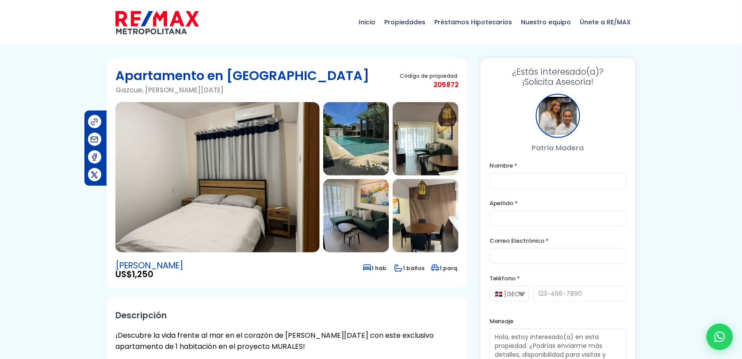
click at [197, 196] on img at bounding box center [217, 177] width 204 height 150
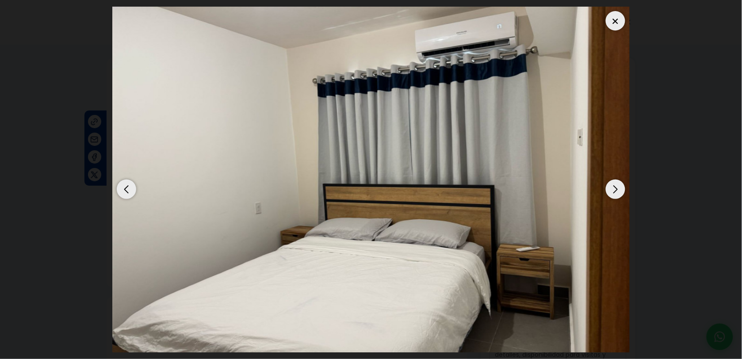
click at [617, 182] on div "Next slide" at bounding box center [615, 189] width 19 height 19
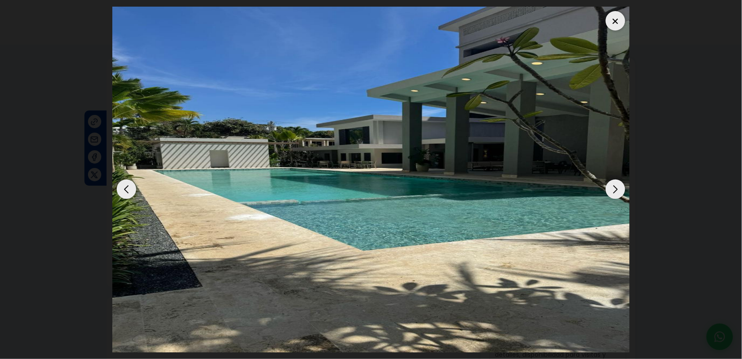
click at [617, 182] on div "Next slide" at bounding box center [615, 189] width 19 height 19
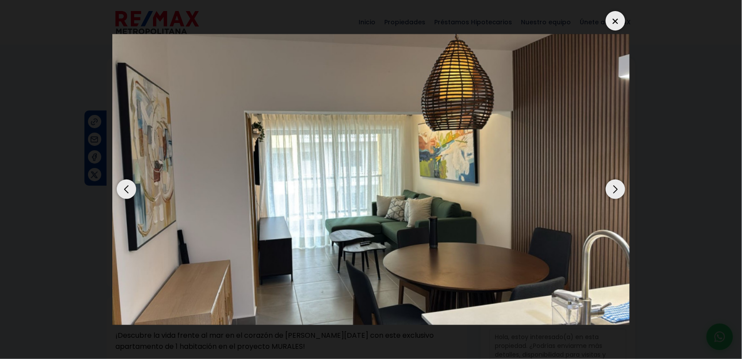
click at [615, 191] on div "Next slide" at bounding box center [615, 189] width 19 height 19
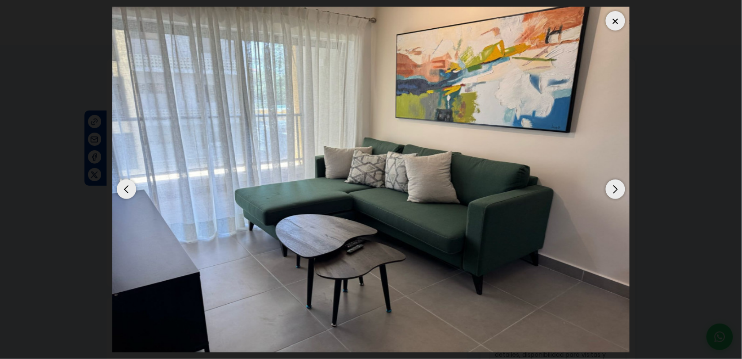
click at [615, 191] on div "Next slide" at bounding box center [615, 189] width 19 height 19
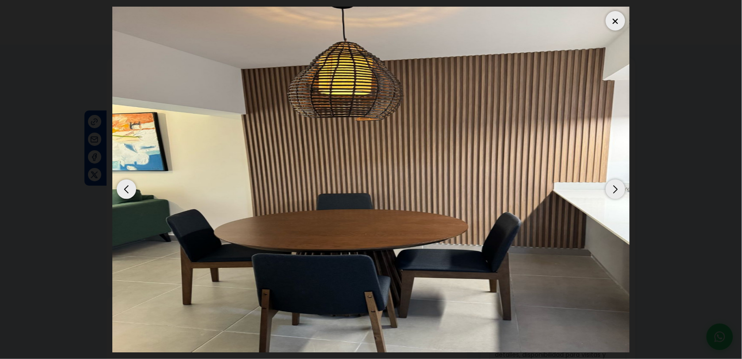
click at [615, 191] on div "Next slide" at bounding box center [615, 189] width 19 height 19
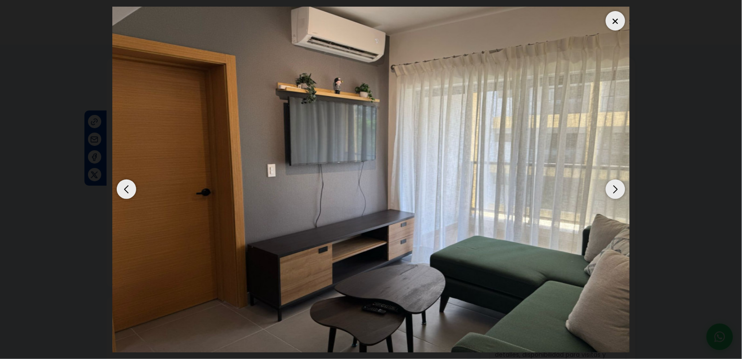
click at [615, 191] on div "Next slide" at bounding box center [615, 189] width 19 height 19
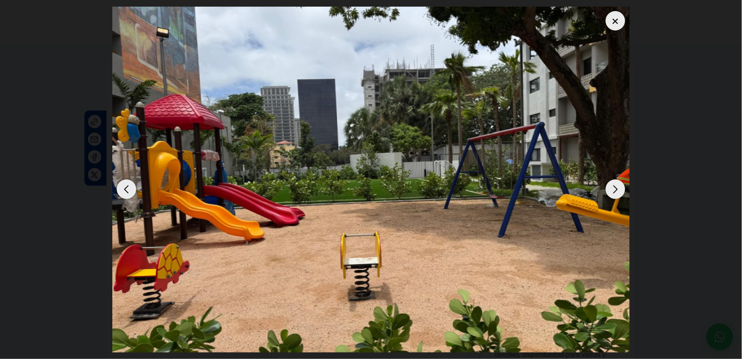
click at [636, 138] on dialog at bounding box center [371, 179] width 531 height 359
click at [611, 29] on div at bounding box center [615, 20] width 19 height 19
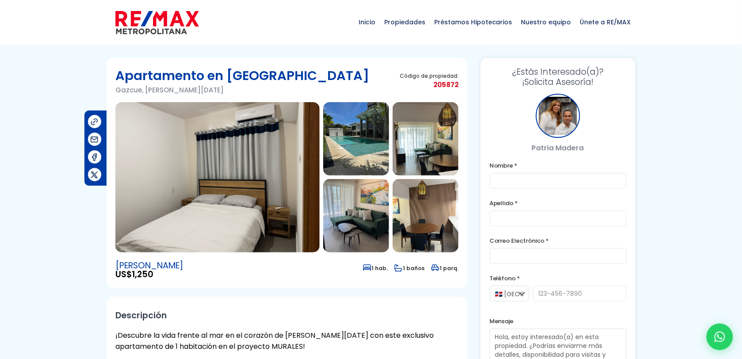
click at [281, 188] on img at bounding box center [217, 177] width 204 height 150
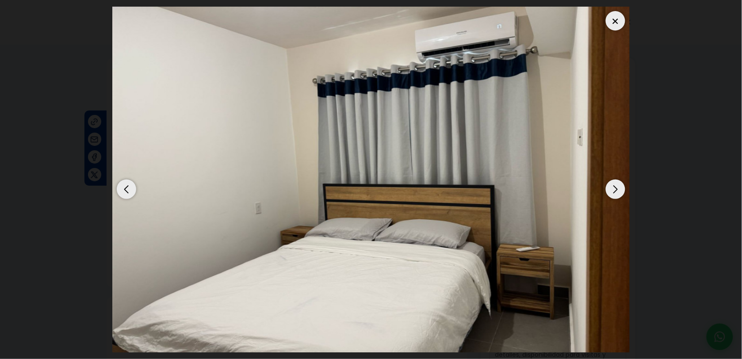
click at [619, 187] on div "Next slide" at bounding box center [615, 189] width 19 height 19
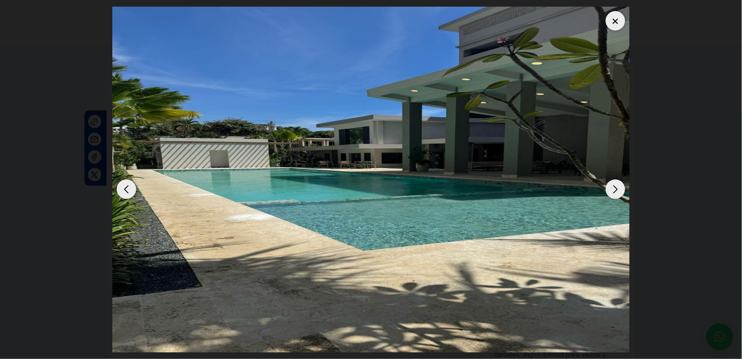
click at [115, 199] on img "2 / 7" at bounding box center [370, 180] width 517 height 346
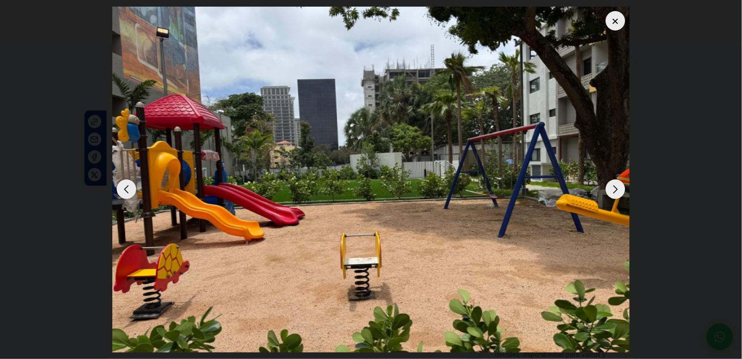
click at [126, 189] on div "Previous slide" at bounding box center [126, 189] width 19 height 19
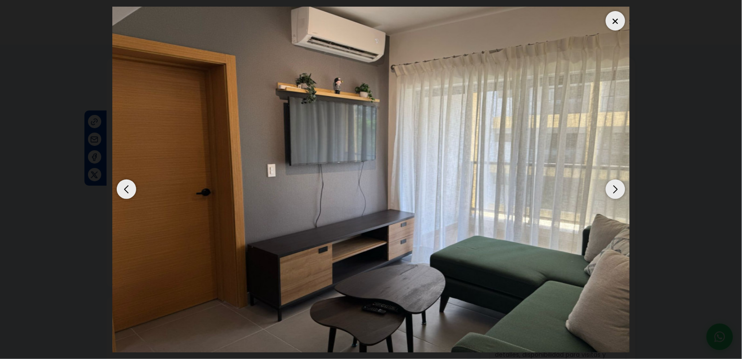
click at [126, 189] on div "Previous slide" at bounding box center [126, 189] width 19 height 19
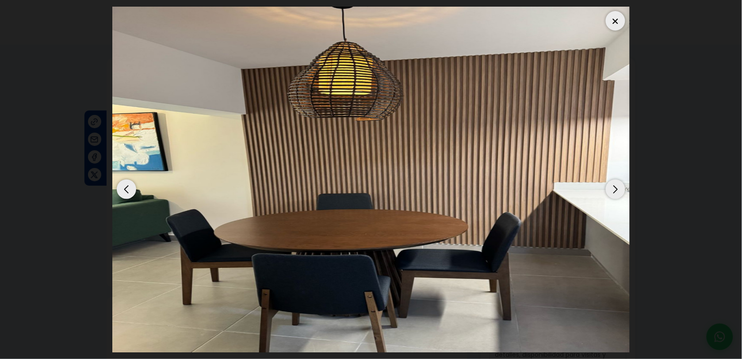
click at [126, 187] on div "Previous slide" at bounding box center [126, 189] width 19 height 19
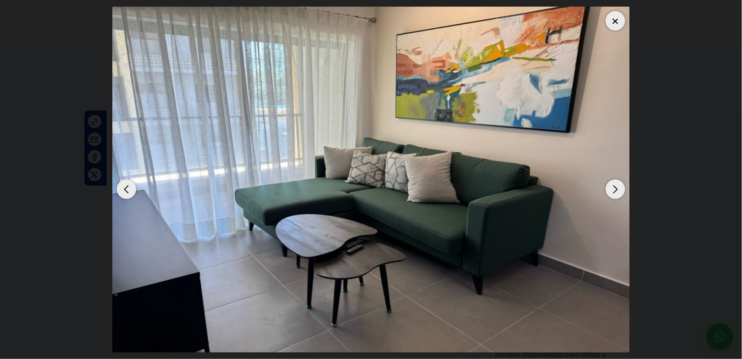
click at [126, 187] on div "Previous slide" at bounding box center [126, 189] width 19 height 19
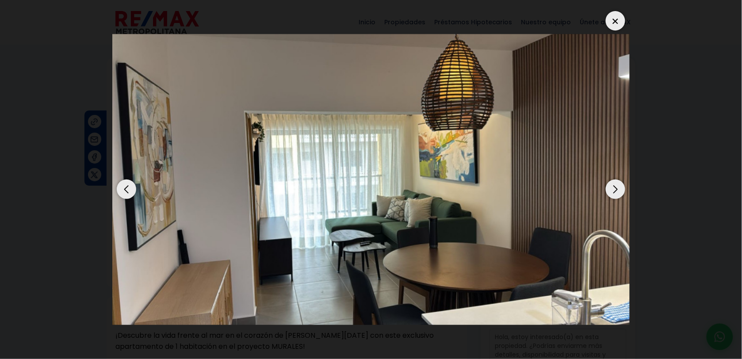
click at [126, 186] on div "Previous slide" at bounding box center [126, 189] width 19 height 19
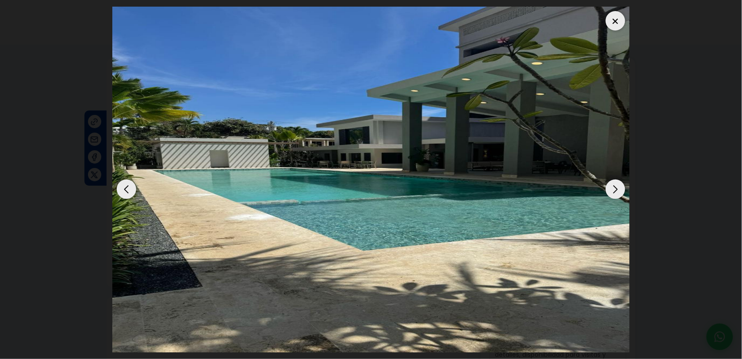
click at [126, 184] on div "Previous slide" at bounding box center [126, 189] width 19 height 19
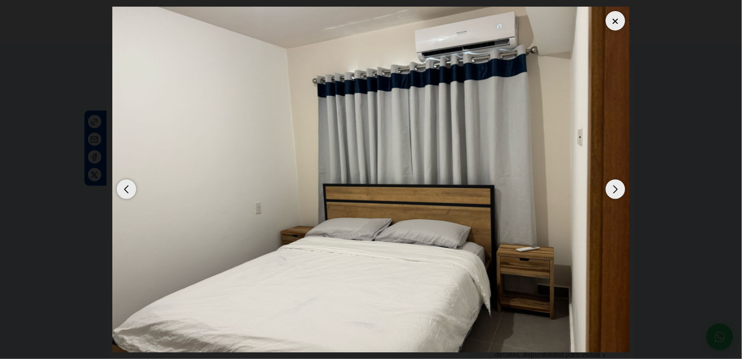
click at [622, 189] on div "Next slide" at bounding box center [615, 189] width 19 height 19
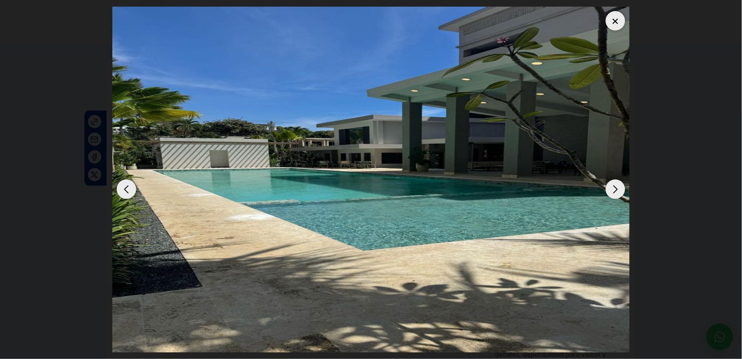
click at [622, 189] on div "Next slide" at bounding box center [615, 189] width 19 height 19
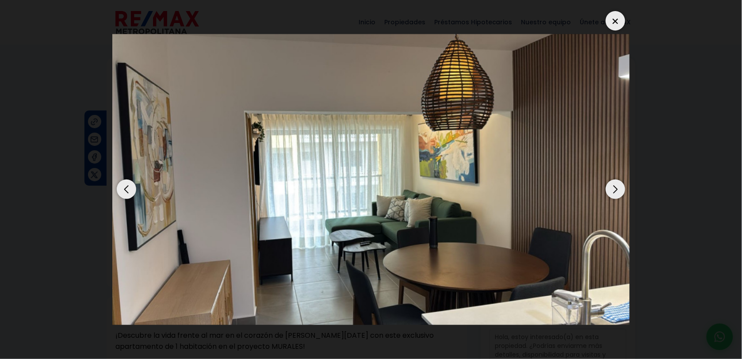
click at [622, 189] on div "Next slide" at bounding box center [615, 189] width 19 height 19
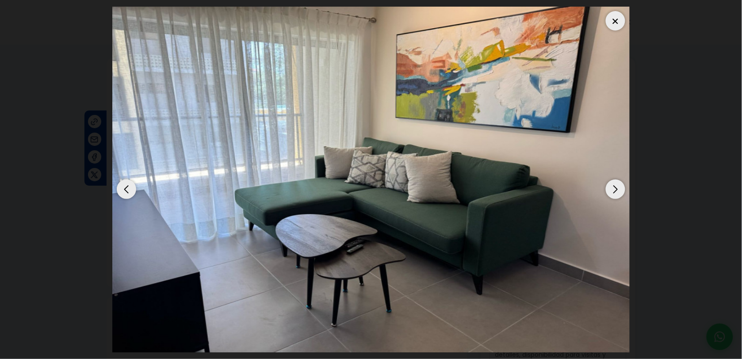
click at [622, 189] on div "Next slide" at bounding box center [615, 189] width 19 height 19
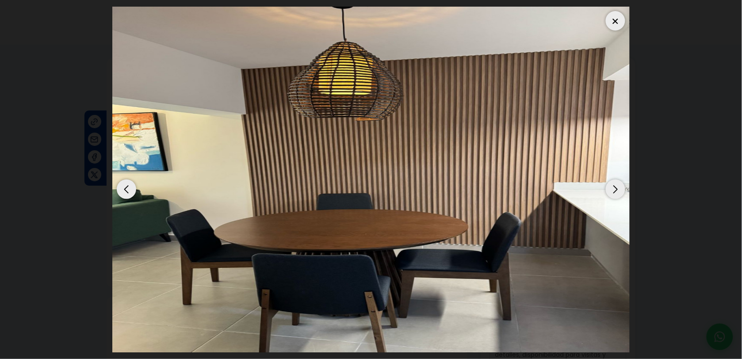
click at [622, 189] on div "Next slide" at bounding box center [615, 189] width 19 height 19
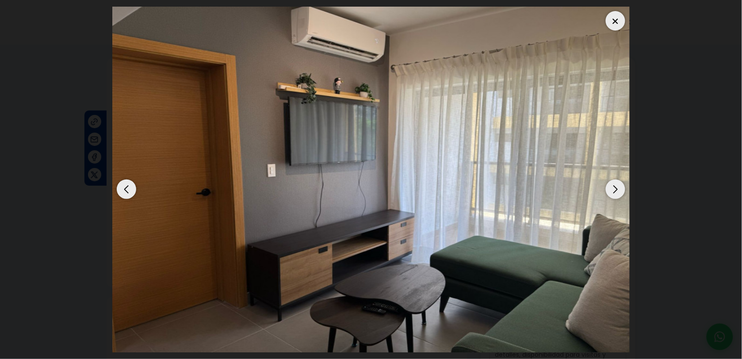
click at [622, 189] on div "Next slide" at bounding box center [615, 189] width 19 height 19
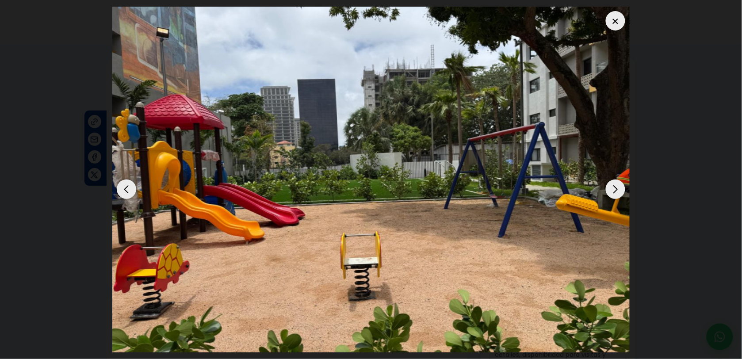
click at [622, 189] on div "Next slide" at bounding box center [615, 189] width 19 height 19
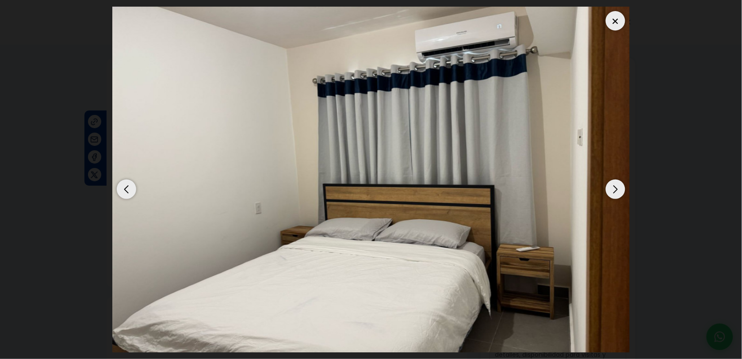
click at [133, 193] on div "Previous slide" at bounding box center [126, 189] width 19 height 19
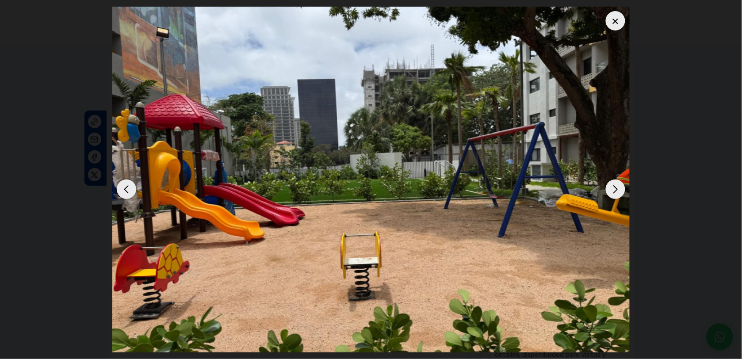
click at [133, 193] on div "Previous slide" at bounding box center [126, 189] width 19 height 19
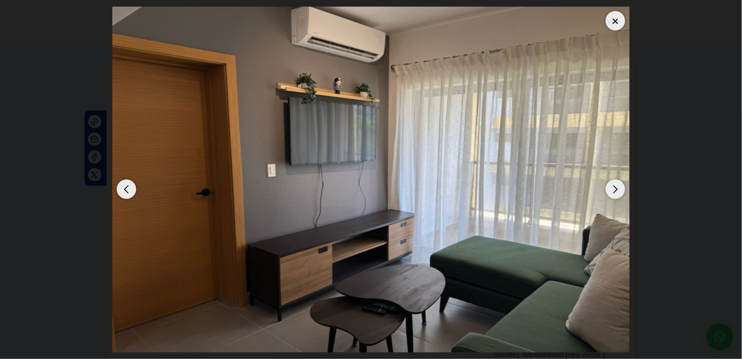
click at [620, 191] on div "Next slide" at bounding box center [615, 189] width 19 height 19
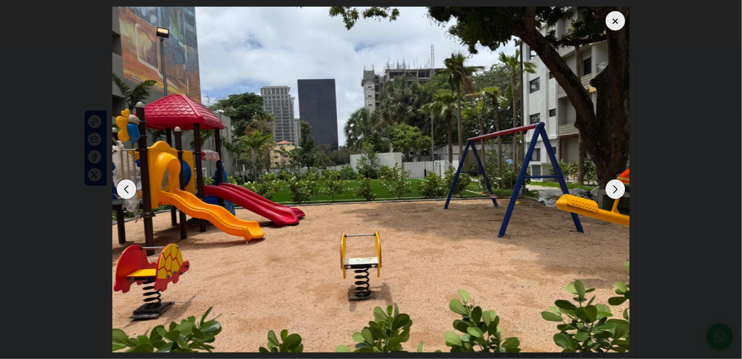
click at [620, 192] on div "Next slide" at bounding box center [615, 189] width 19 height 19
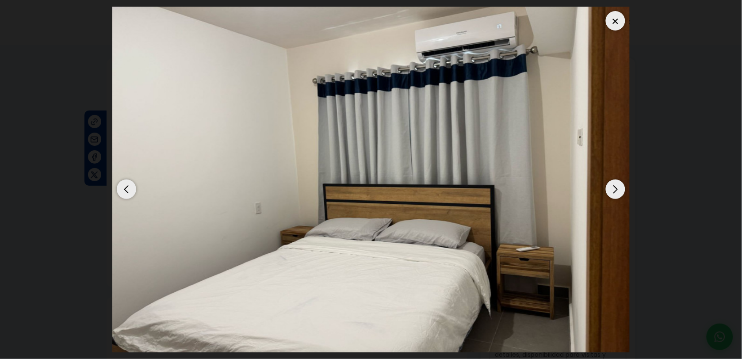
click at [620, 192] on div "Next slide" at bounding box center [615, 189] width 19 height 19
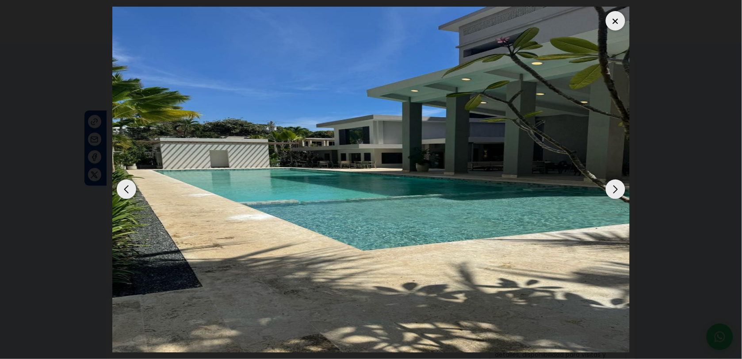
click at [620, 192] on div "Next slide" at bounding box center [615, 189] width 19 height 19
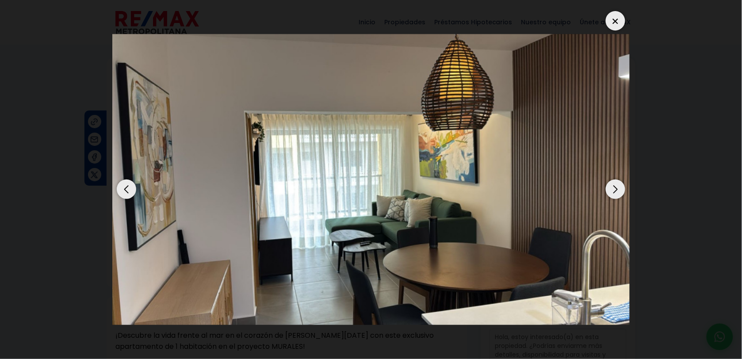
click at [620, 192] on div "Next slide" at bounding box center [615, 189] width 19 height 19
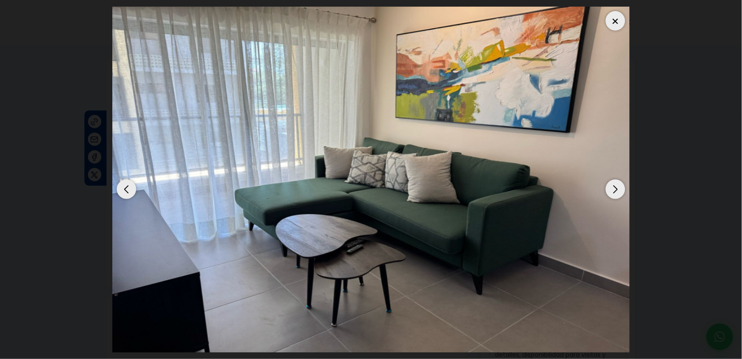
click at [636, 164] on dialog at bounding box center [371, 179] width 531 height 359
click at [618, 21] on div at bounding box center [615, 20] width 19 height 19
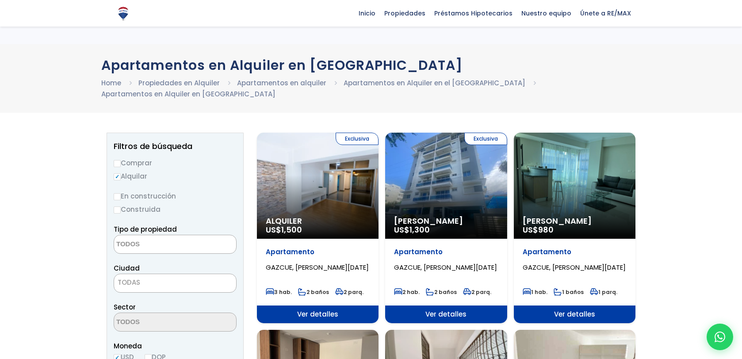
select select
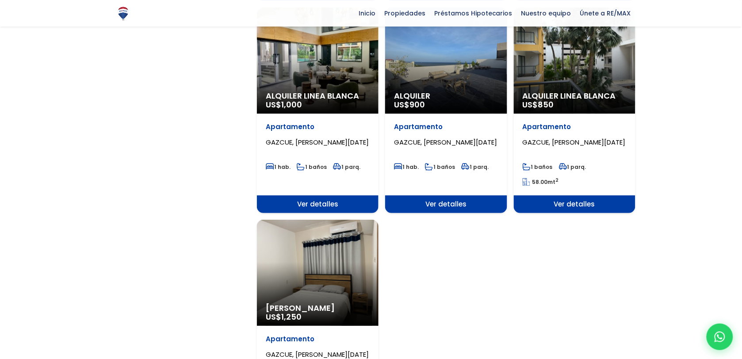
scroll to position [943, 0]
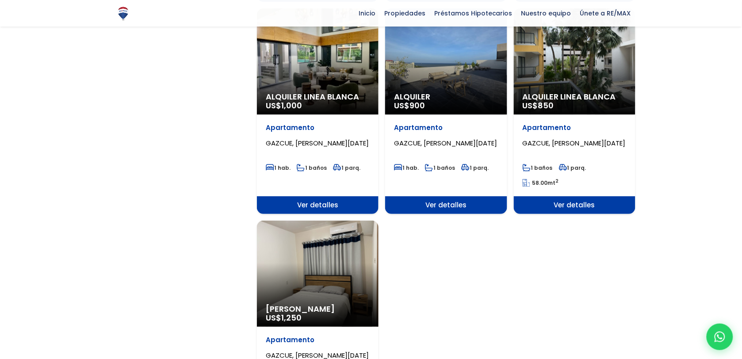
click at [360, 238] on div "Alquiler Amueblado US$ 1,250" at bounding box center [318, 274] width 122 height 106
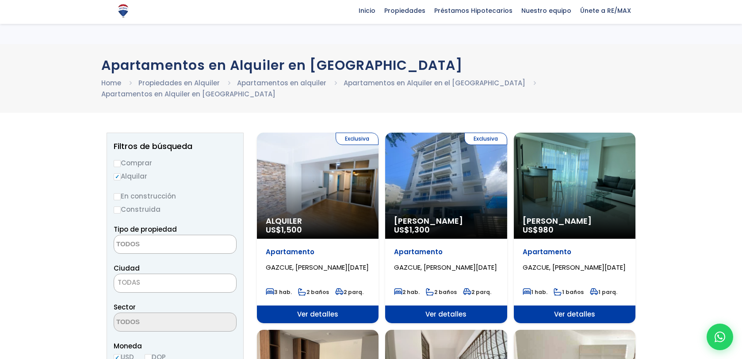
select select
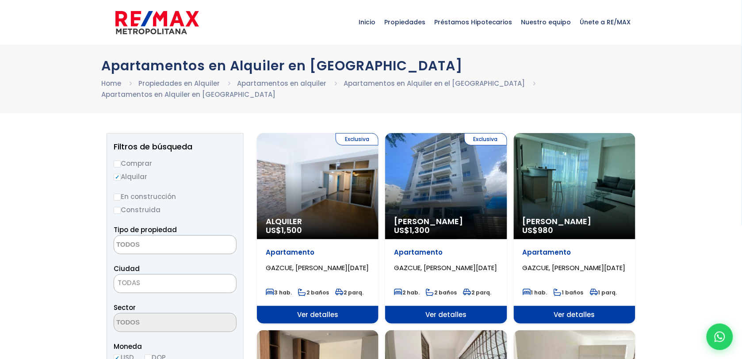
click at [496, 152] on div "Exclusiva Alquiler Amueblado US$ 1,300" at bounding box center [446, 186] width 122 height 106
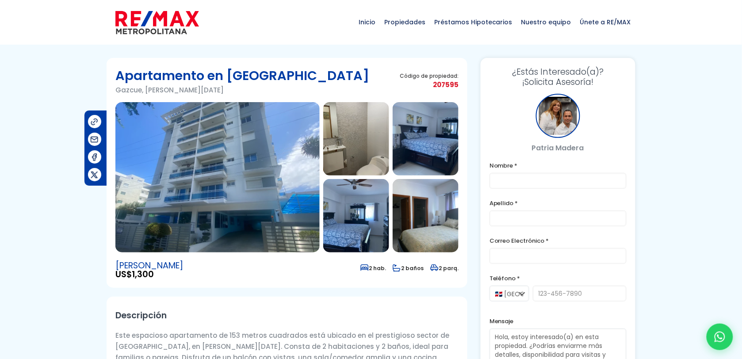
click at [262, 227] on img at bounding box center [217, 177] width 204 height 150
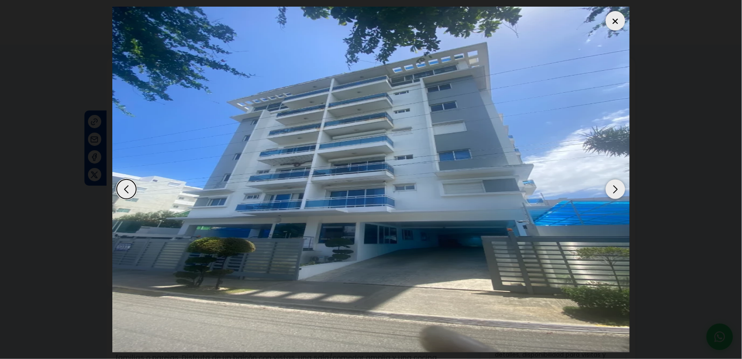
click at [612, 189] on div "Next slide" at bounding box center [615, 189] width 19 height 19
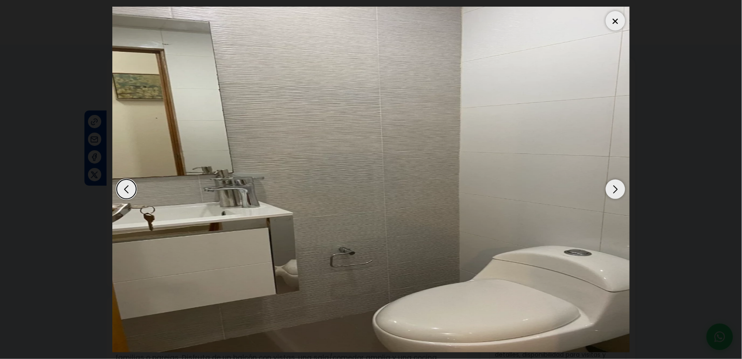
click at [612, 189] on div "Next slide" at bounding box center [615, 189] width 19 height 19
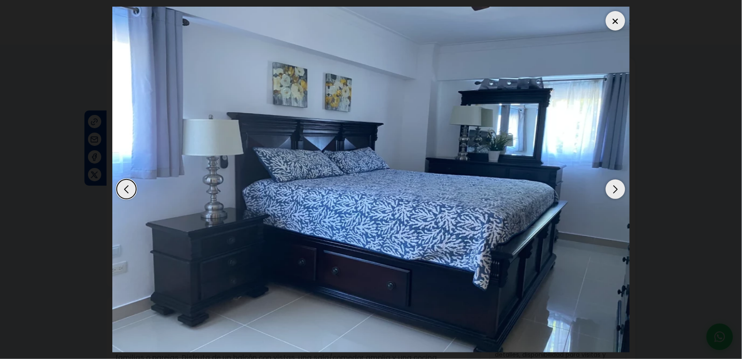
click at [612, 188] on div "Next slide" at bounding box center [615, 189] width 19 height 19
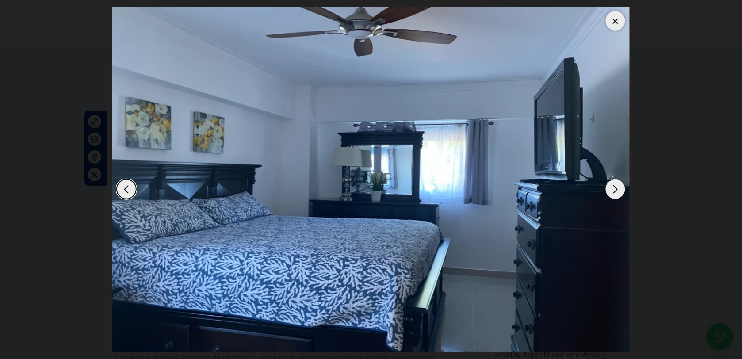
click at [611, 188] on div "Next slide" at bounding box center [615, 189] width 19 height 19
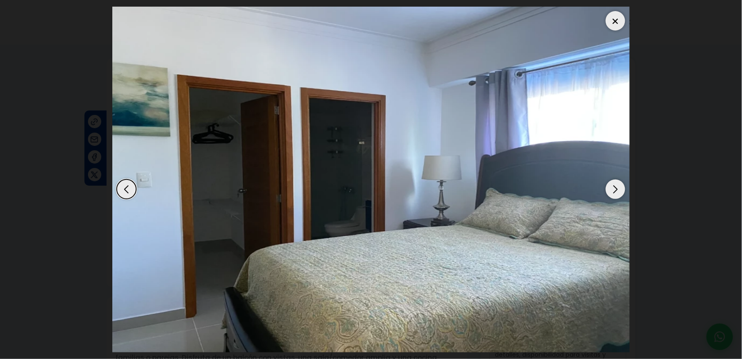
click at [611, 188] on div "Next slide" at bounding box center [615, 189] width 19 height 19
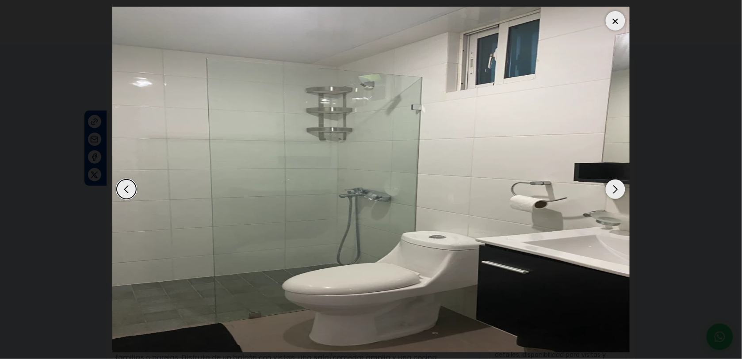
click at [611, 188] on div "Next slide" at bounding box center [615, 189] width 19 height 19
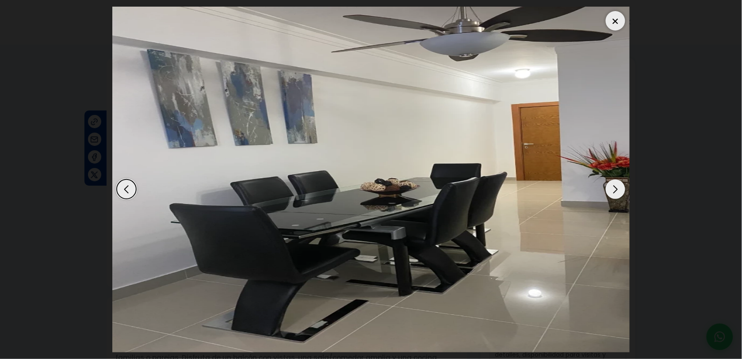
click at [611, 188] on div "Next slide" at bounding box center [615, 189] width 19 height 19
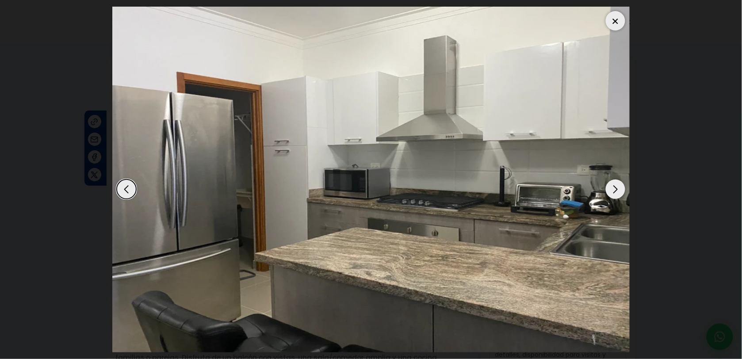
click at [611, 186] on div "Next slide" at bounding box center [615, 189] width 19 height 19
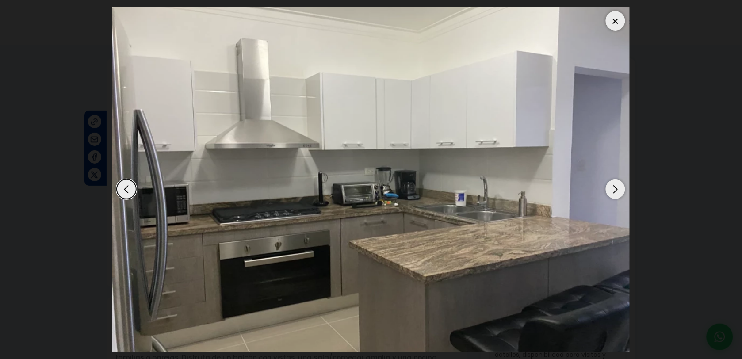
click at [612, 186] on div "Next slide" at bounding box center [615, 189] width 19 height 19
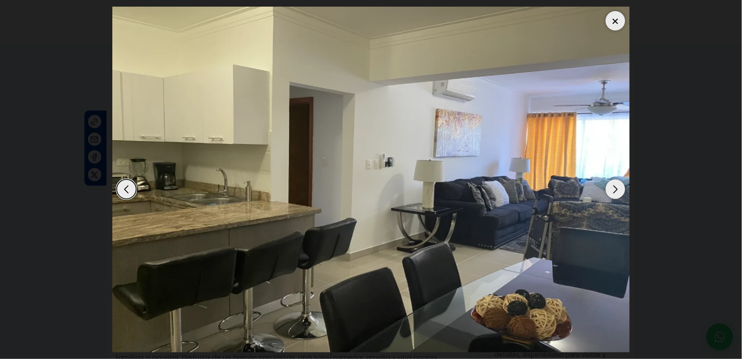
click at [612, 186] on div "Next slide" at bounding box center [615, 189] width 19 height 19
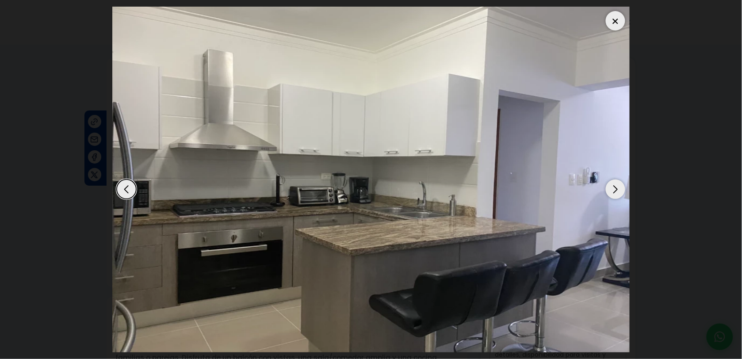
click at [612, 186] on div "Next slide" at bounding box center [615, 189] width 19 height 19
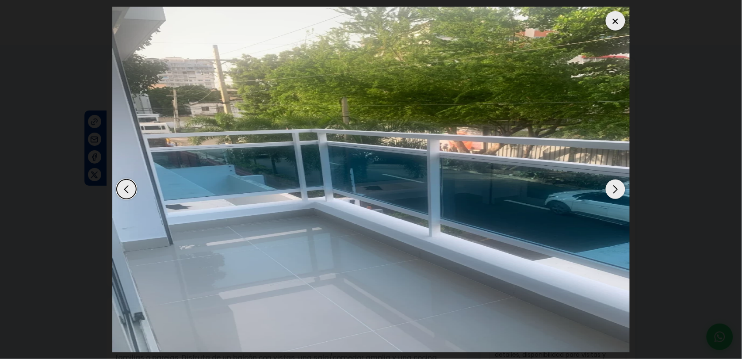
click at [615, 21] on div at bounding box center [615, 20] width 19 height 19
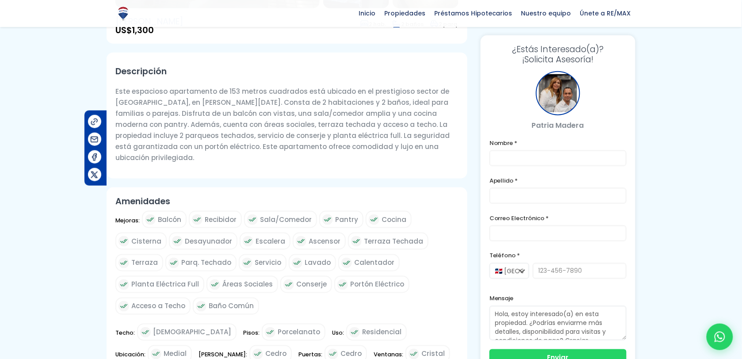
scroll to position [206, 0]
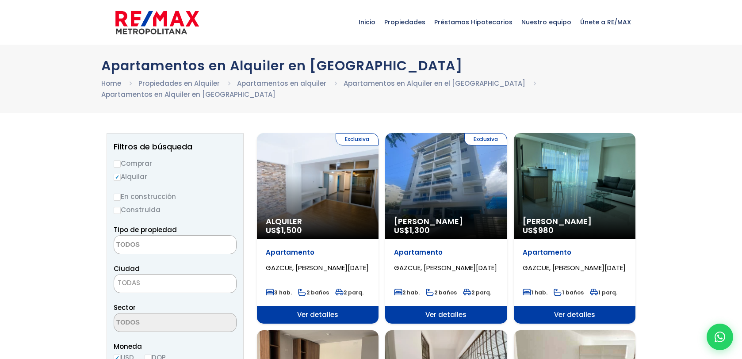
select select
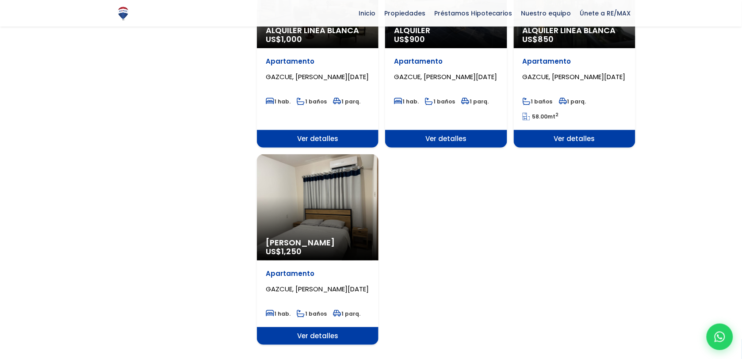
scroll to position [1061, 0]
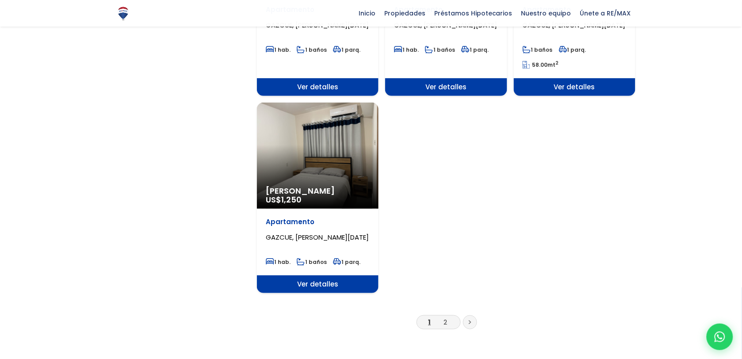
click at [345, 125] on div "Alquiler Amueblado US$ 1,250" at bounding box center [318, 156] width 122 height 106
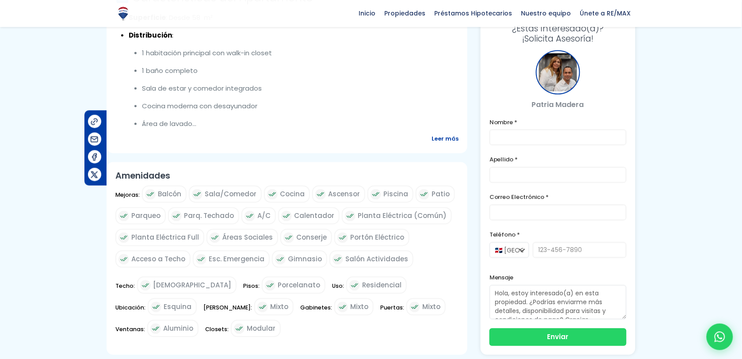
scroll to position [413, 0]
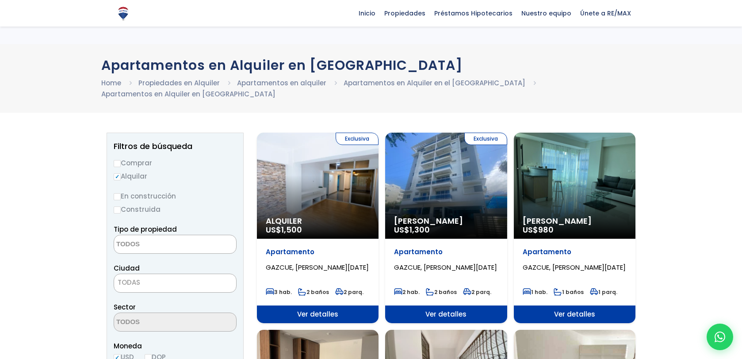
select select
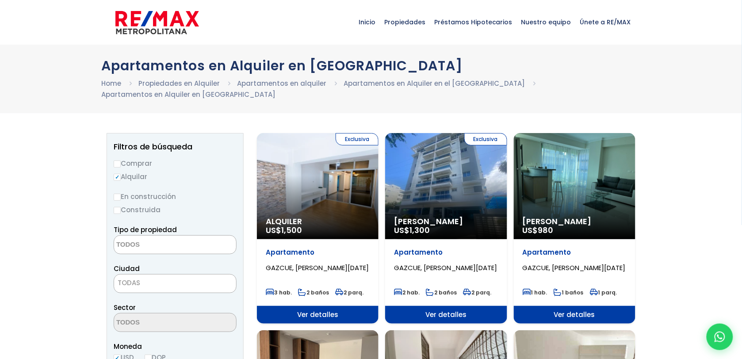
click at [423, 158] on div "Exclusiva Alquiler Amueblado US$ 1,300" at bounding box center [446, 186] width 122 height 106
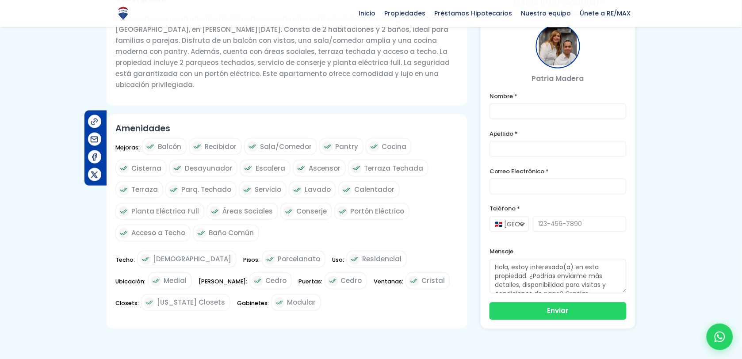
scroll to position [361, 0]
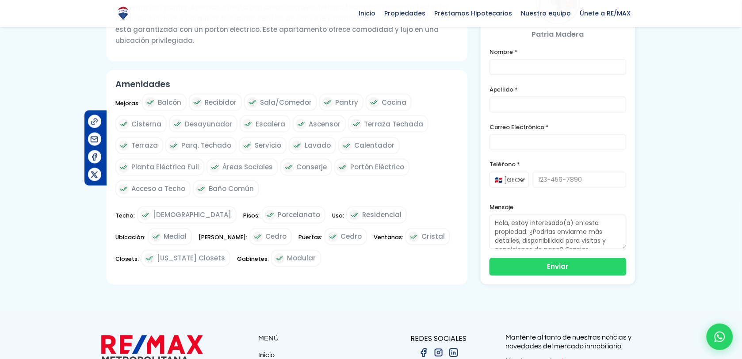
click at [383, 216] on div "Techo: Yeso Pisos: Porcelanato Uso: Residencial Ubicación: Medial Marcos: Cedro…" at bounding box center [286, 238] width 343 height 65
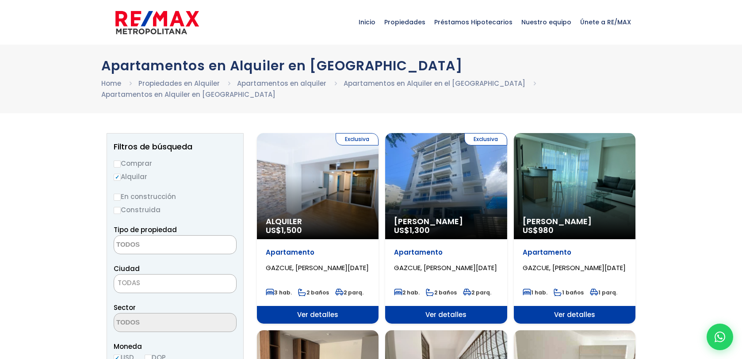
select select
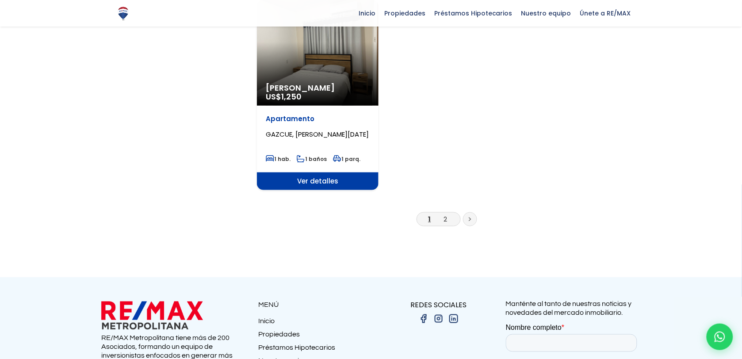
scroll to position [1208, 0]
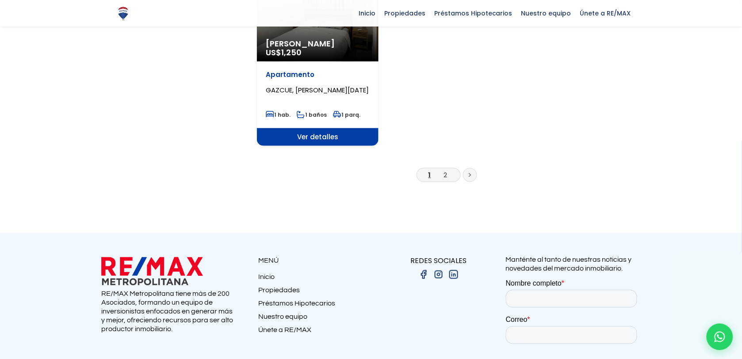
click at [339, 39] on p "Alquiler Amueblado US$ 1,250" at bounding box center [318, 48] width 104 height 18
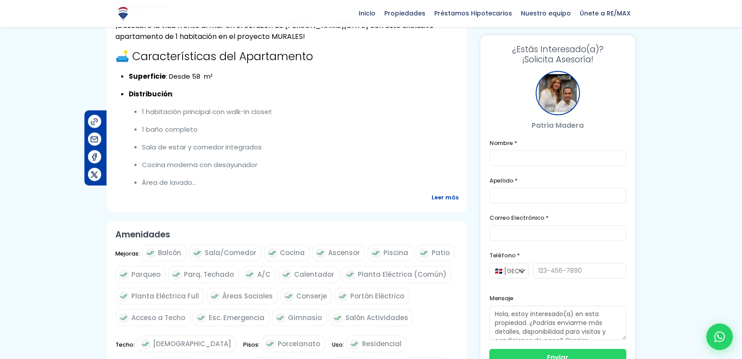
scroll to position [294, 0]
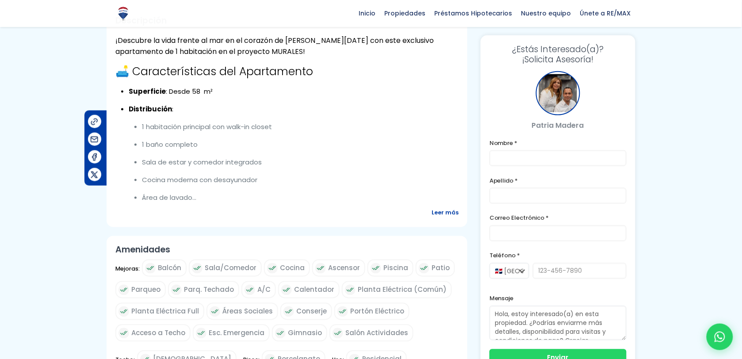
click at [440, 215] on span "Leer más" at bounding box center [445, 212] width 27 height 11
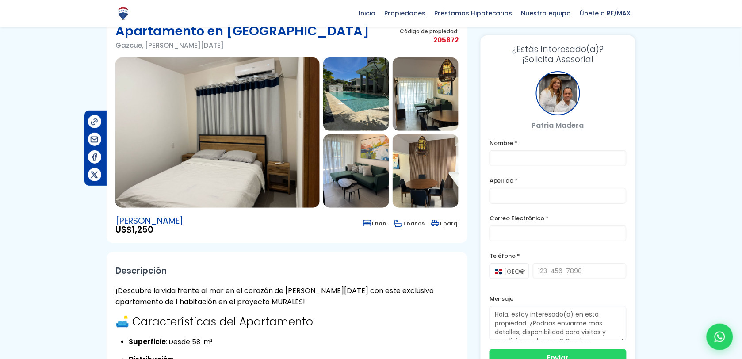
scroll to position [0, 0]
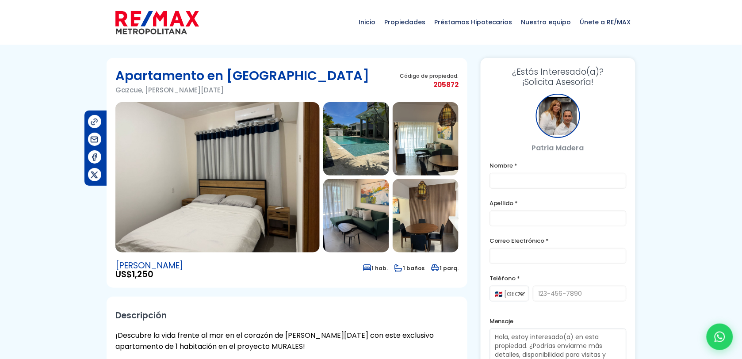
click at [262, 203] on img at bounding box center [217, 177] width 204 height 150
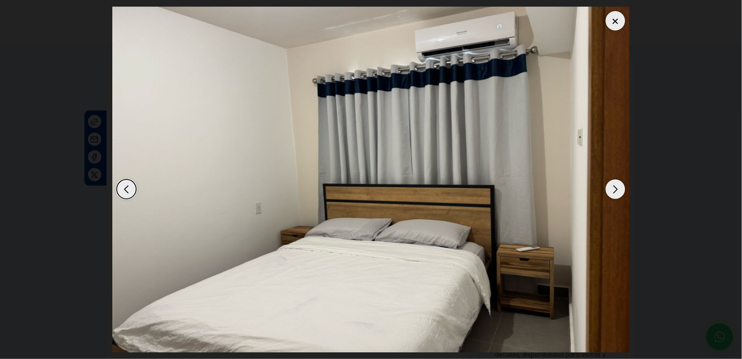
click at [622, 188] on div "Next slide" at bounding box center [615, 189] width 19 height 19
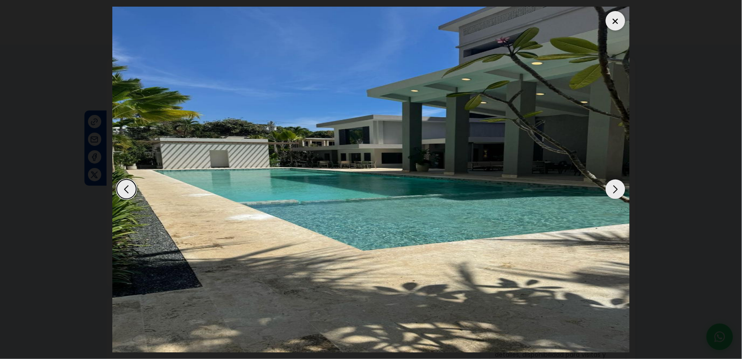
click at [622, 187] on div "Next slide" at bounding box center [615, 189] width 19 height 19
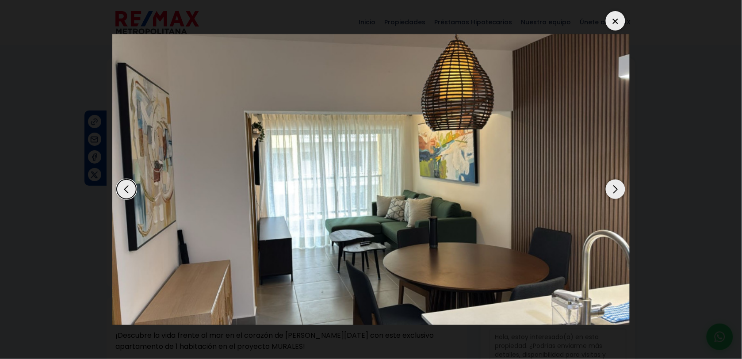
click at [622, 187] on div "Next slide" at bounding box center [615, 189] width 19 height 19
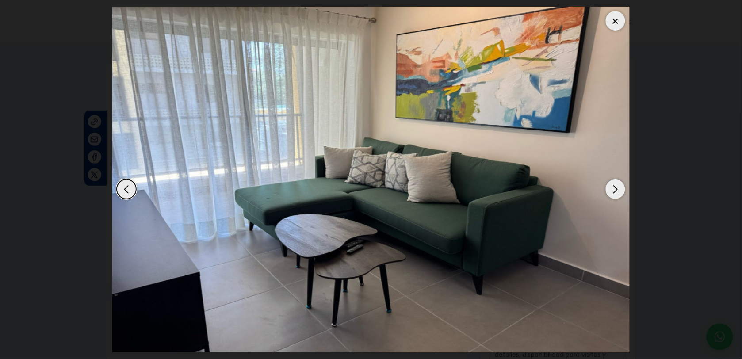
click at [622, 187] on div "Next slide" at bounding box center [615, 189] width 19 height 19
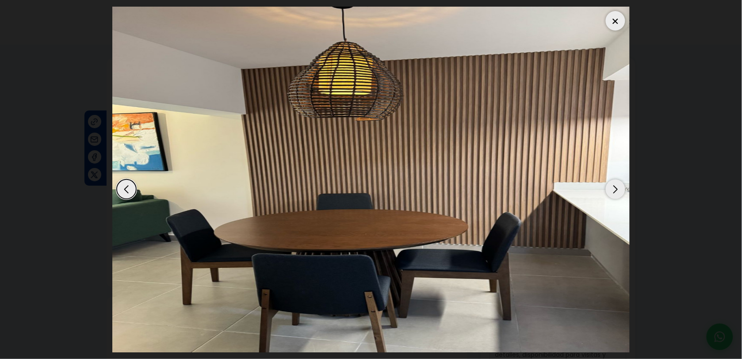
click at [622, 187] on div "Next slide" at bounding box center [615, 189] width 19 height 19
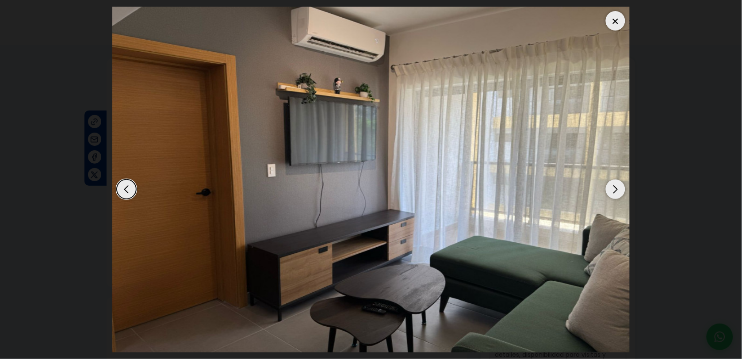
click at [622, 187] on div "Next slide" at bounding box center [615, 189] width 19 height 19
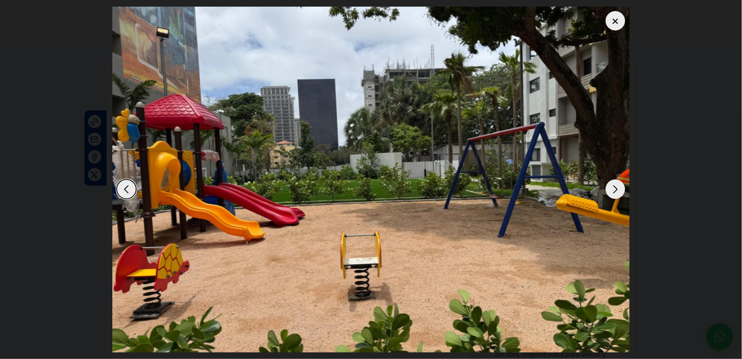
click at [622, 187] on div "Next slide" at bounding box center [615, 189] width 19 height 19
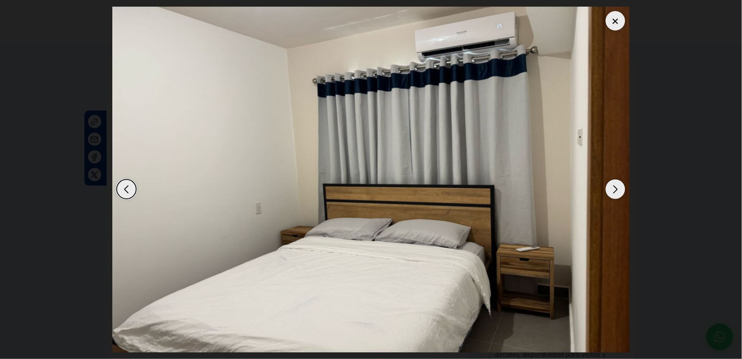
click at [622, 187] on div "Next slide" at bounding box center [615, 189] width 19 height 19
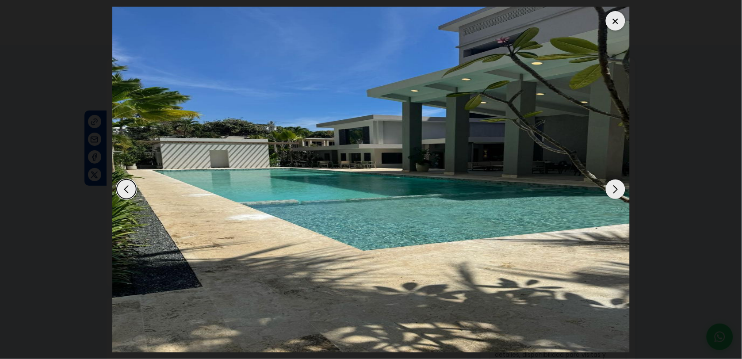
click at [622, 186] on div "Next slide" at bounding box center [615, 189] width 19 height 19
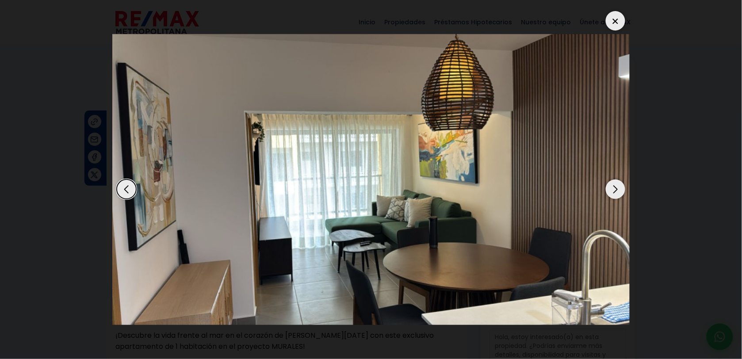
click at [622, 186] on div "Next slide" at bounding box center [615, 189] width 19 height 19
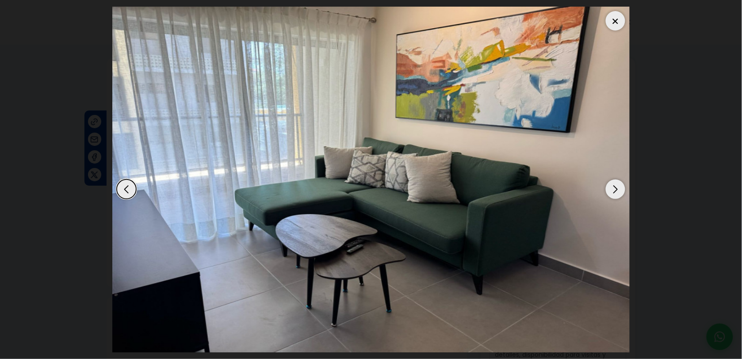
click at [622, 186] on div "Next slide" at bounding box center [615, 189] width 19 height 19
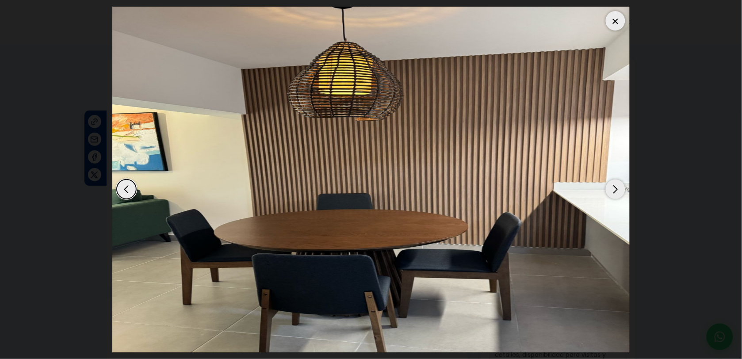
click at [622, 186] on div "Next slide" at bounding box center [615, 189] width 19 height 19
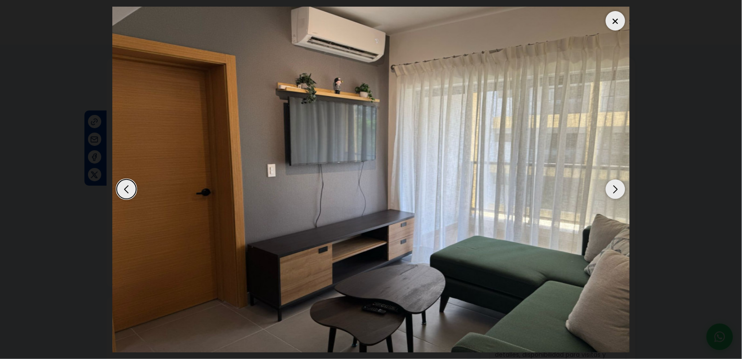
click at [622, 186] on div "Next slide" at bounding box center [615, 189] width 19 height 19
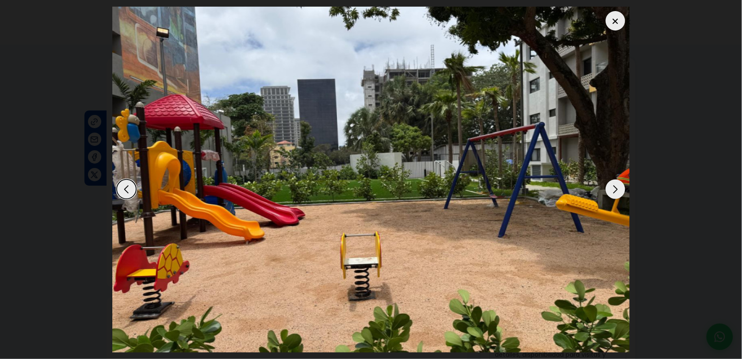
click at [609, 30] on img "7 / 7" at bounding box center [370, 180] width 517 height 346
click at [612, 25] on div at bounding box center [615, 20] width 19 height 19
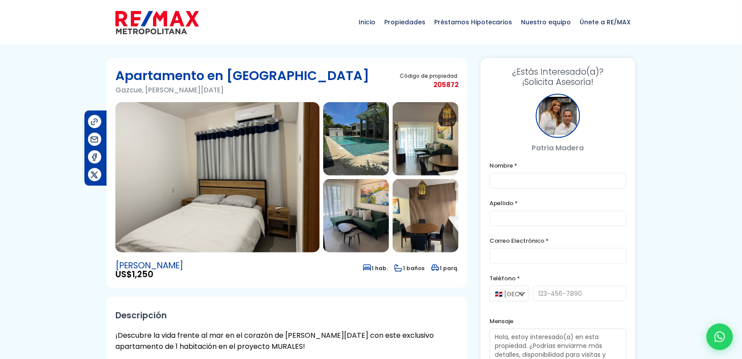
click at [255, 189] on img at bounding box center [217, 177] width 204 height 150
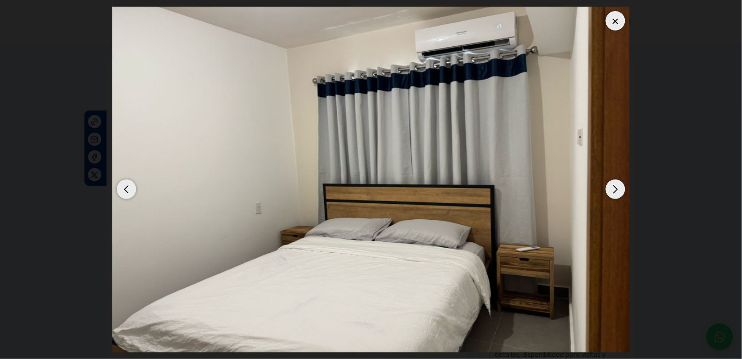
click at [617, 193] on div "Next slide" at bounding box center [615, 189] width 19 height 19
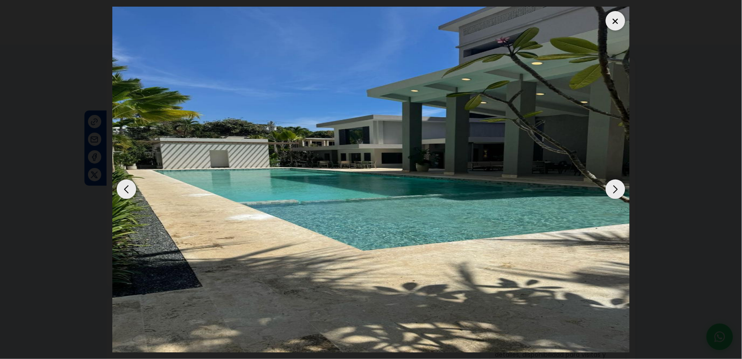
click at [617, 193] on div "Next slide" at bounding box center [615, 189] width 19 height 19
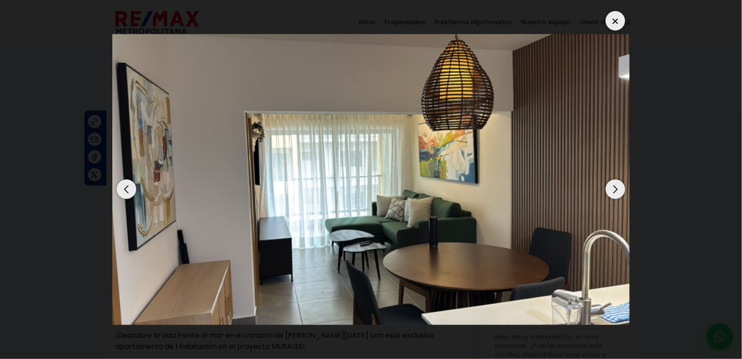
click at [617, 193] on div "Next slide" at bounding box center [615, 189] width 19 height 19
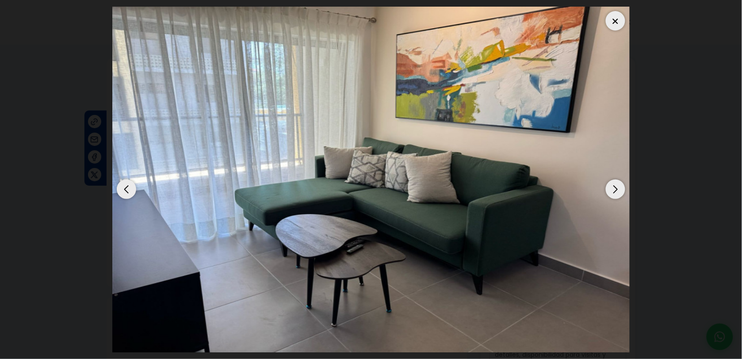
click at [617, 193] on div "Next slide" at bounding box center [615, 189] width 19 height 19
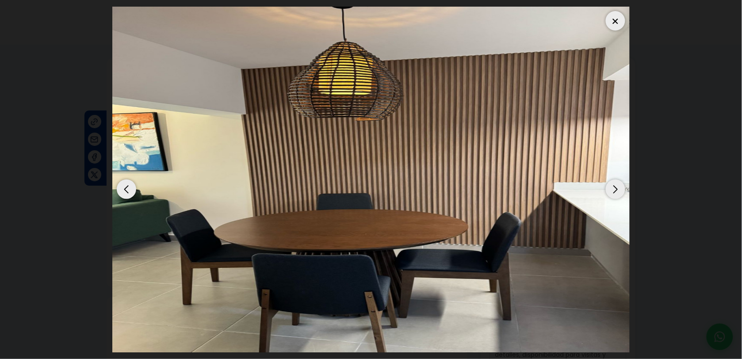
click at [617, 193] on div "Next slide" at bounding box center [615, 189] width 19 height 19
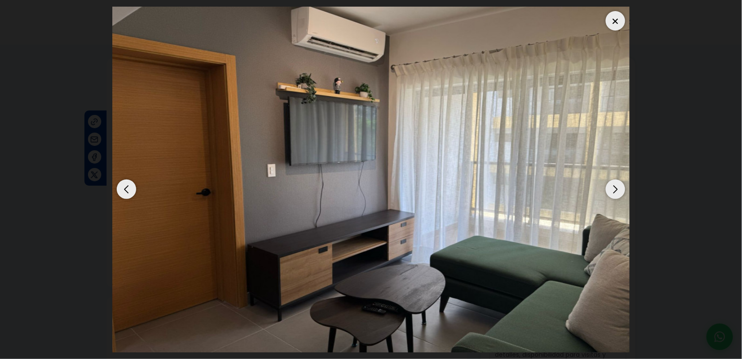
click at [617, 193] on div "Next slide" at bounding box center [615, 189] width 19 height 19
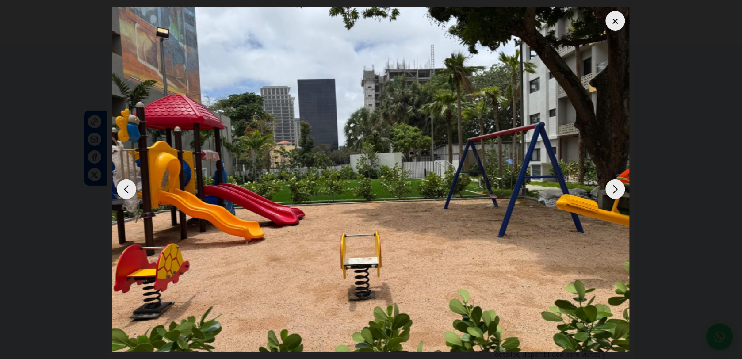
click at [618, 194] on div "Next slide" at bounding box center [615, 189] width 19 height 19
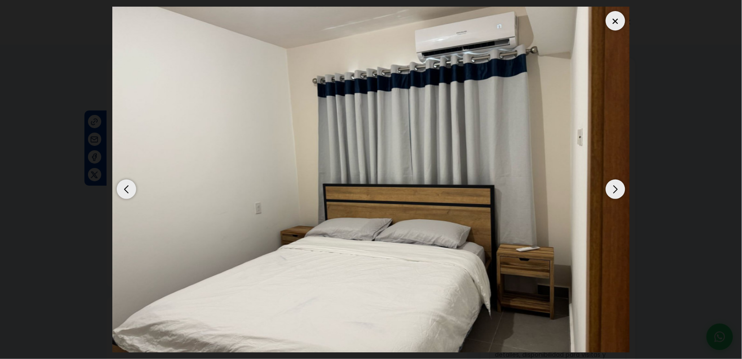
click at [613, 19] on div at bounding box center [615, 20] width 19 height 19
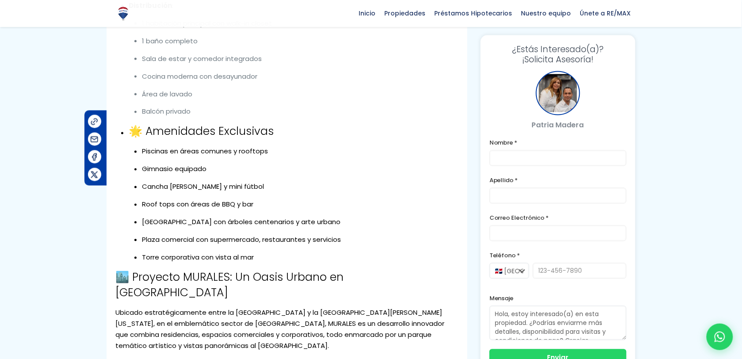
scroll to position [486, 0]
